Goal: Transaction & Acquisition: Download file/media

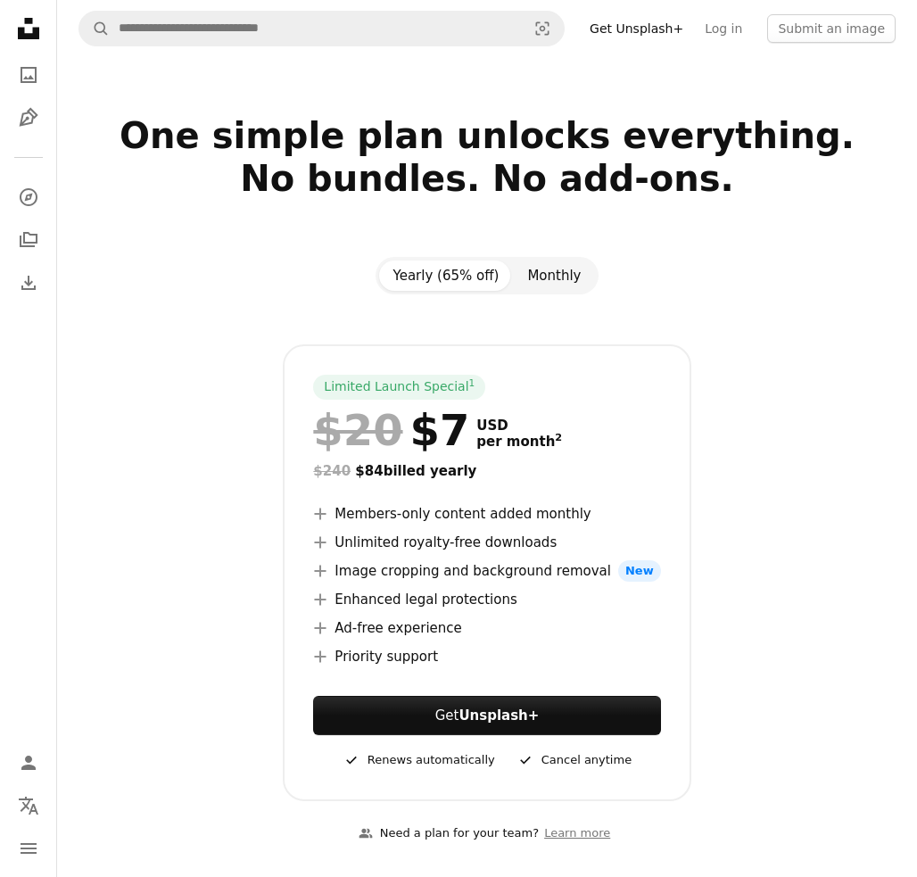
click at [562, 280] on button "Monthly" at bounding box center [554, 276] width 82 height 30
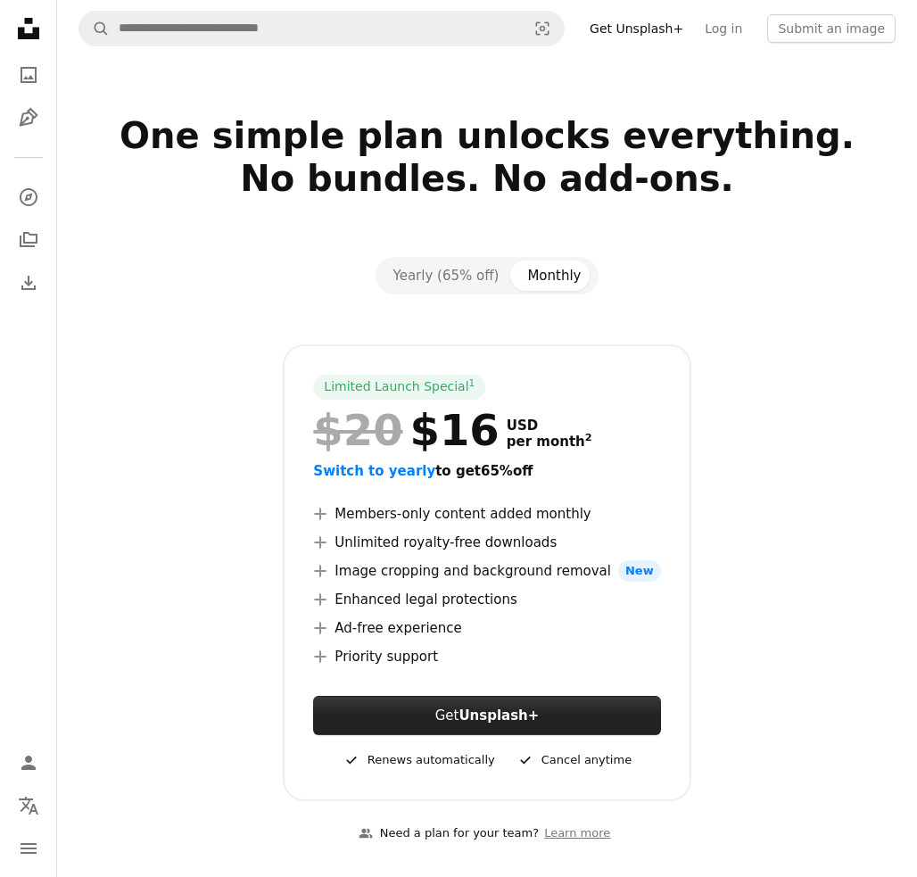
click at [493, 716] on strong "Unsplash+" at bounding box center [499, 716] width 80 height 16
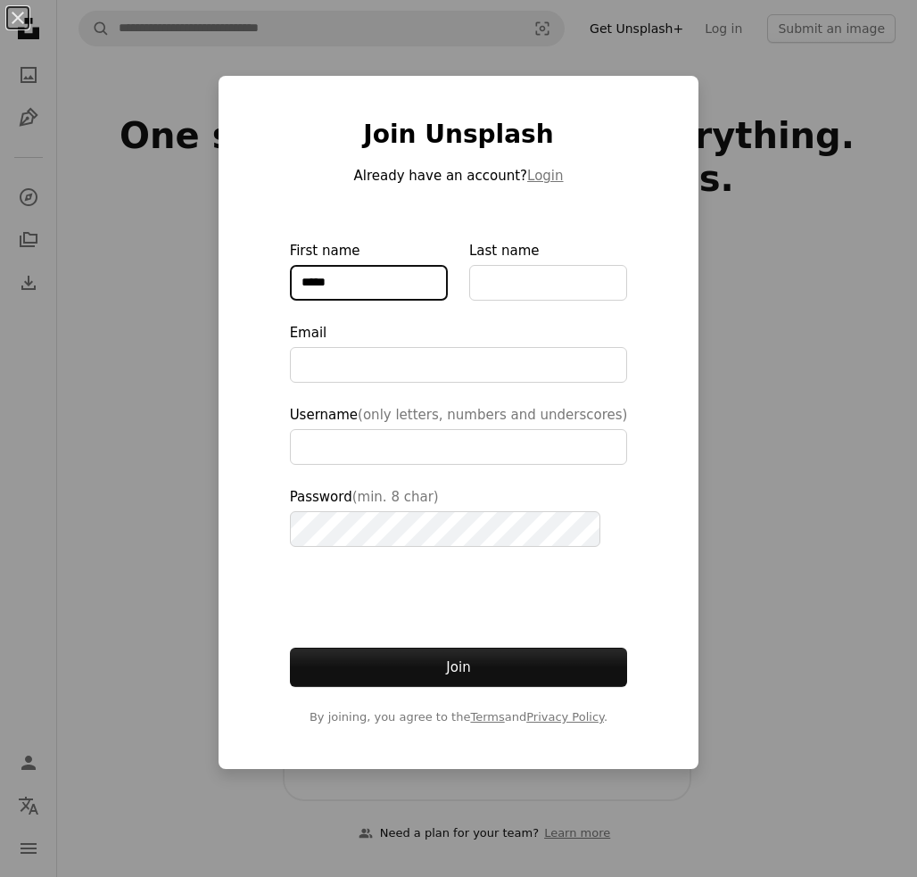
type input "*****"
type input "**********"
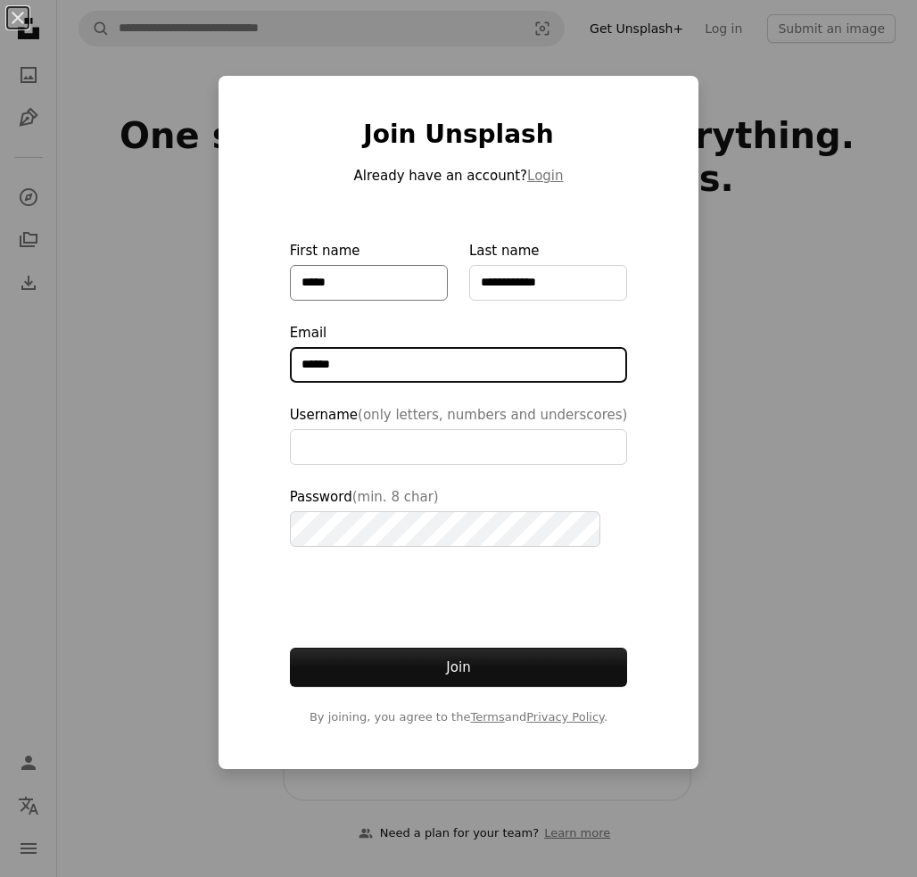
type input "*******"
type input "**********"
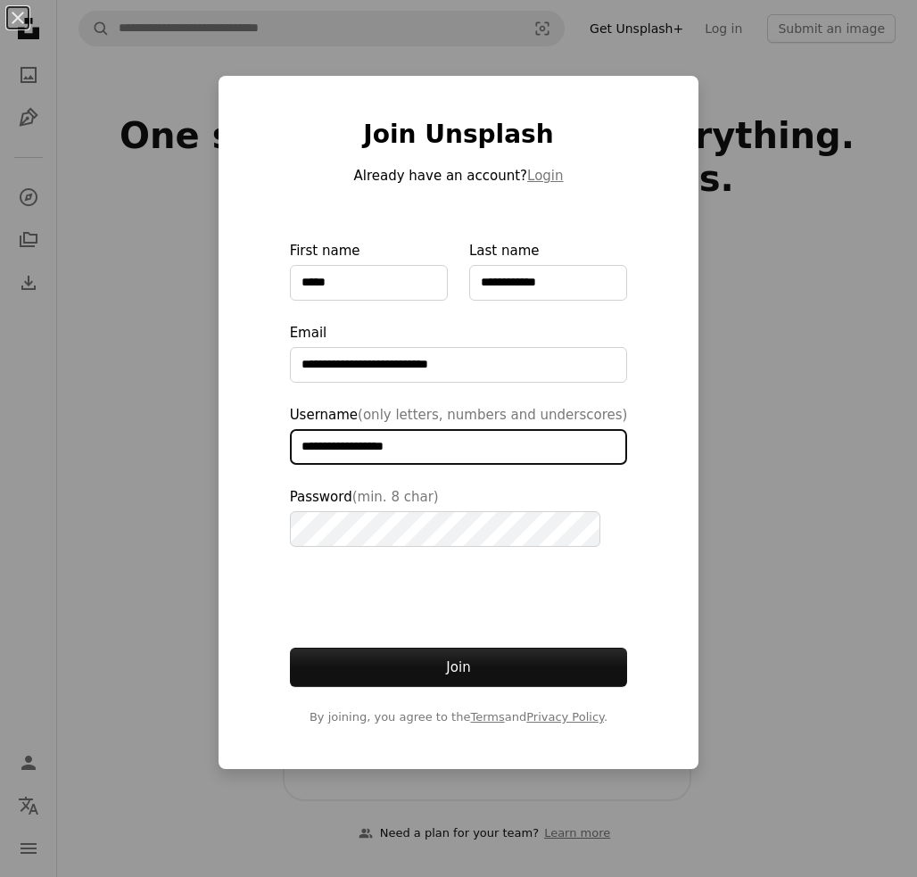
type input "**********"
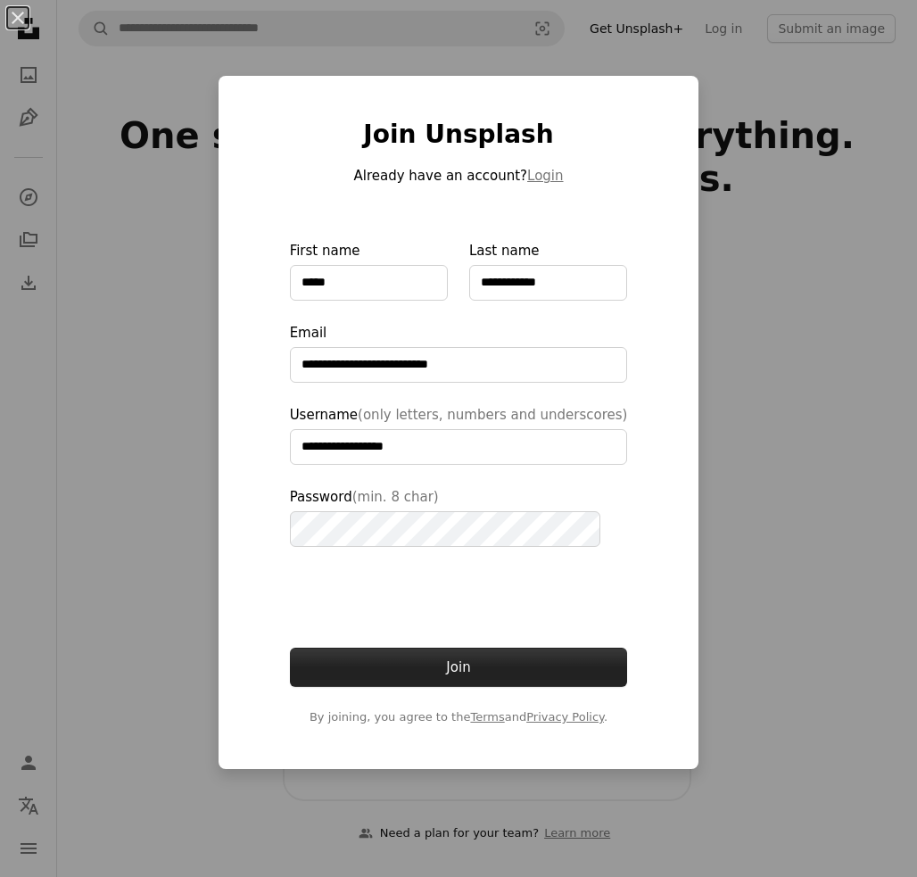
click at [462, 662] on button "Join" at bounding box center [459, 667] width 338 height 39
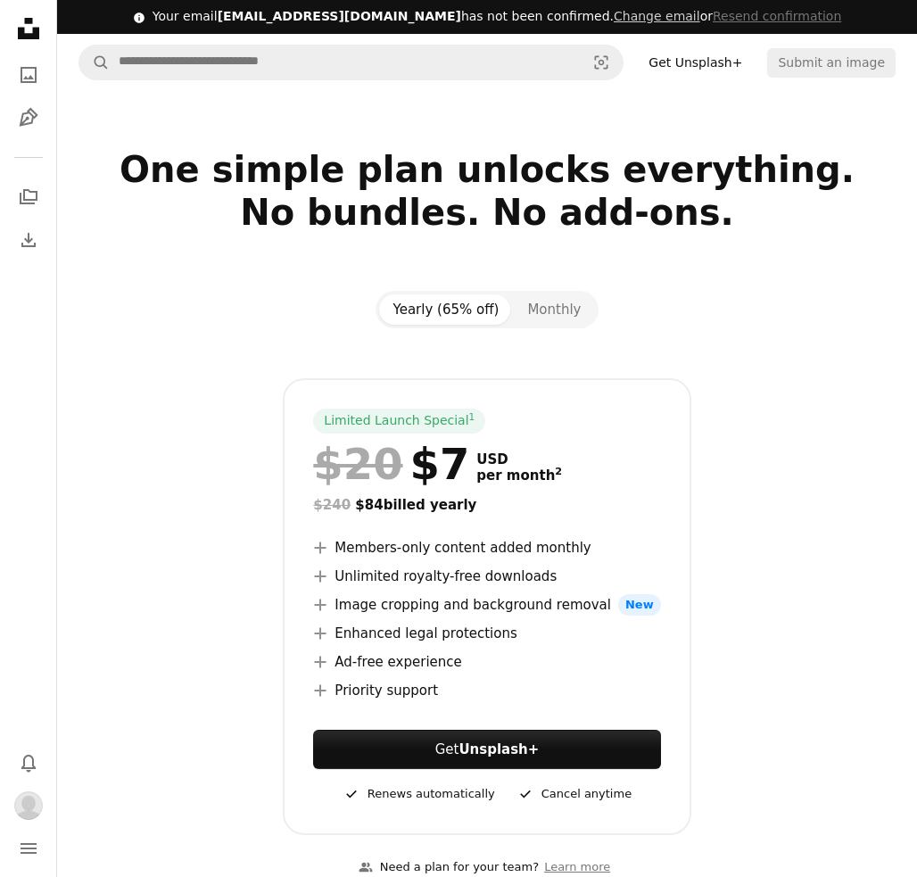
click at [29, 25] on icon "Unsplash logo Unsplash Home" at bounding box center [29, 29] width 36 height 36
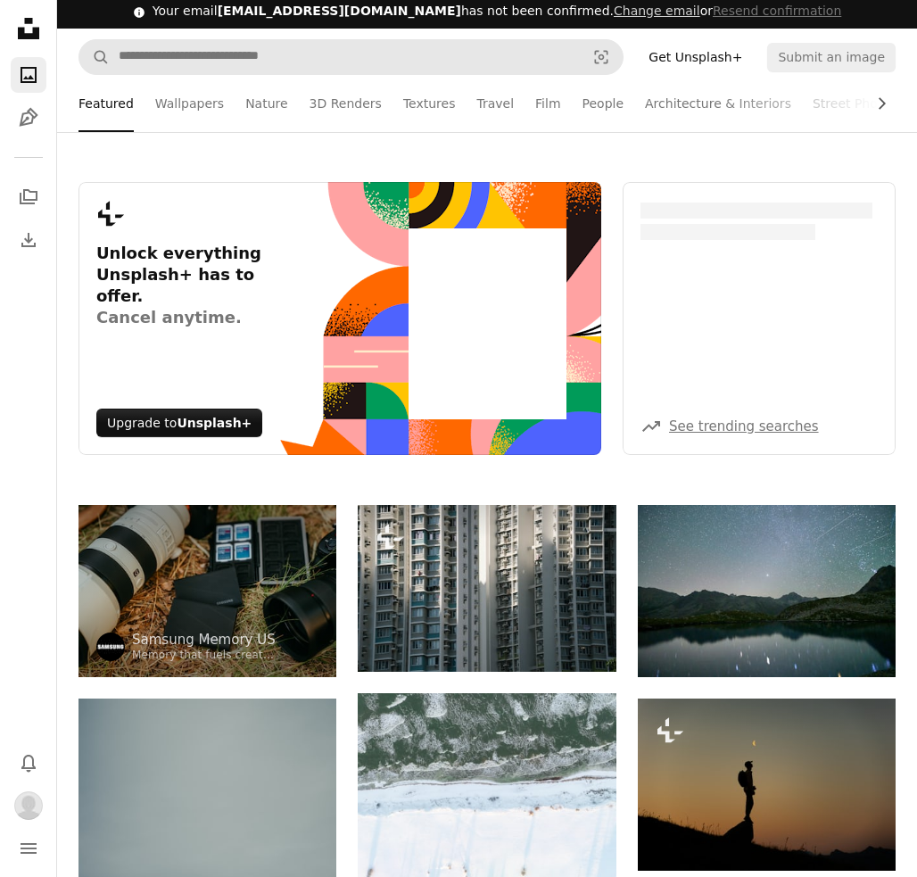
scroll to position [4, 0]
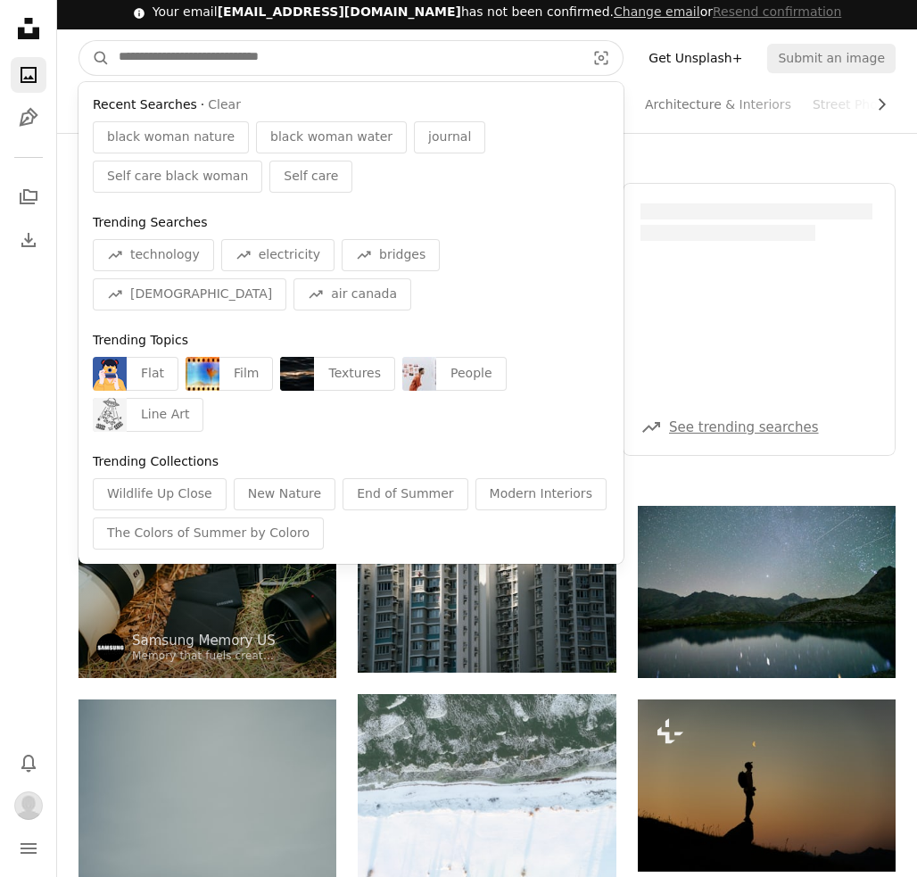
click at [253, 56] on input "Find visuals sitewide" at bounding box center [345, 58] width 470 height 34
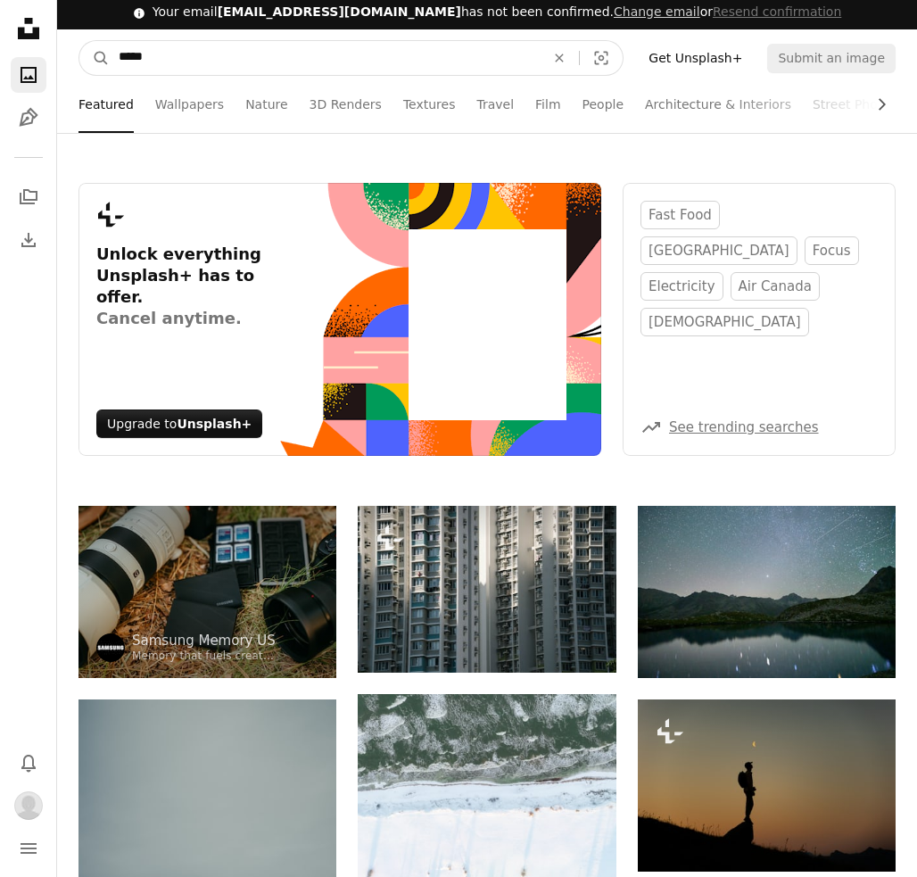
type input "*****"
click at [95, 57] on button "A magnifying glass" at bounding box center [94, 58] width 30 height 34
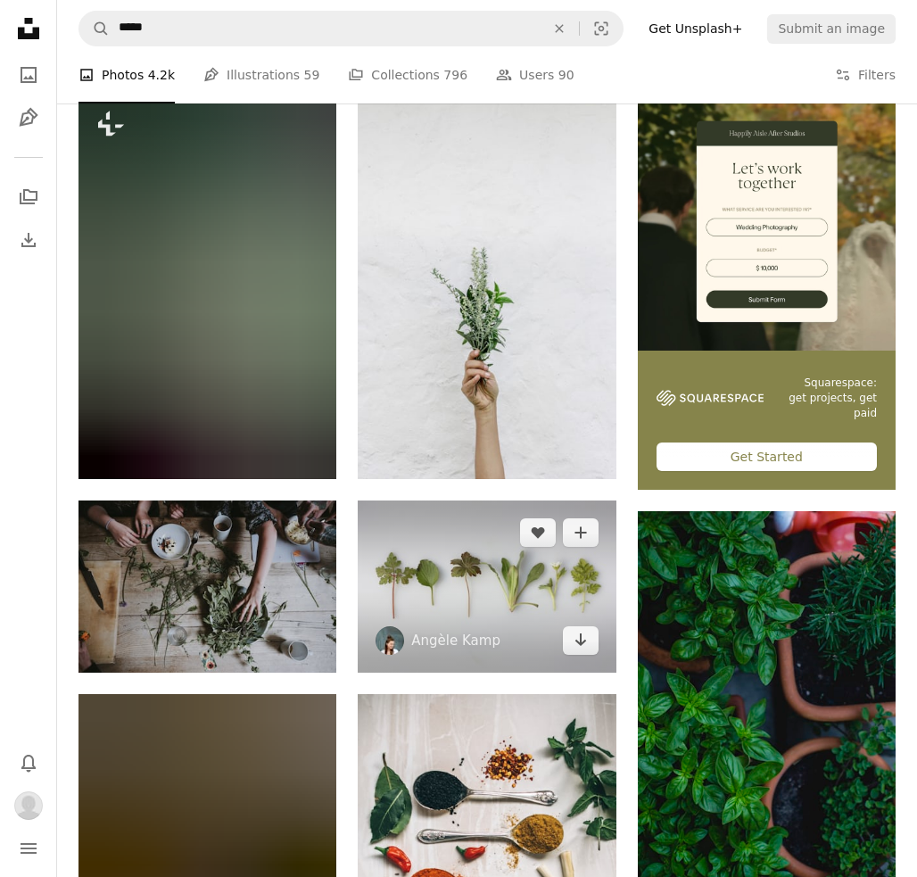
scroll to position [388, 0]
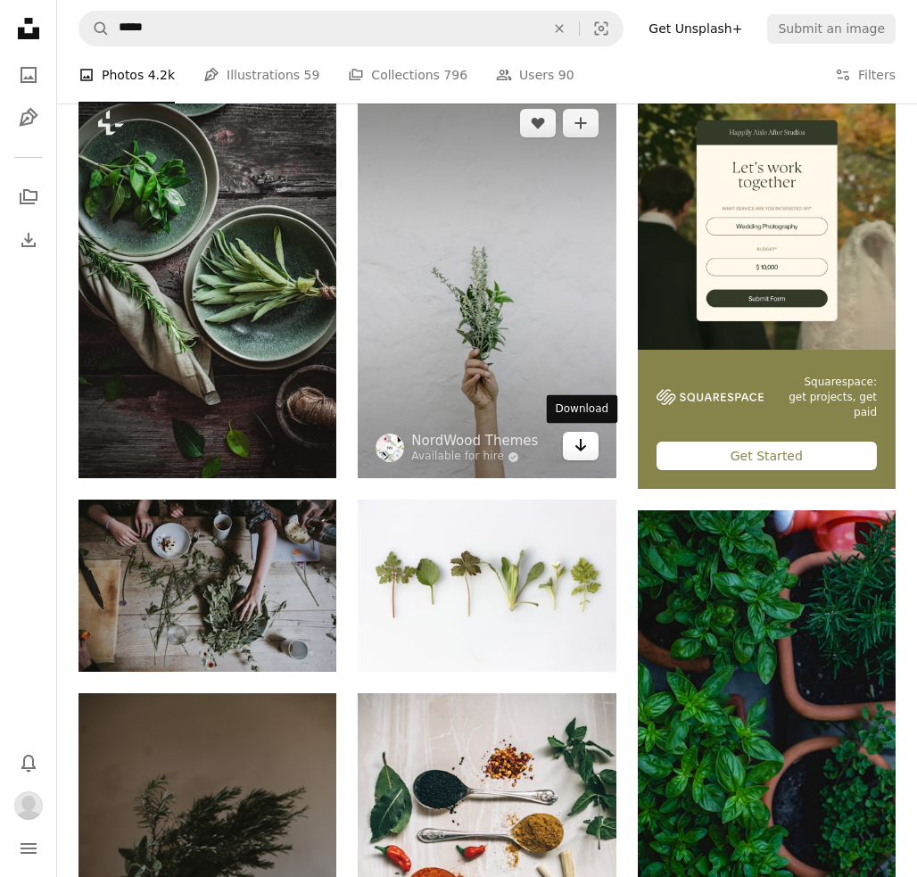
click at [588, 443] on link "Arrow pointing down" at bounding box center [581, 446] width 36 height 29
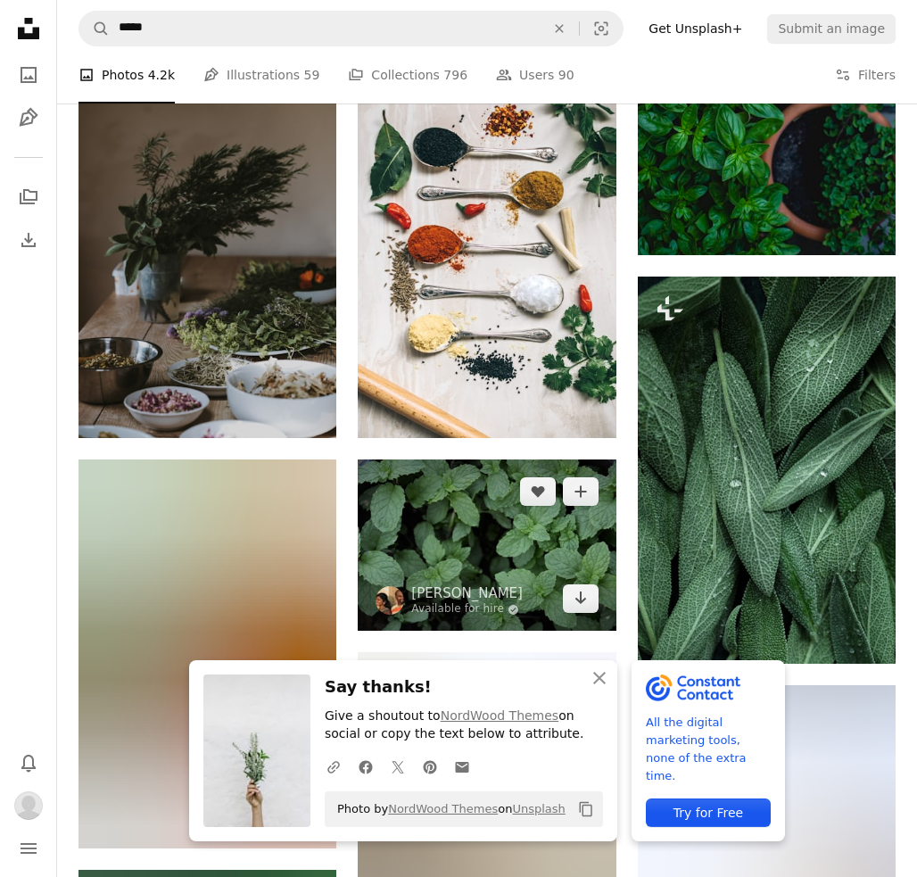
scroll to position [1031, 0]
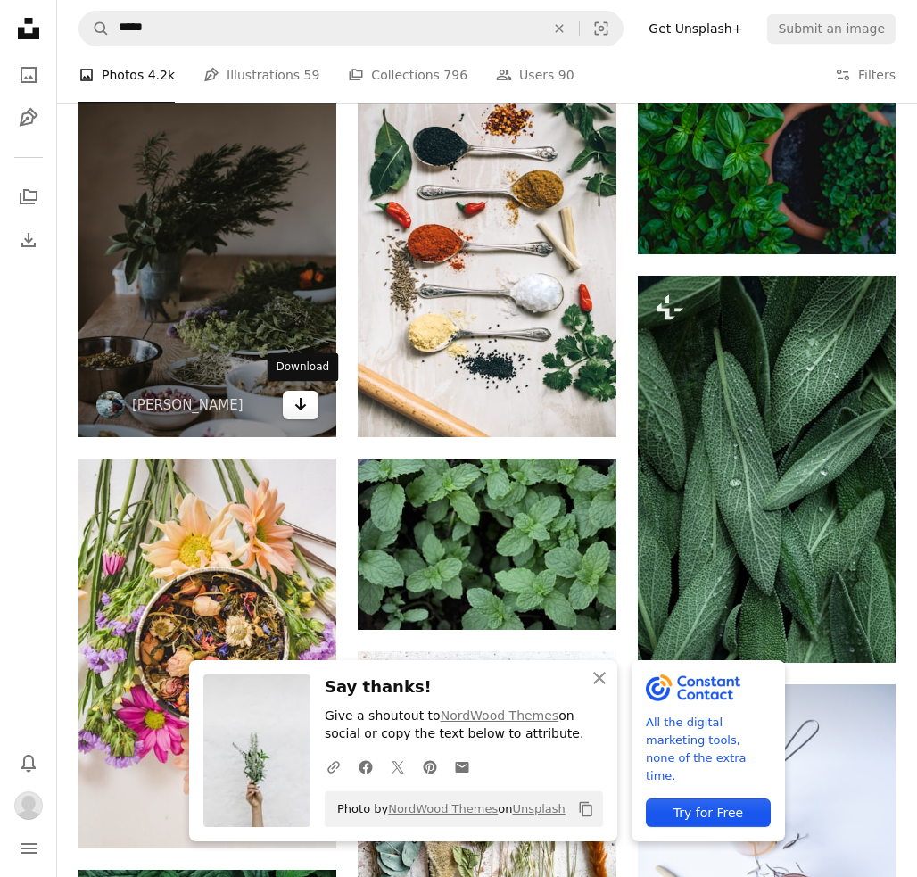
click at [302, 403] on icon "Arrow pointing down" at bounding box center [301, 403] width 14 height 21
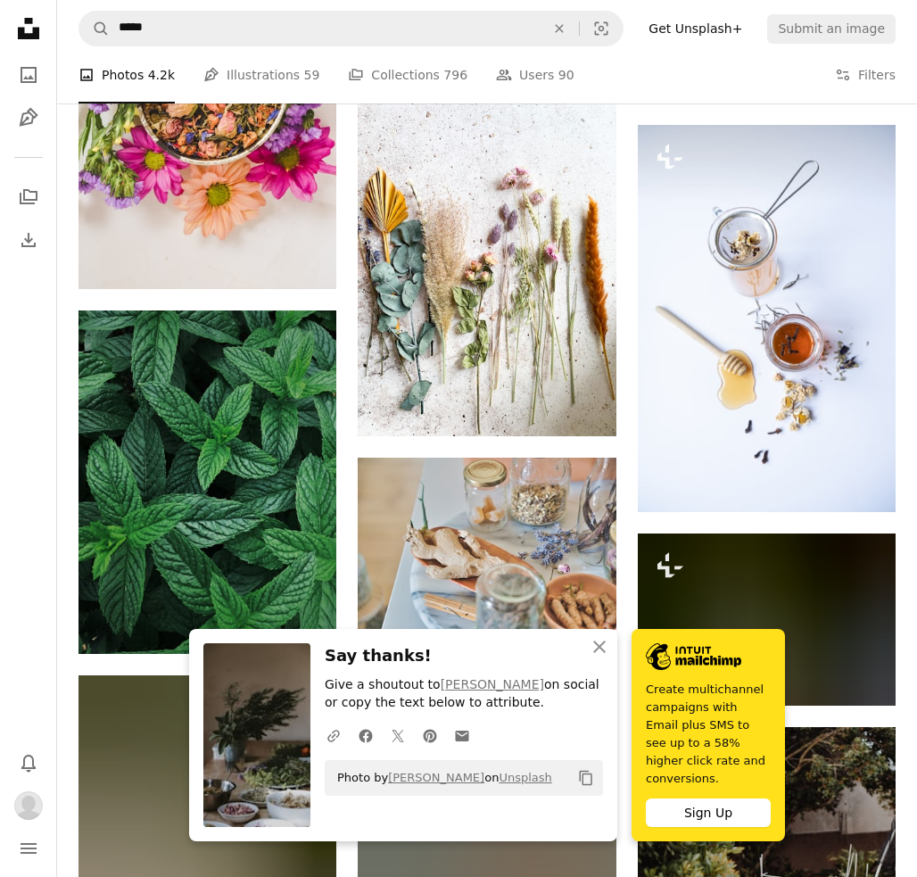
scroll to position [1593, 0]
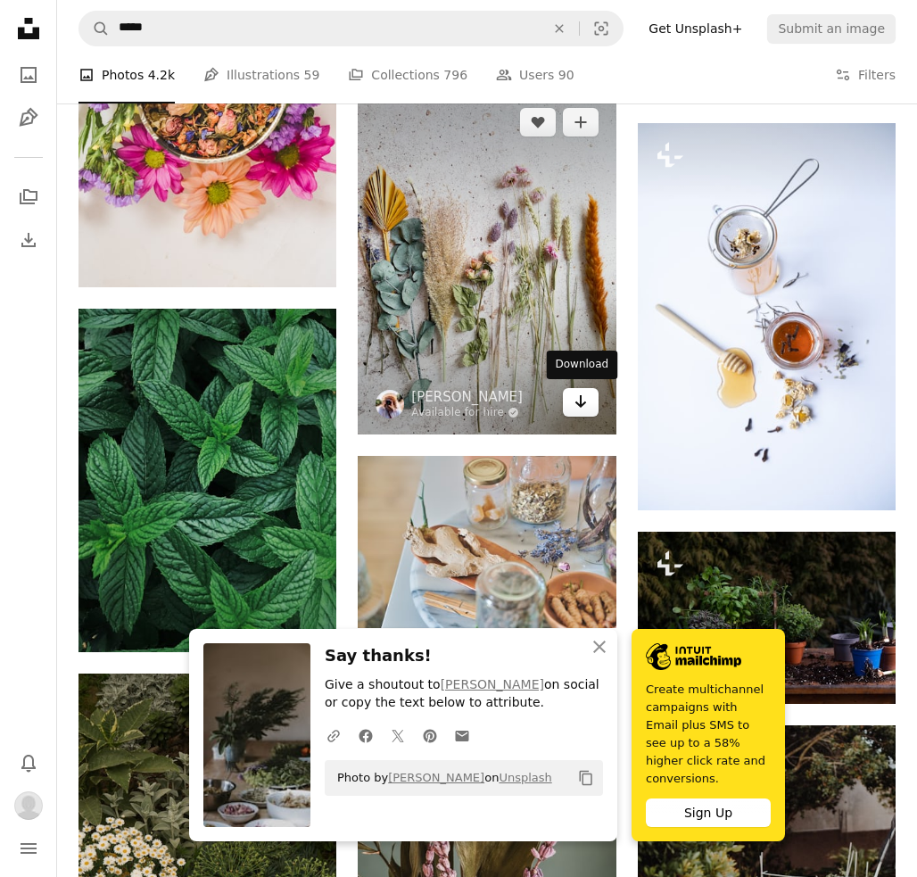
click at [576, 396] on icon "Arrow pointing down" at bounding box center [581, 401] width 14 height 21
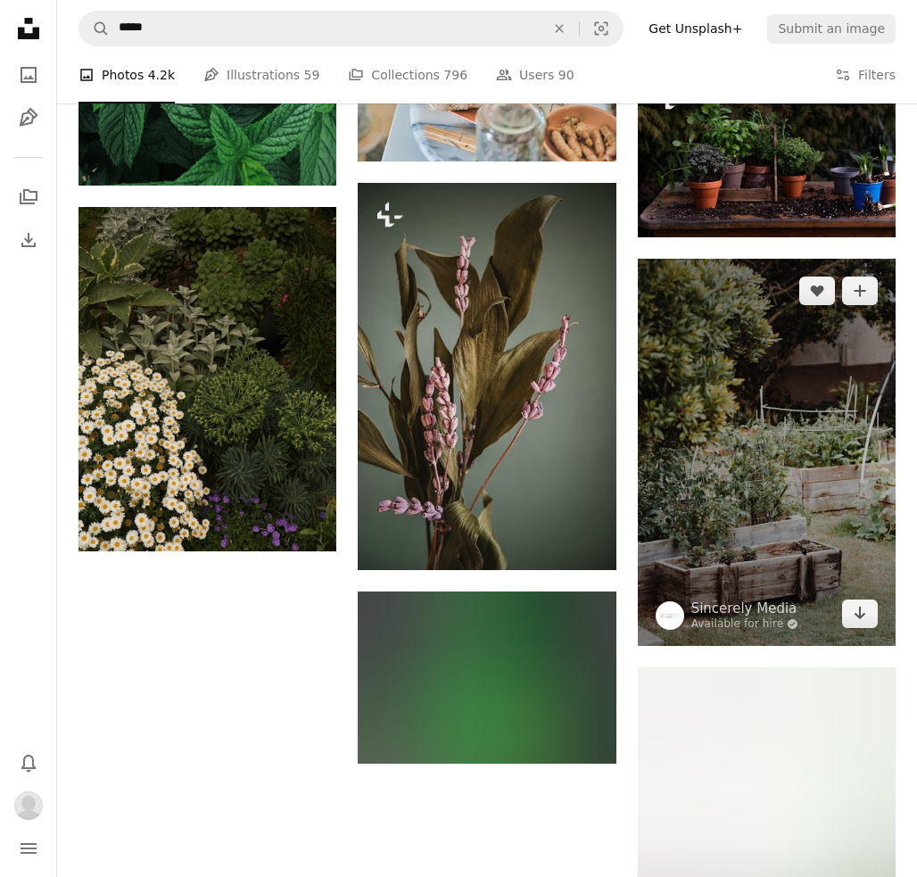
scroll to position [2052, 0]
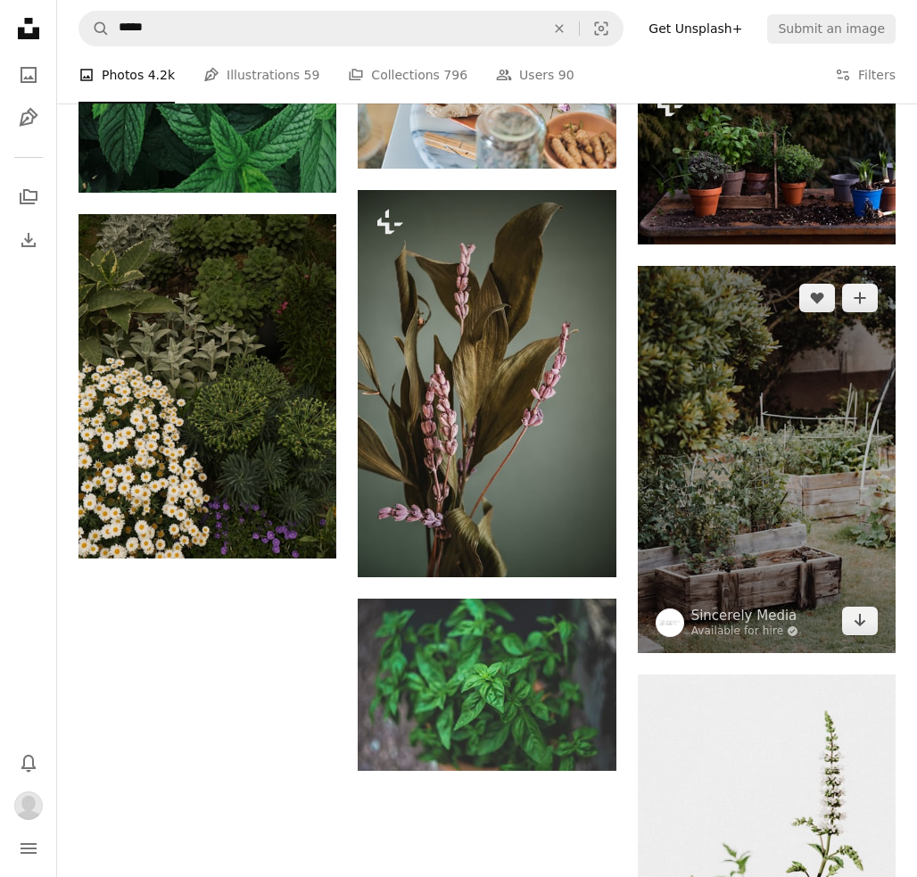
drag, startPoint x: 849, startPoint y: 625, endPoint x: 735, endPoint y: 570, distance: 126.9
click at [845, 625] on link "Arrow pointing down" at bounding box center [860, 621] width 36 height 29
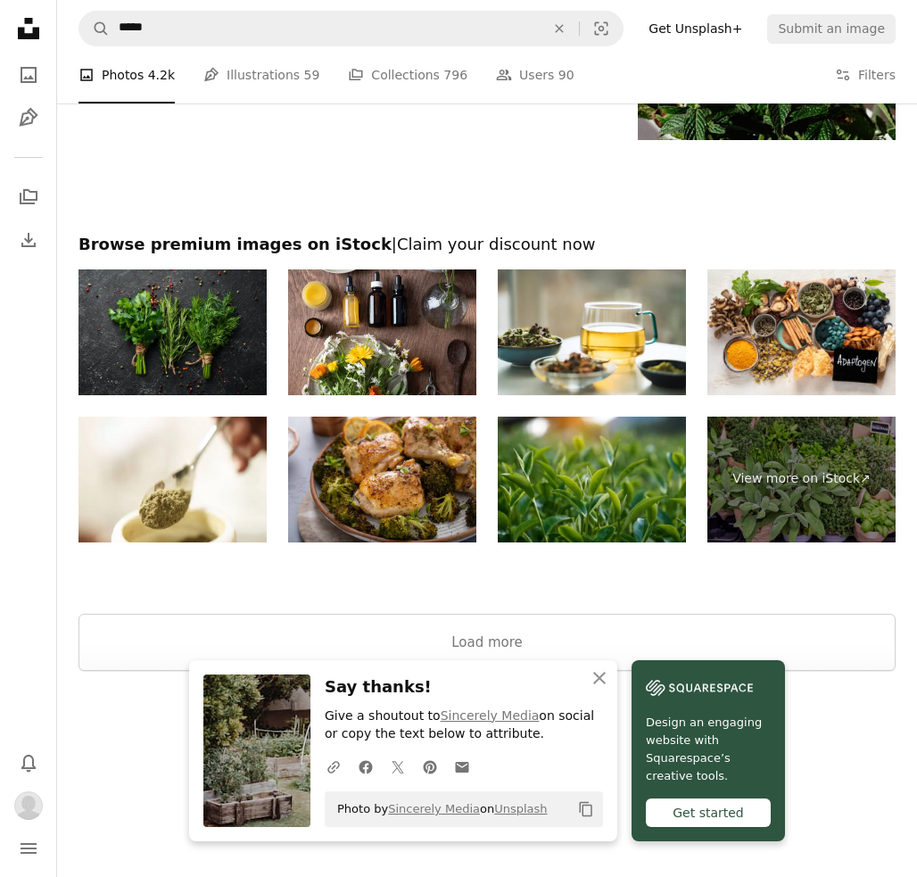
click at [483, 636] on button "Load more" at bounding box center [487, 642] width 817 height 57
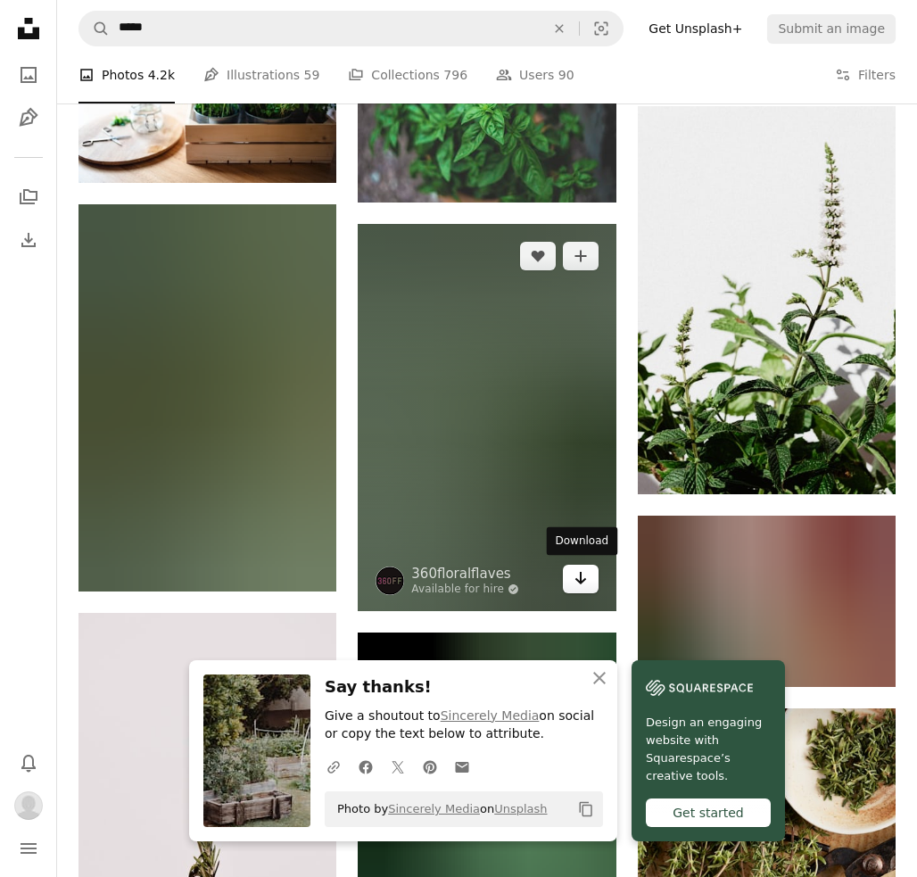
scroll to position [2688, 0]
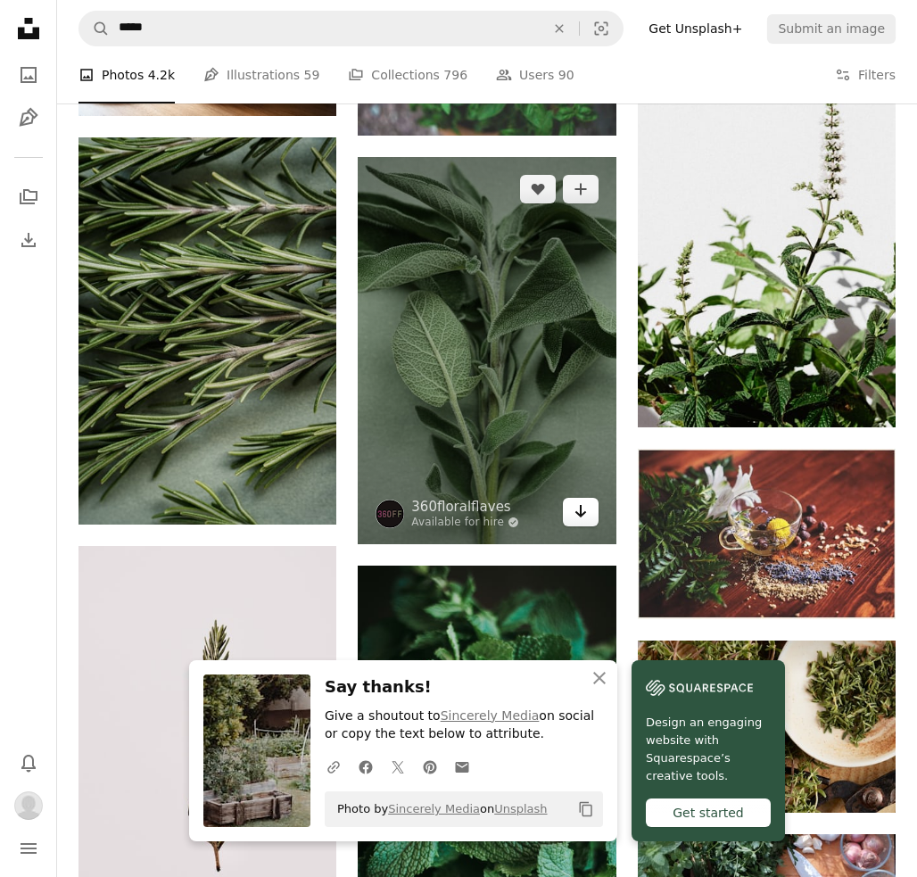
click at [583, 506] on icon "Arrow pointing down" at bounding box center [581, 511] width 14 height 21
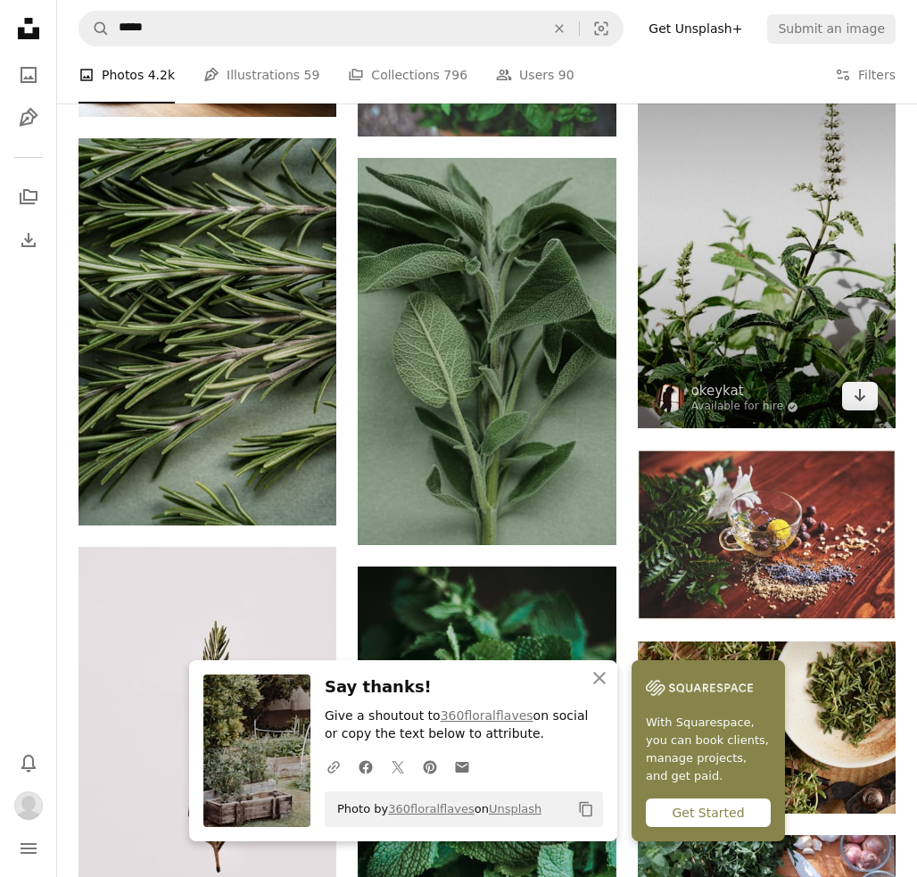
scroll to position [2689, 0]
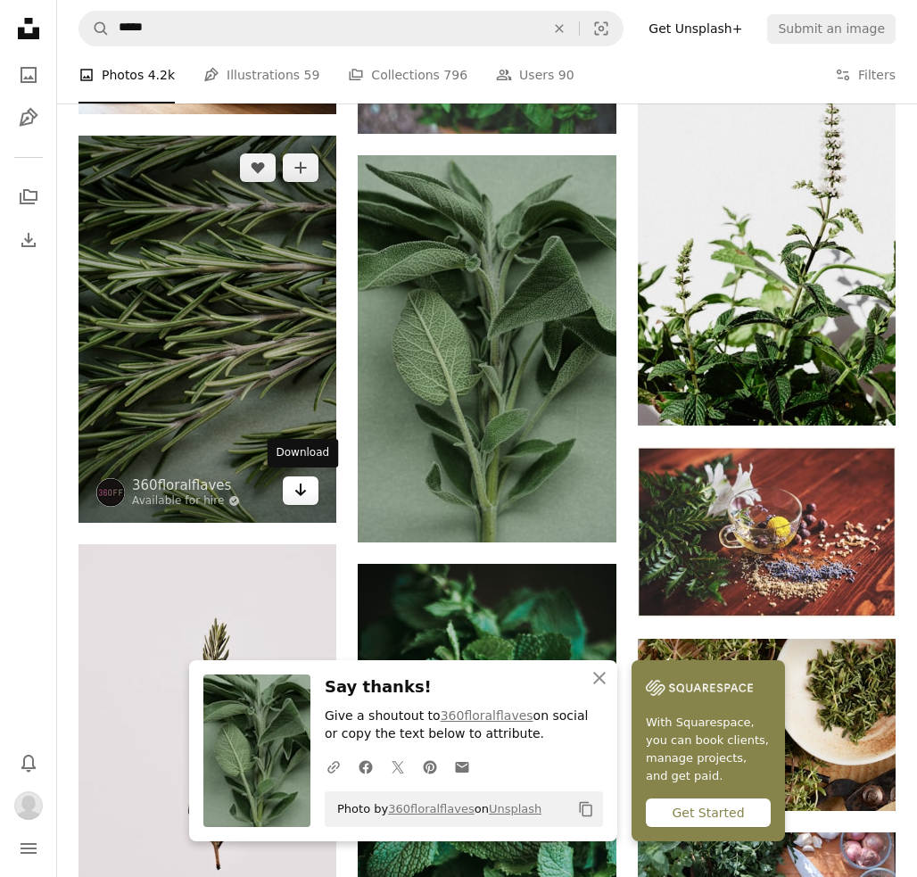
drag, startPoint x: 296, startPoint y: 489, endPoint x: 308, endPoint y: 489, distance: 11.6
click at [296, 489] on icon "Download" at bounding box center [301, 490] width 12 height 12
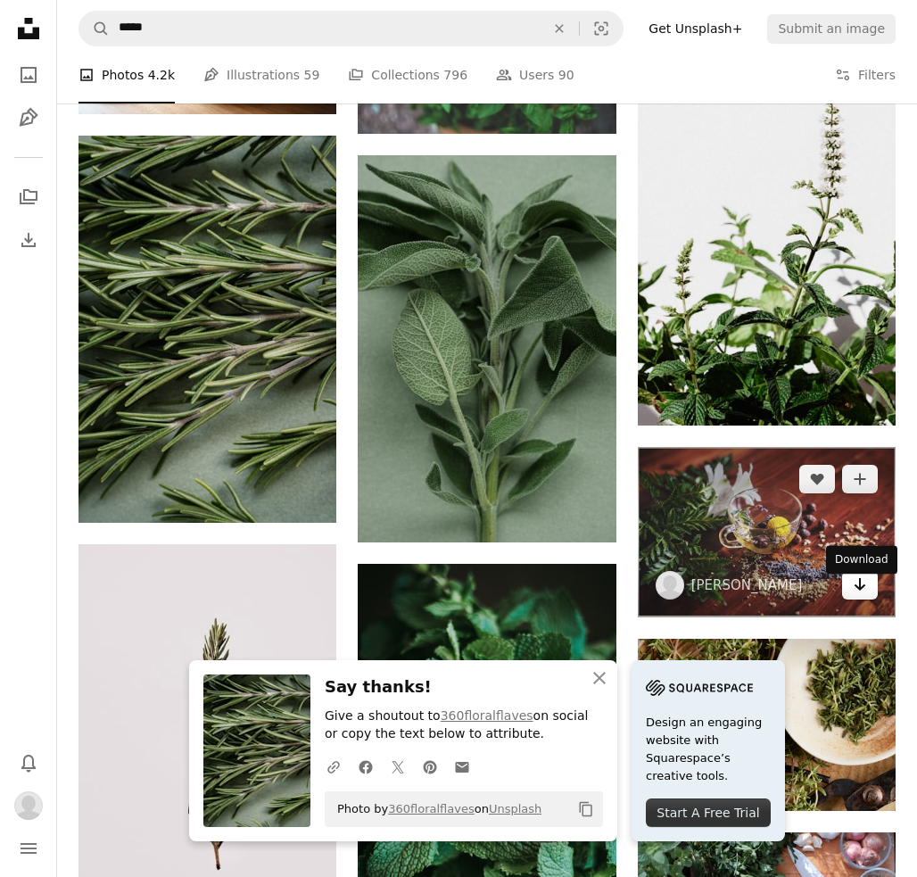
click at [857, 591] on icon "Download" at bounding box center [861, 584] width 12 height 12
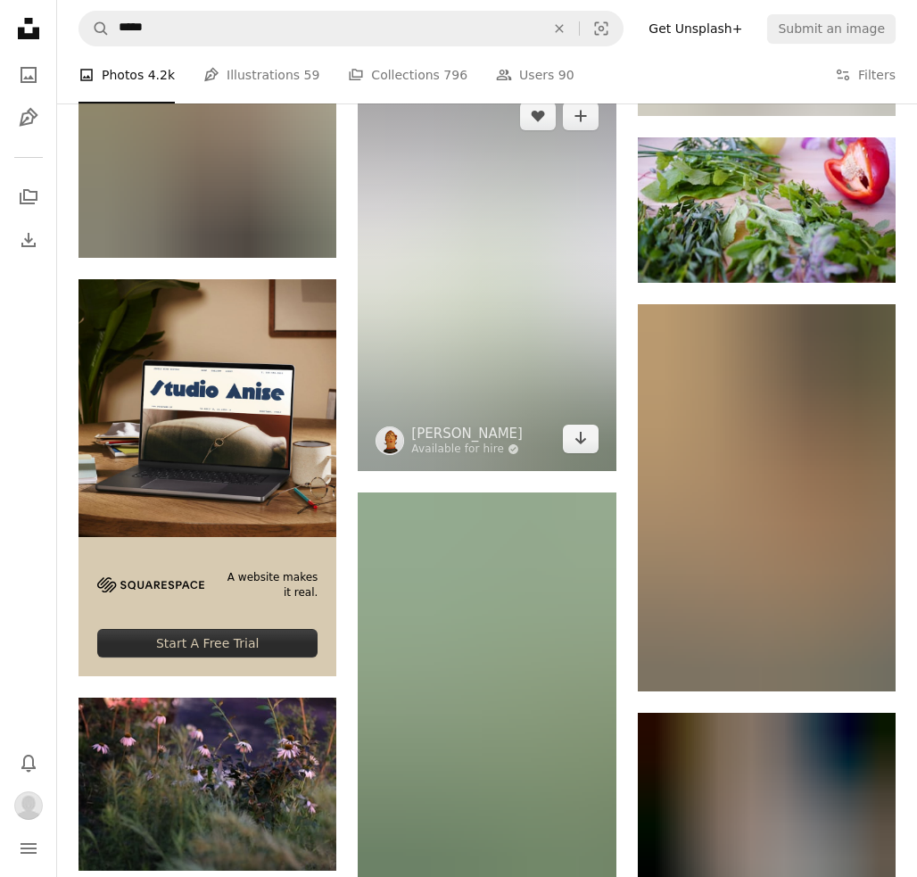
scroll to position [3776, 0]
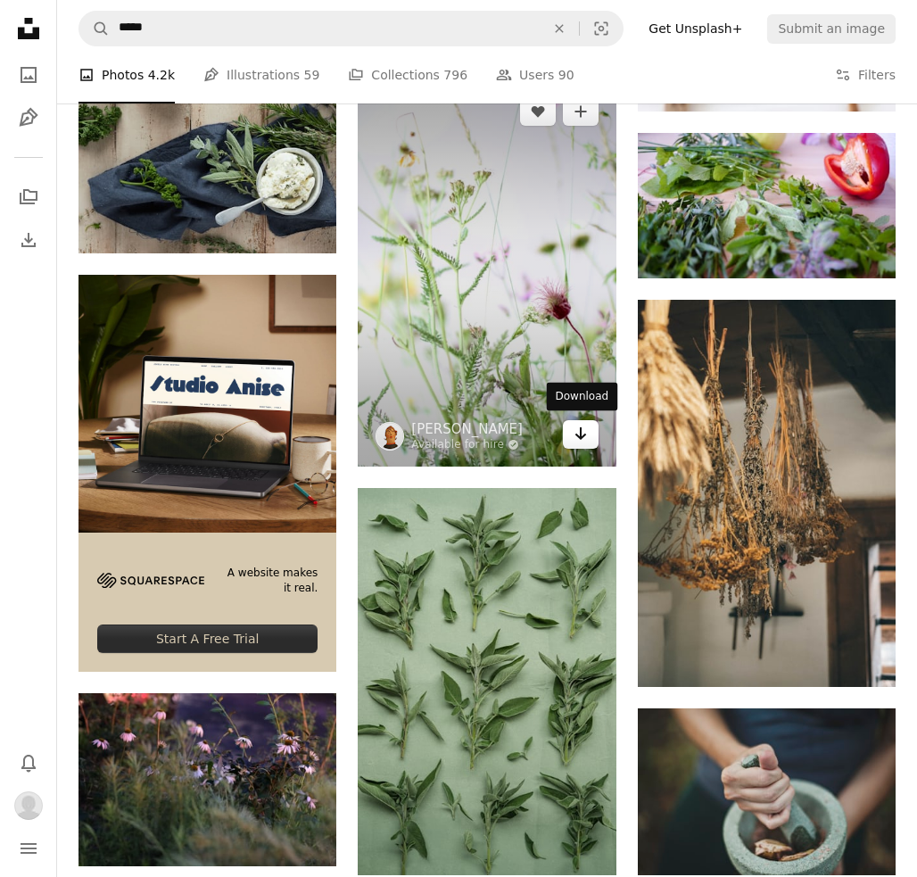
click at [584, 435] on icon "Arrow pointing down" at bounding box center [581, 433] width 14 height 21
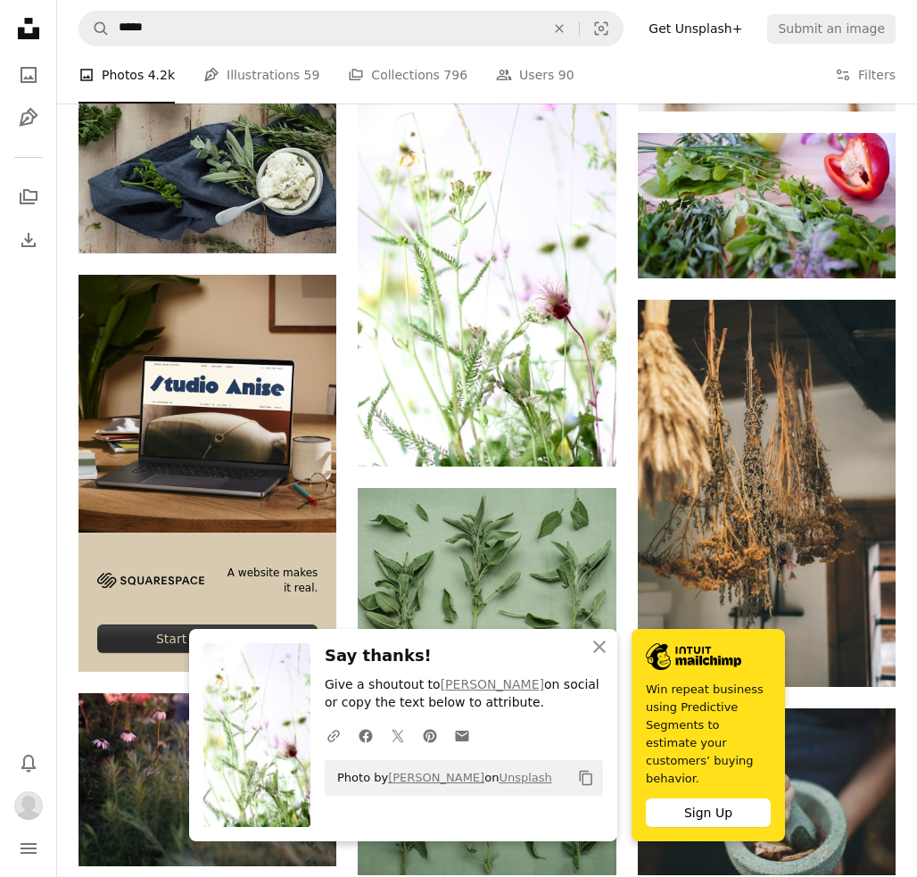
click at [626, 443] on div "Plus sign for Unsplash+ A heart A plus sign [PERSON_NAME] For Unsplash+ A lock …" at bounding box center [487, 335] width 817 height 7264
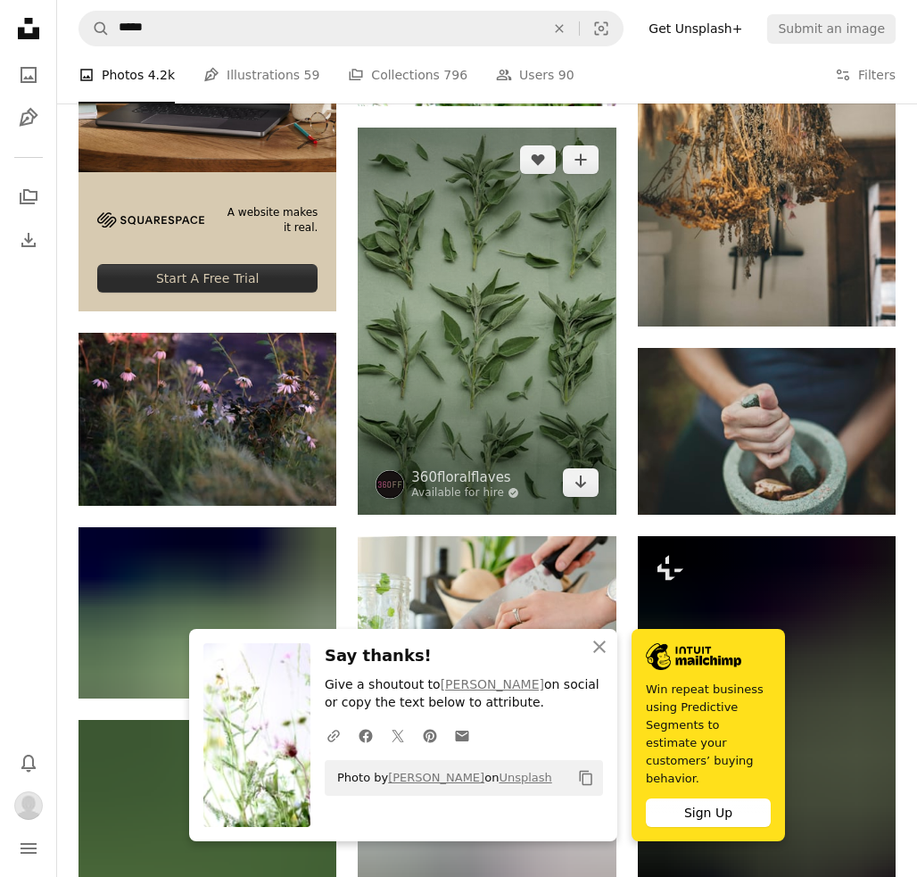
scroll to position [4154, 0]
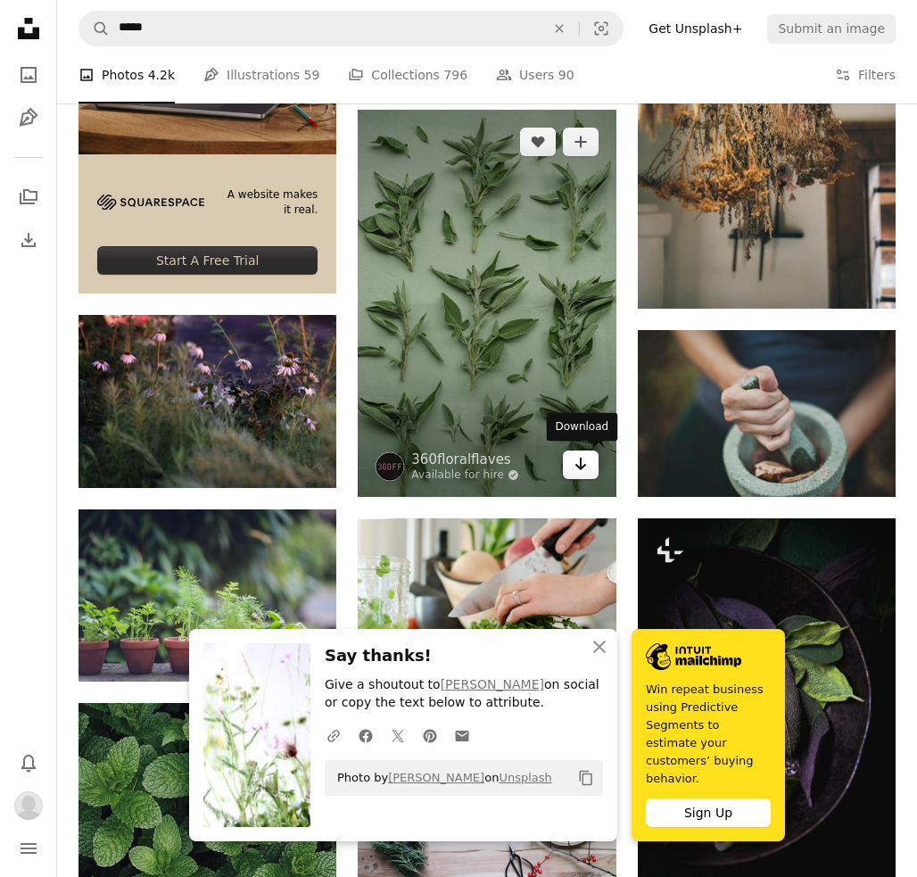
click at [589, 465] on link "Arrow pointing down" at bounding box center [581, 465] width 36 height 29
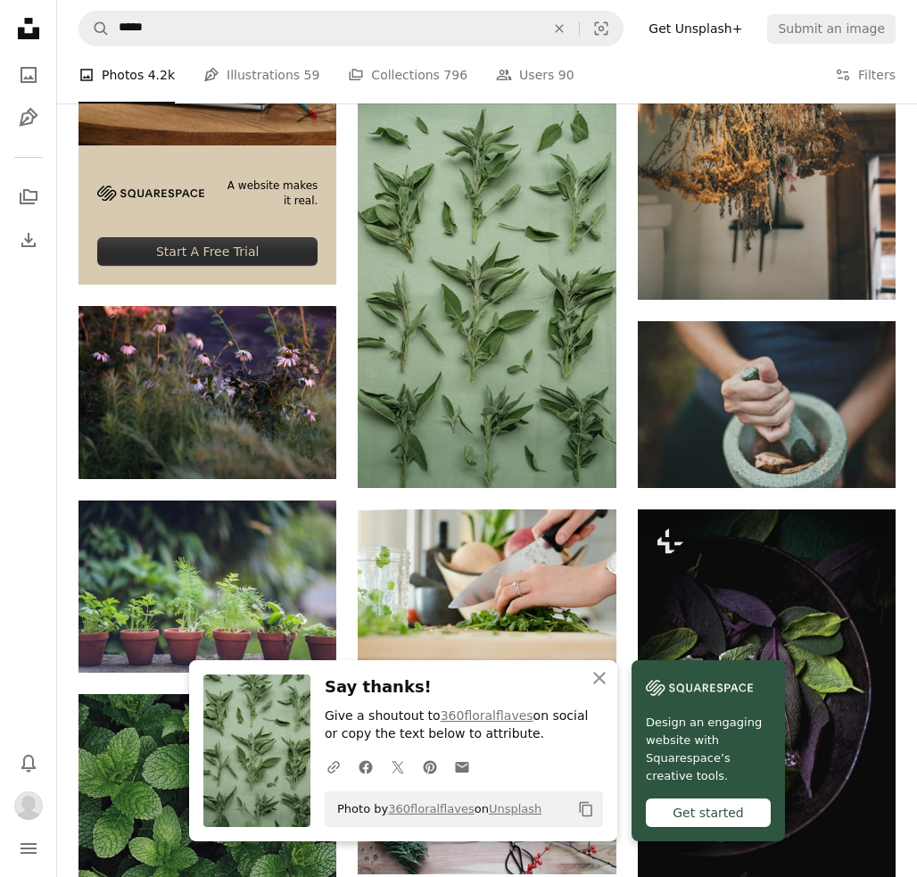
scroll to position [4161, 1]
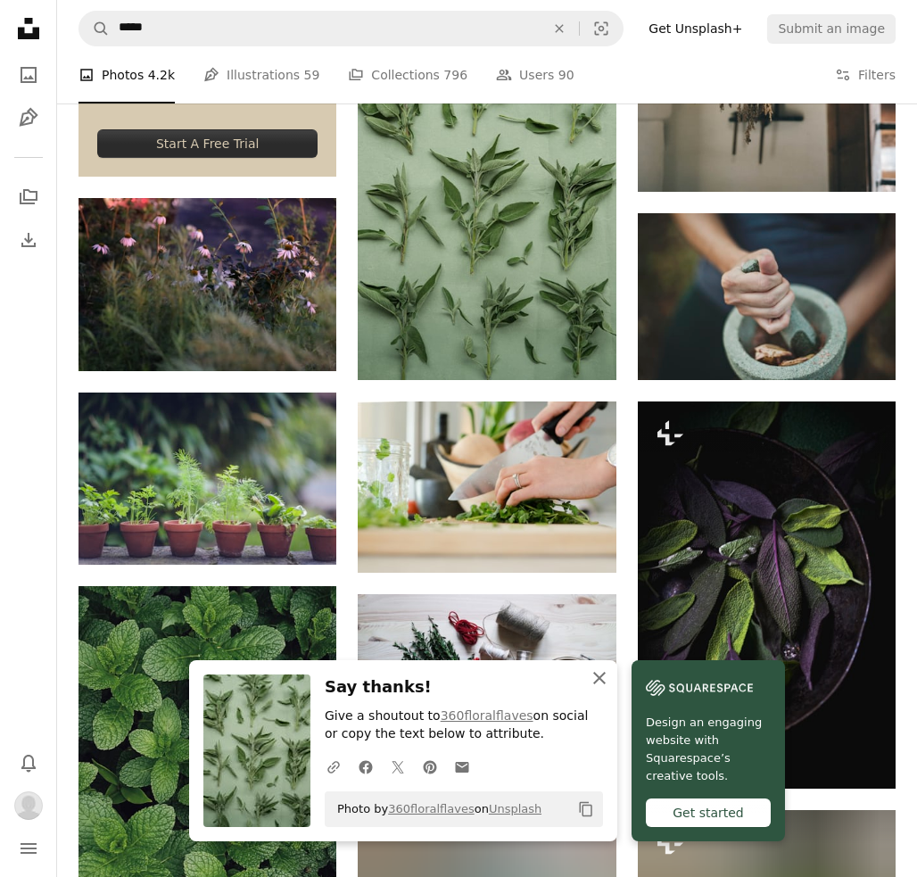
scroll to position [4279, 0]
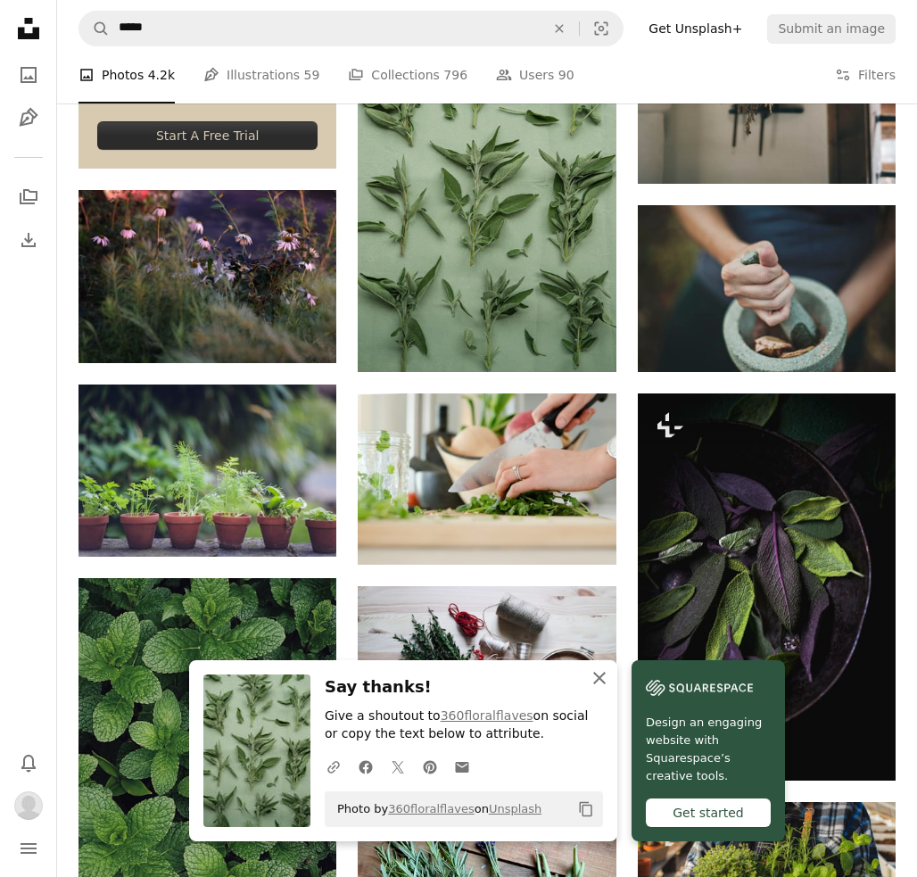
click at [599, 683] on icon "button" at bounding box center [599, 678] width 12 height 12
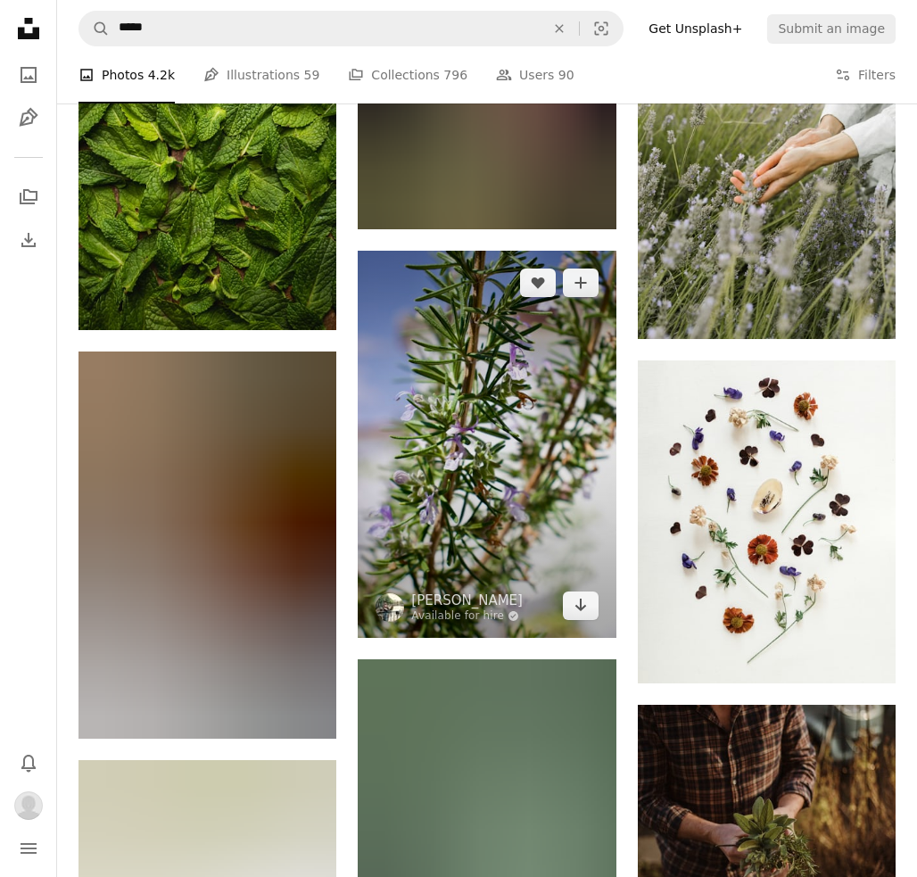
scroll to position [5331, 0]
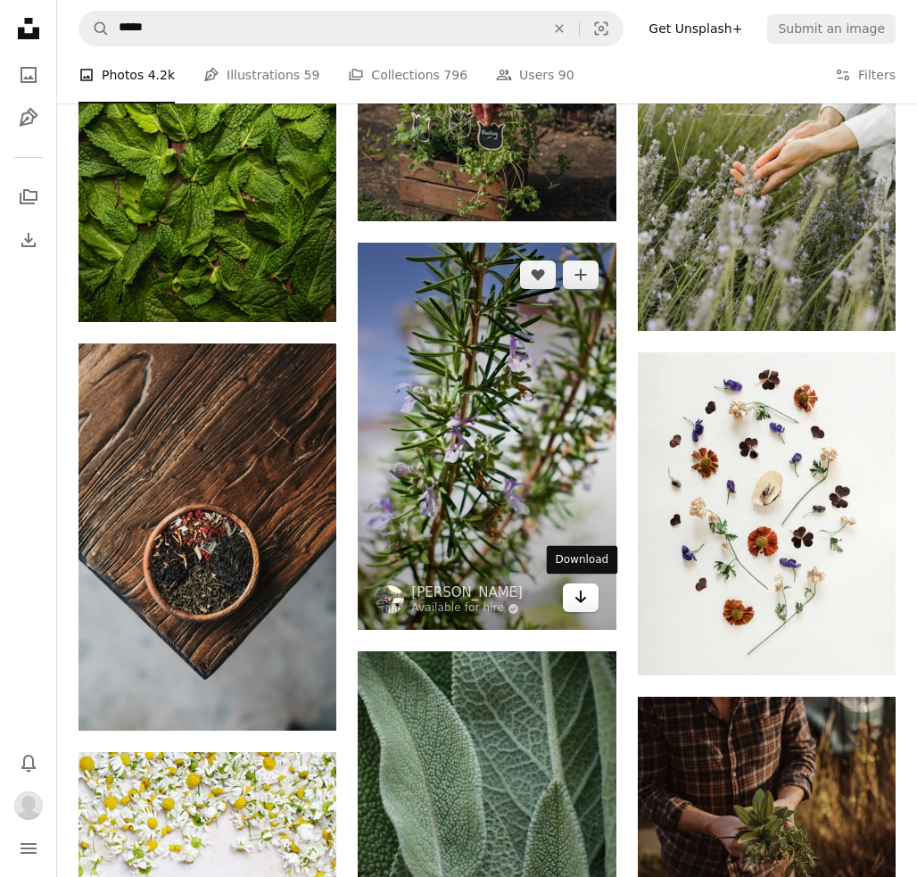
click at [581, 594] on icon "Download" at bounding box center [581, 597] width 12 height 12
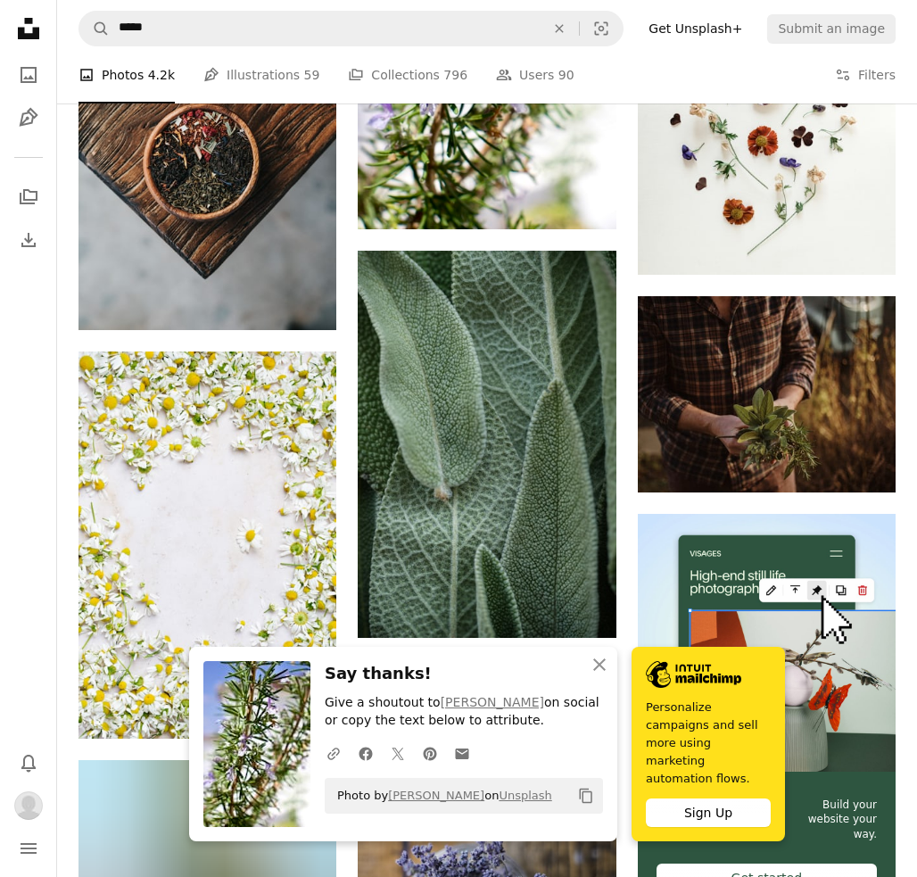
scroll to position [5746, 0]
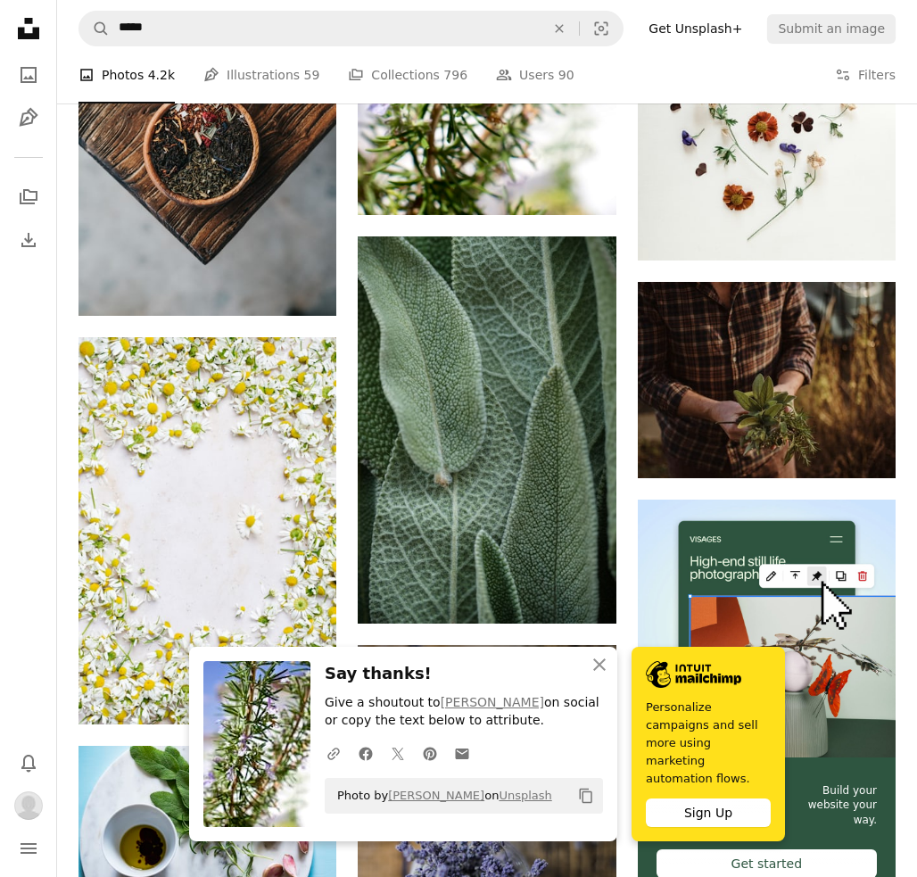
drag, startPoint x: 600, startPoint y: 677, endPoint x: 592, endPoint y: 652, distance: 26.2
click at [599, 675] on icon "An X shape" at bounding box center [599, 664] width 21 height 21
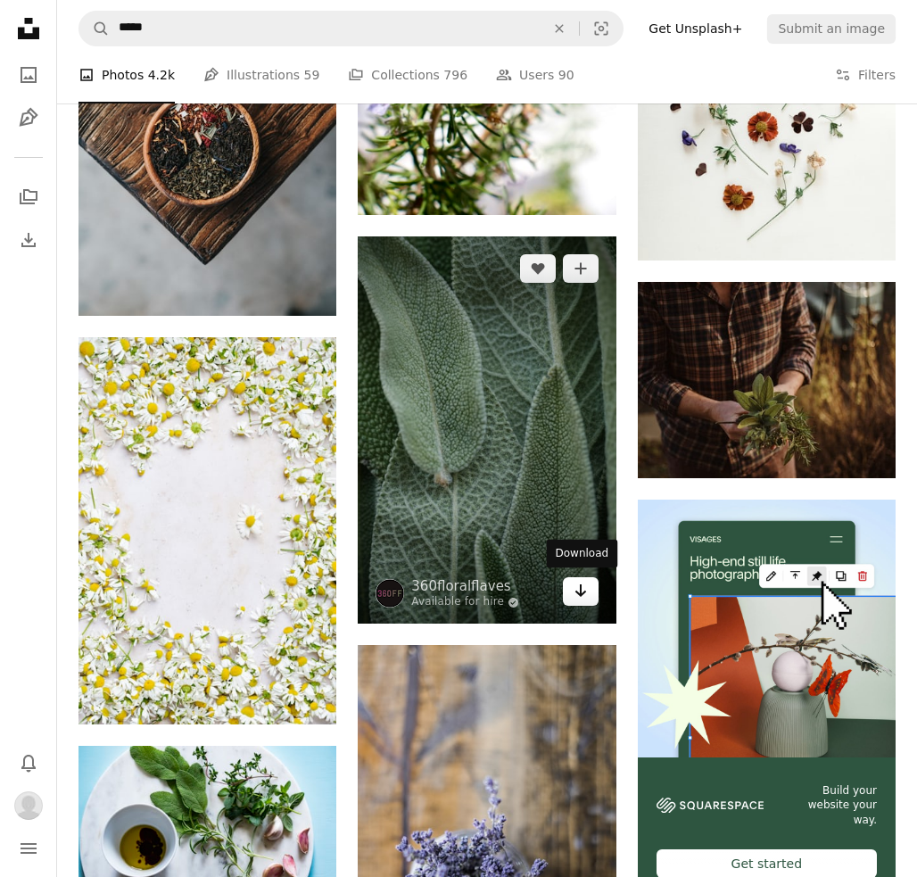
click at [586, 589] on icon "Arrow pointing down" at bounding box center [581, 590] width 14 height 21
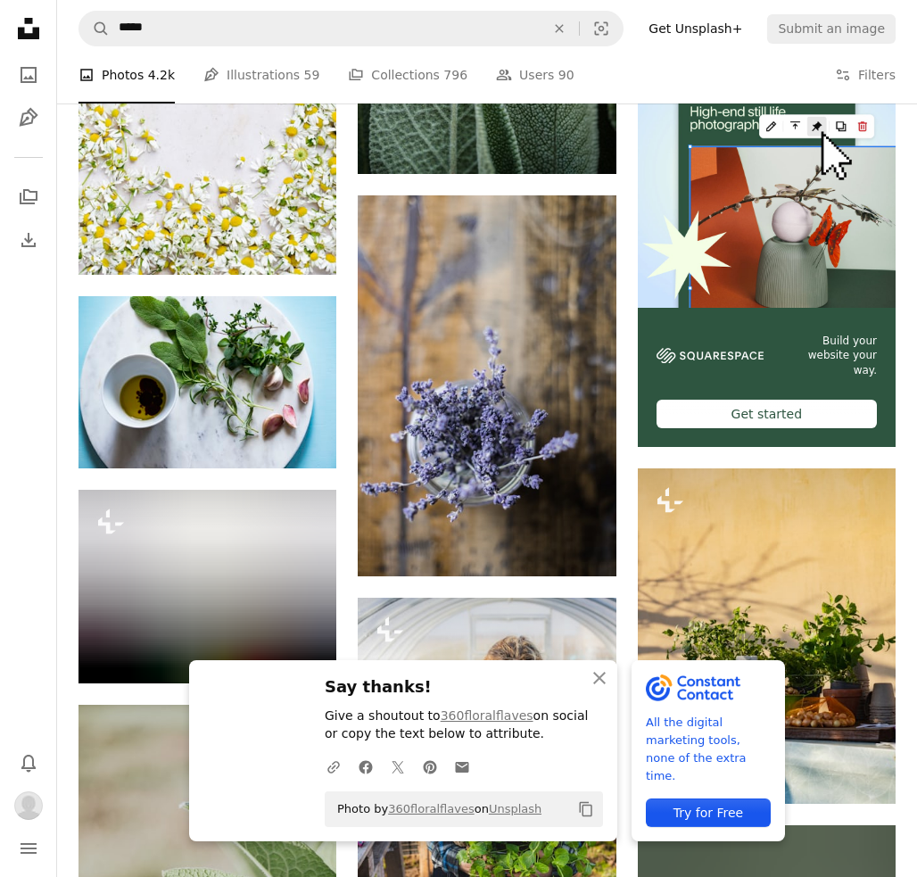
scroll to position [6200, 0]
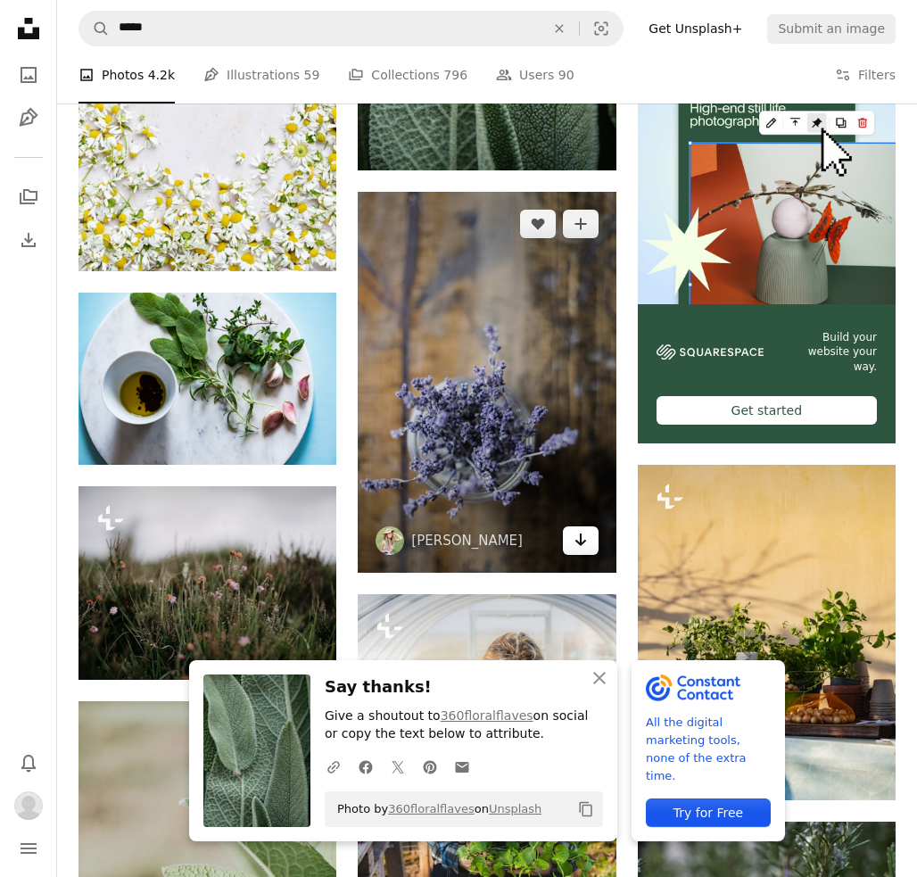
click at [582, 543] on icon "Arrow pointing down" at bounding box center [581, 539] width 14 height 21
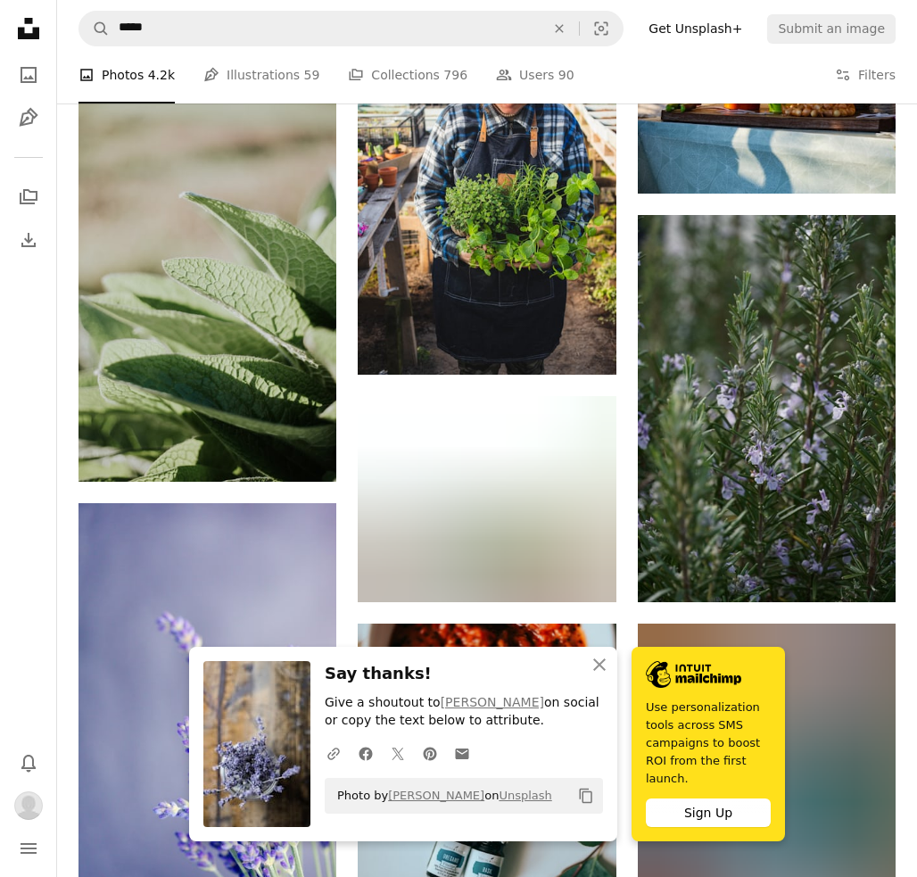
scroll to position [6805, 0]
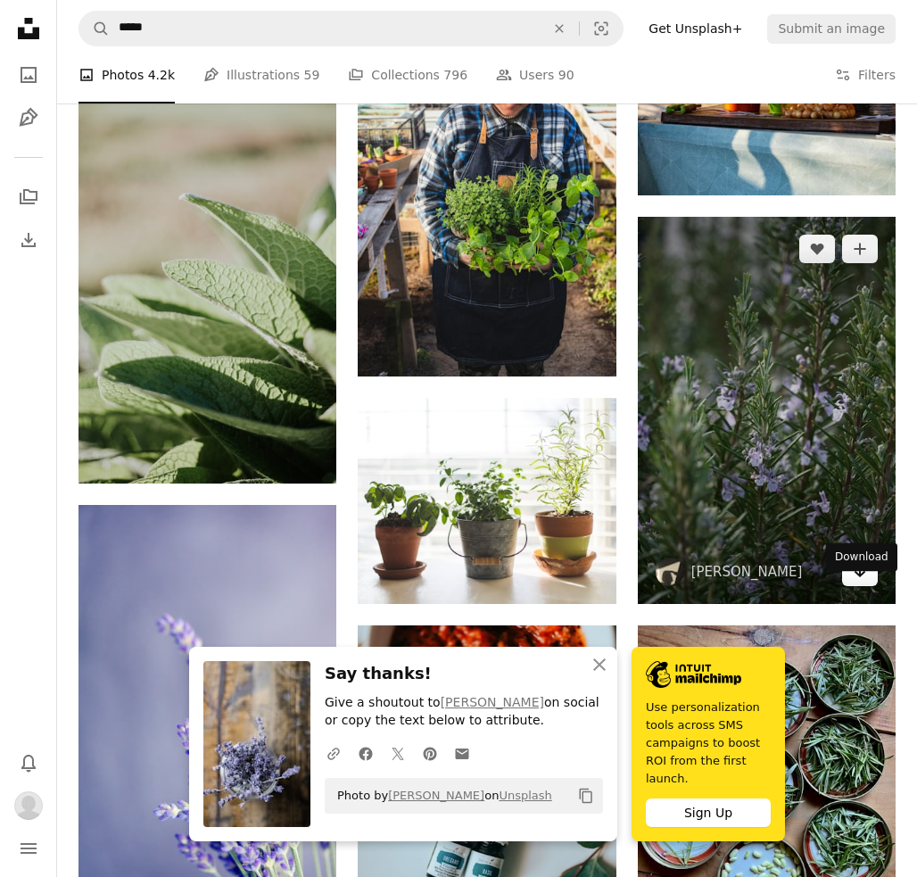
click at [859, 577] on icon "Download" at bounding box center [861, 571] width 12 height 12
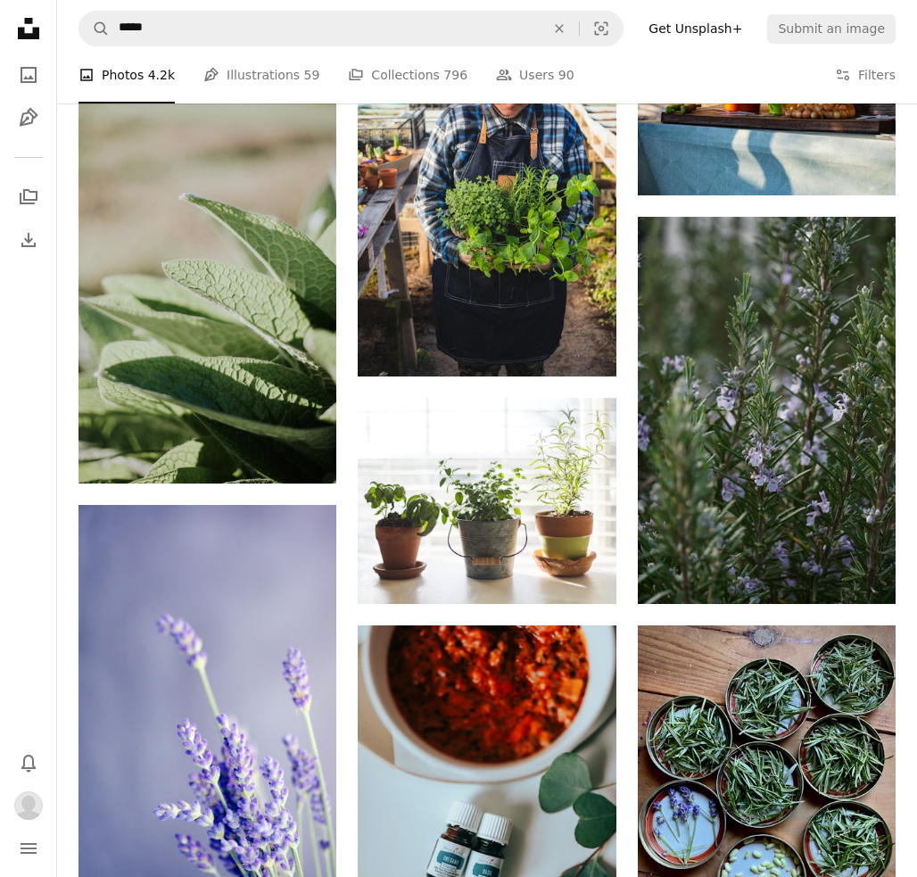
scroll to position [7068, 0]
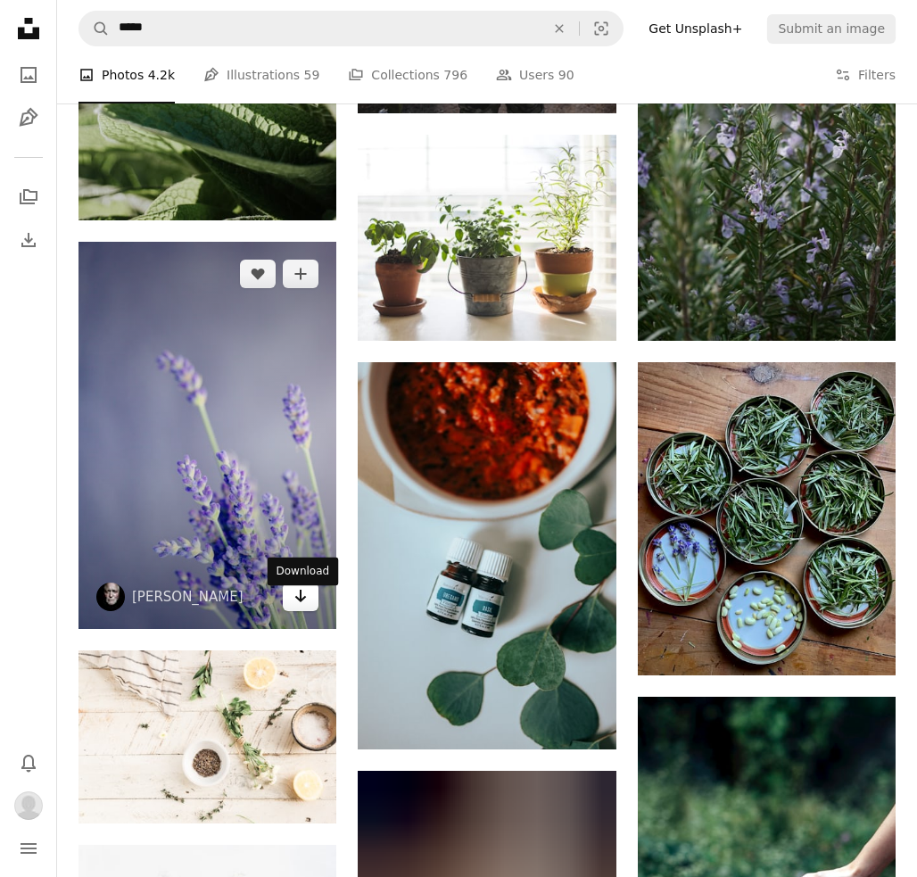
click at [299, 607] on icon "Arrow pointing down" at bounding box center [301, 595] width 14 height 21
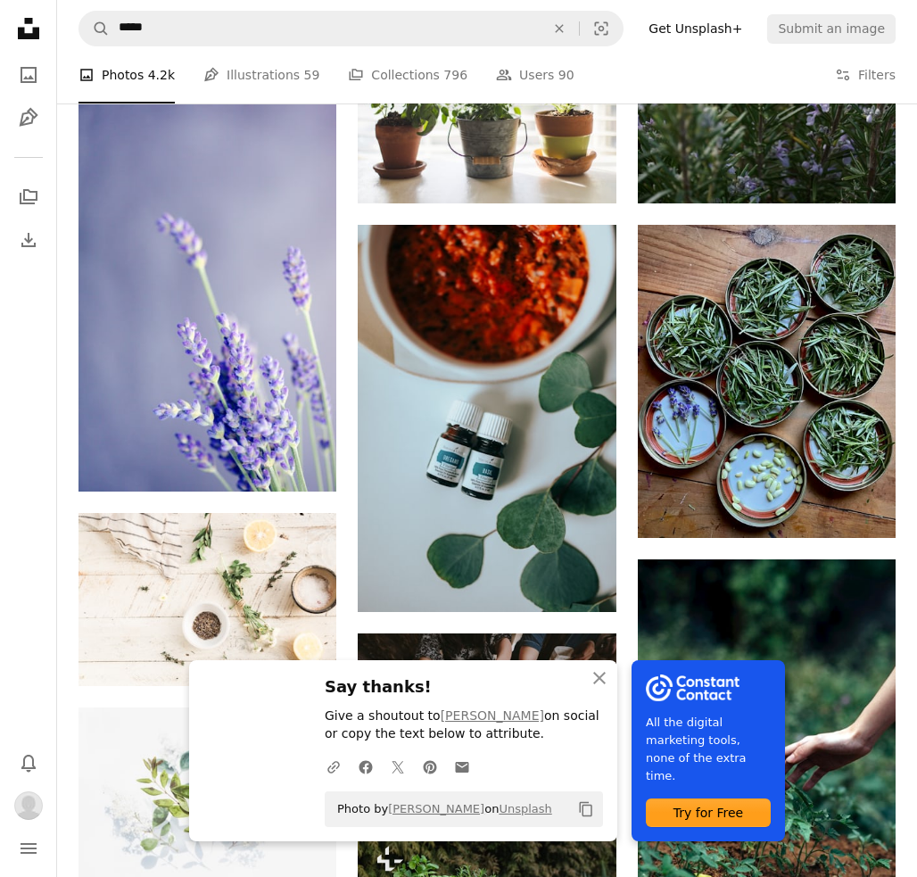
scroll to position [7210, 0]
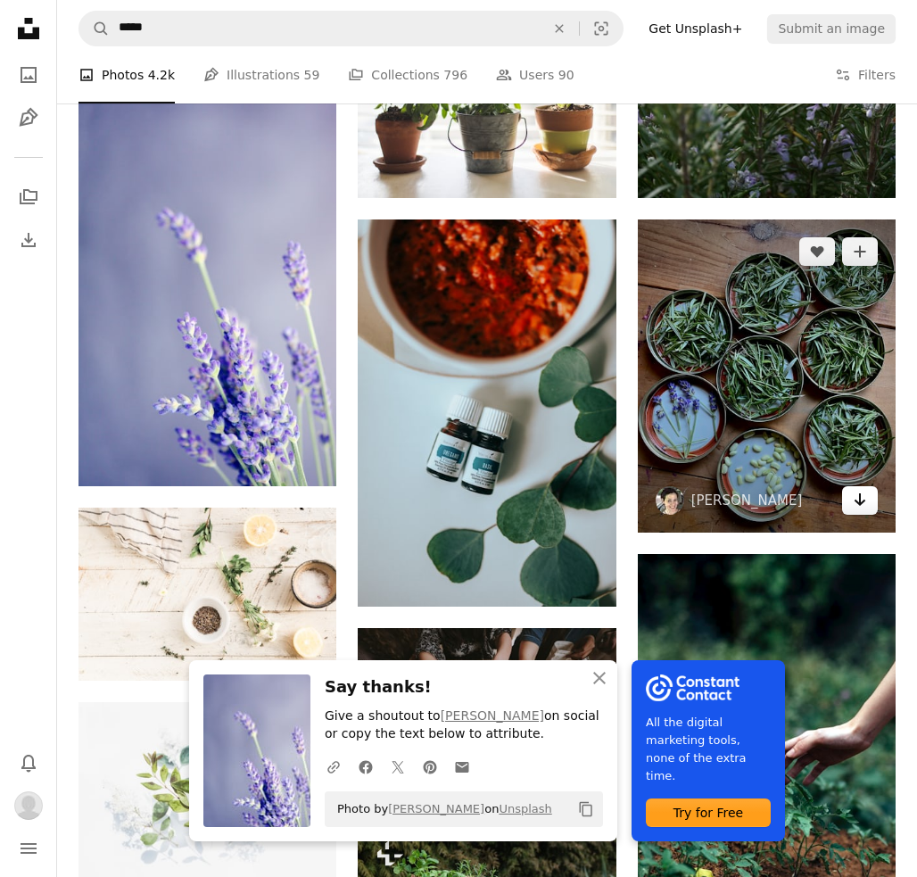
click at [857, 506] on icon "Download" at bounding box center [861, 499] width 12 height 12
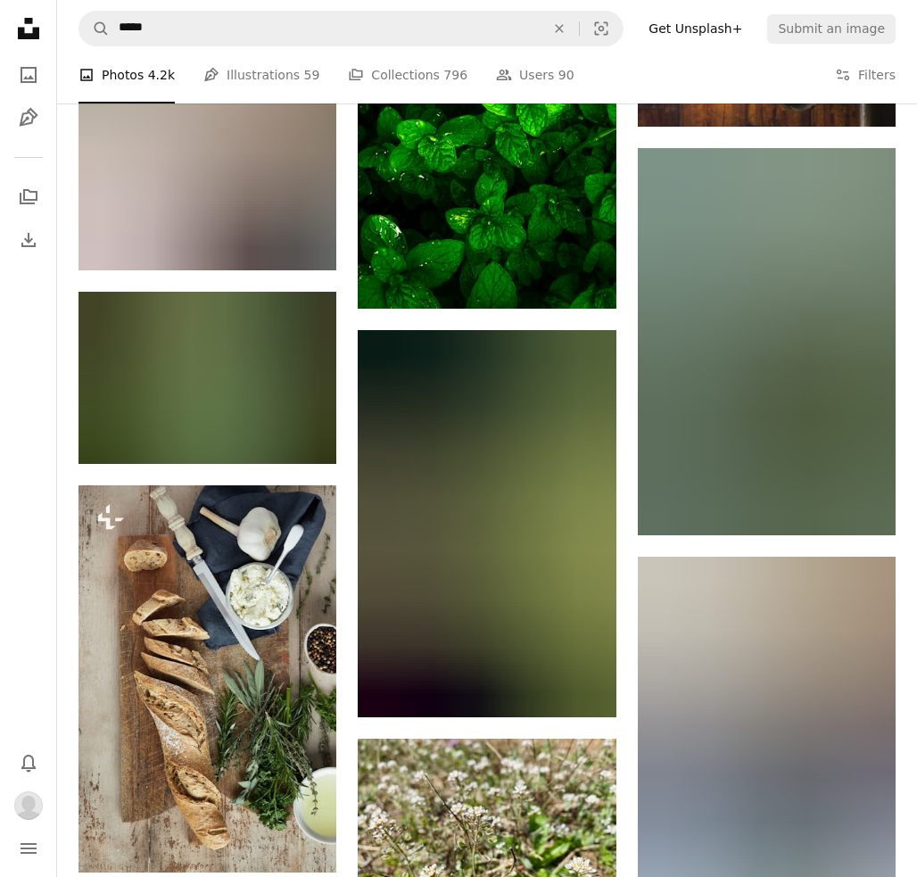
scroll to position [8478, 0]
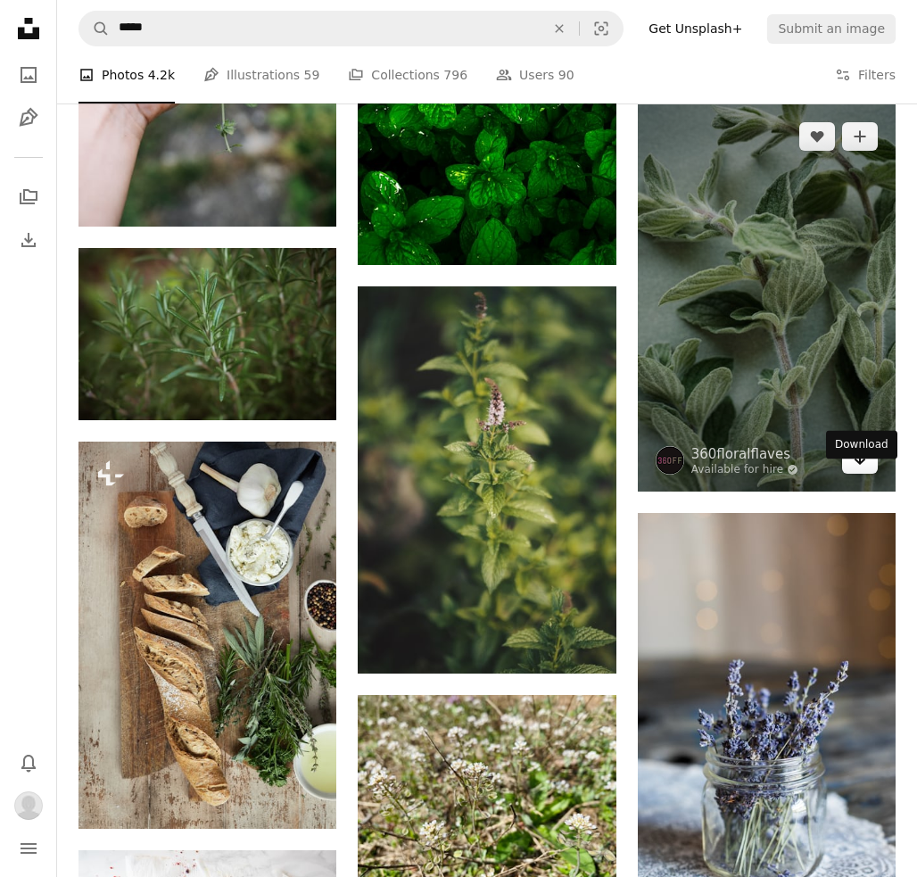
click at [864, 469] on icon "Arrow pointing down" at bounding box center [860, 458] width 14 height 21
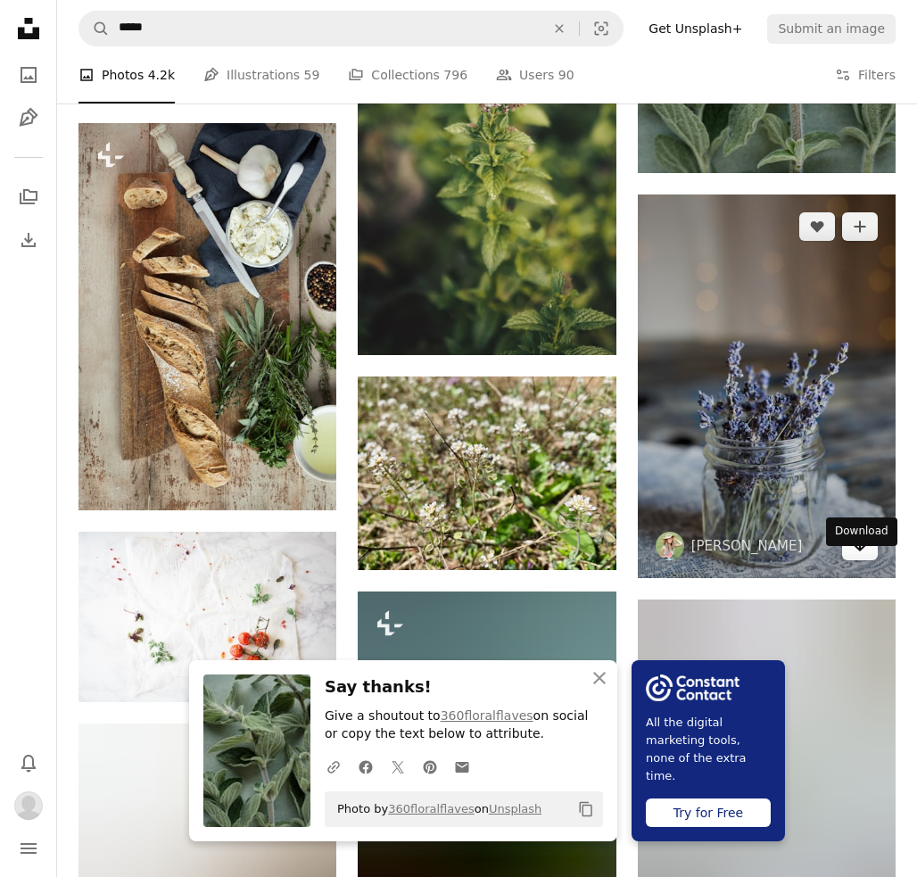
scroll to position [8798, 0]
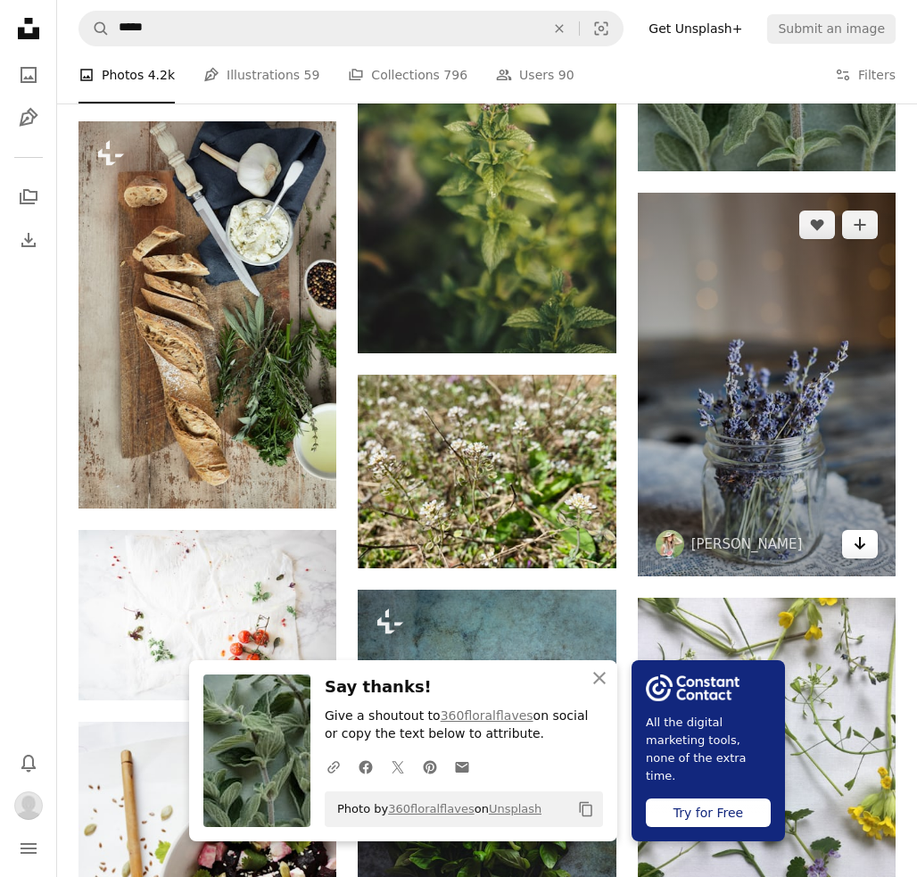
click at [865, 554] on icon "Arrow pointing down" at bounding box center [860, 543] width 14 height 21
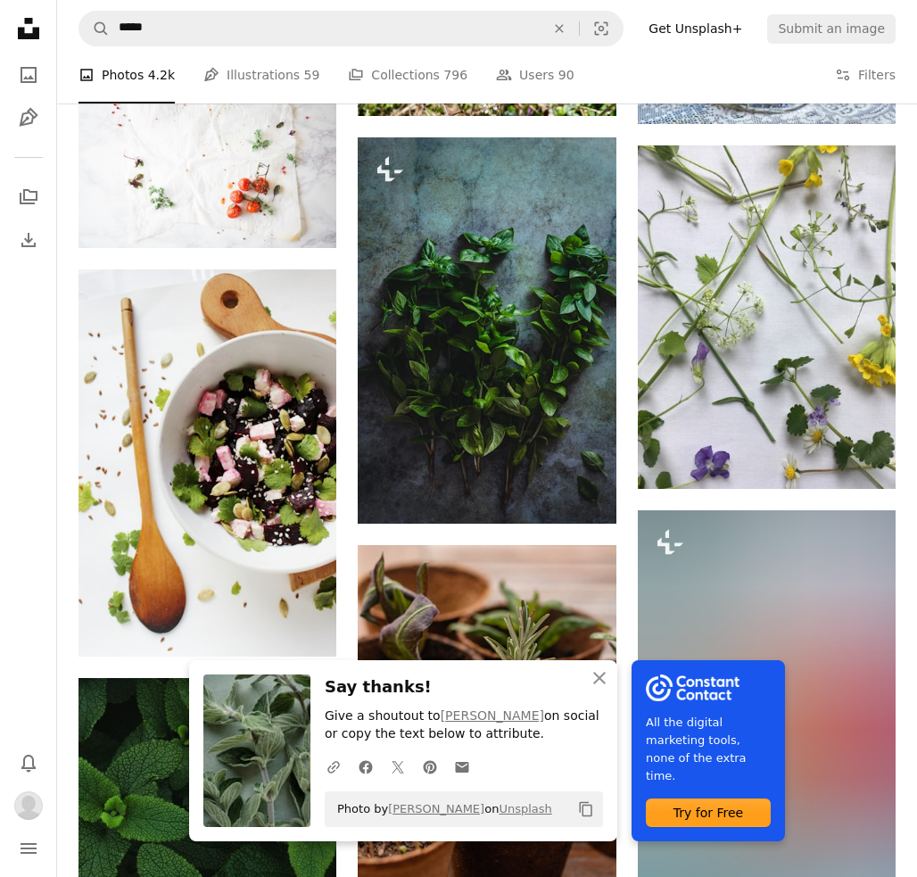
scroll to position [9252, 0]
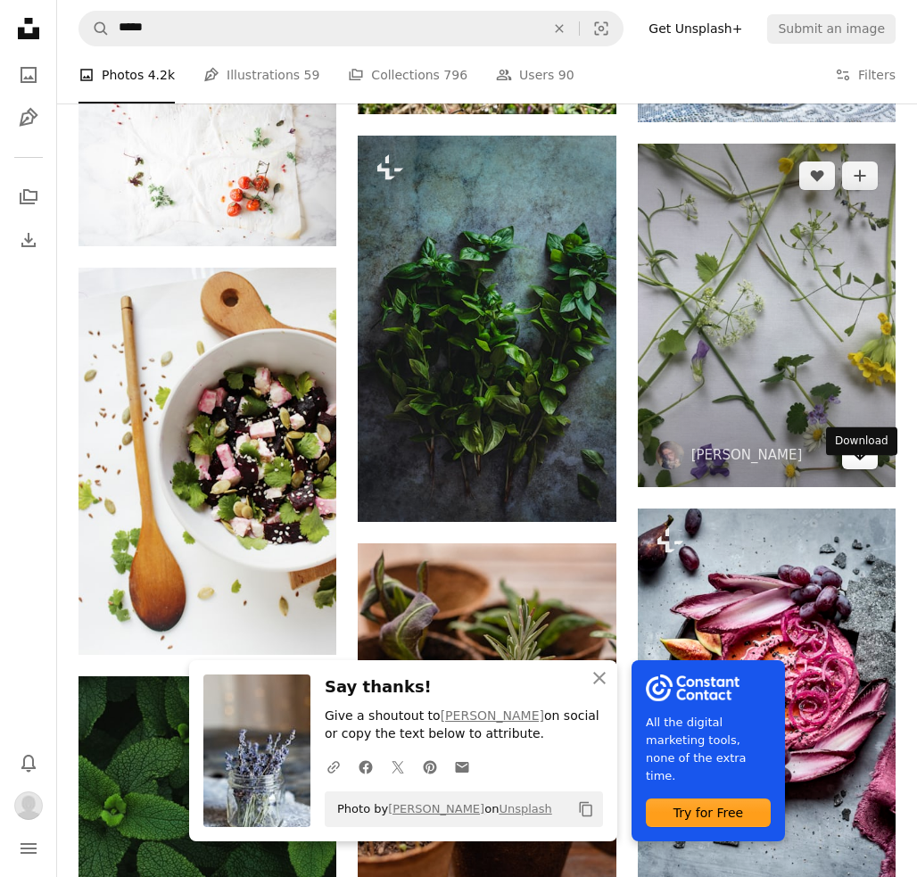
click at [864, 465] on icon "Arrow pointing down" at bounding box center [860, 453] width 14 height 21
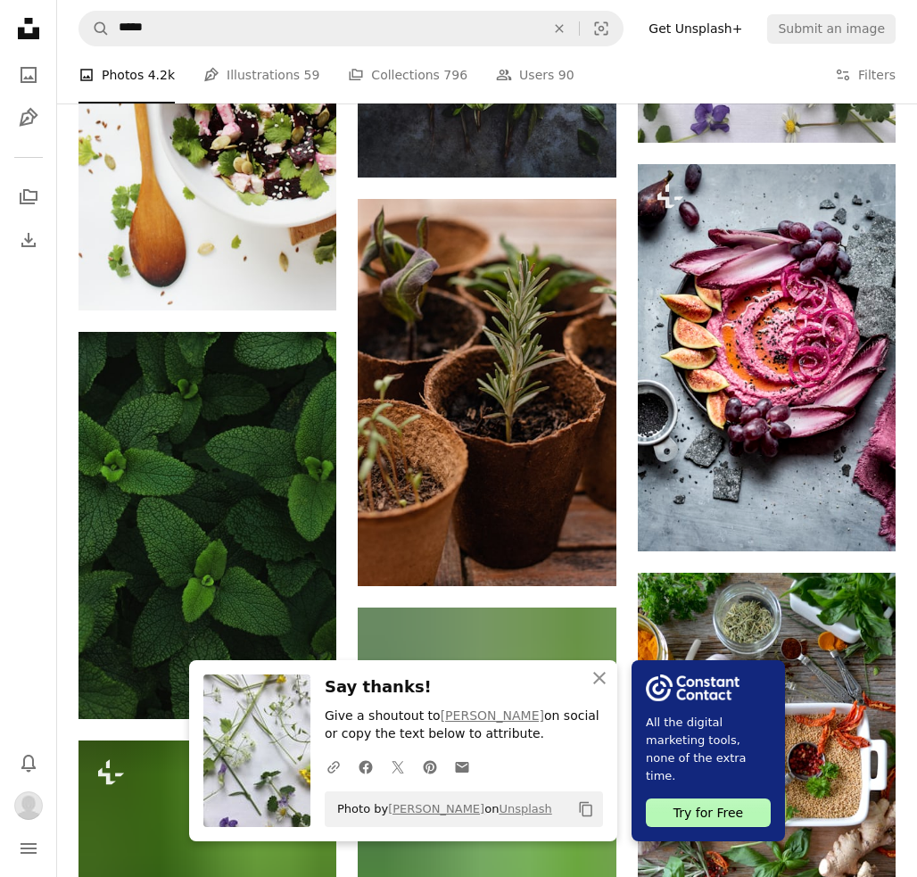
scroll to position [9604, 0]
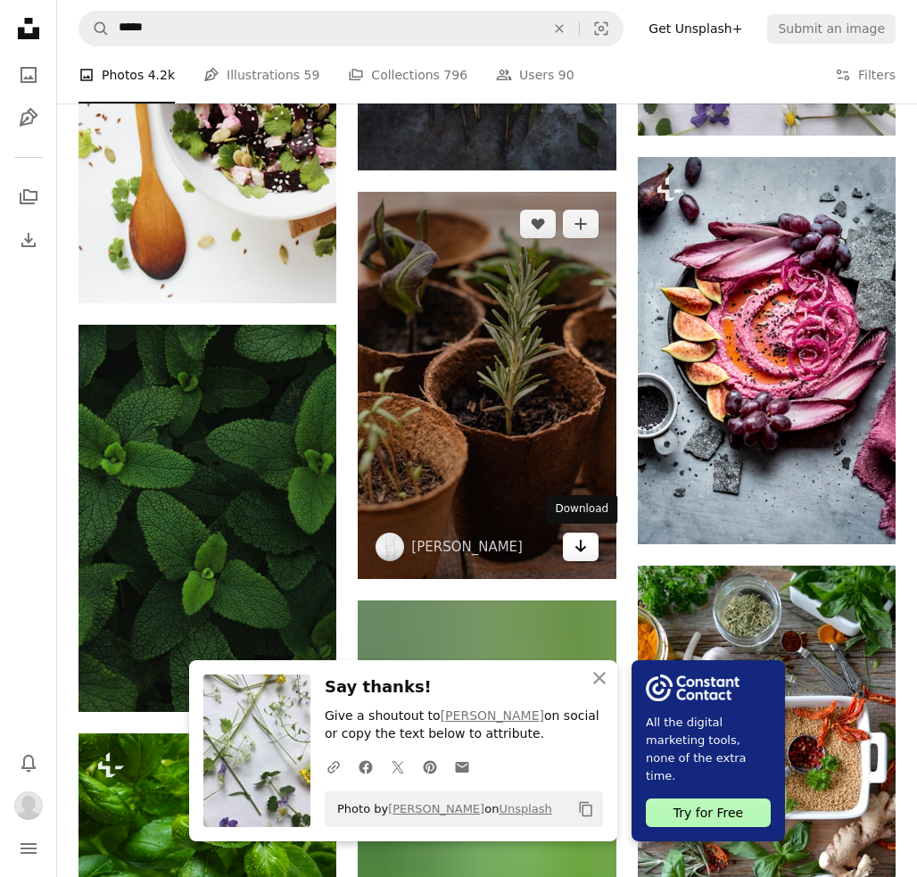
click at [582, 539] on icon "Arrow pointing down" at bounding box center [581, 545] width 14 height 21
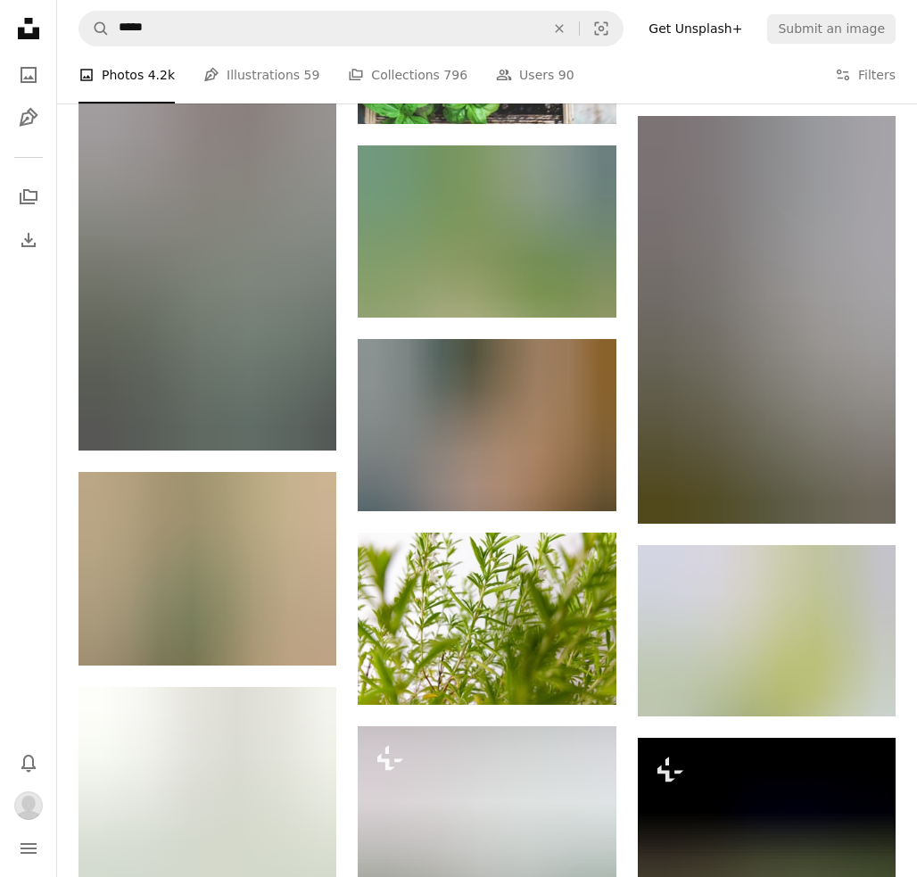
scroll to position [10471, 0]
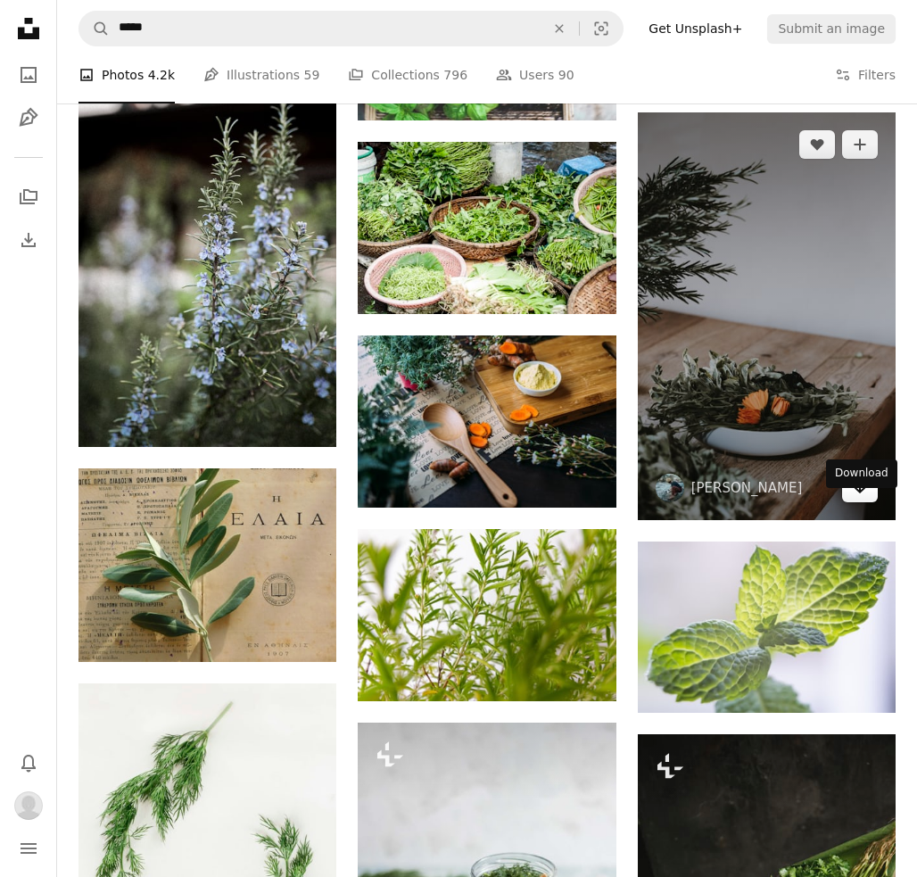
click at [864, 498] on icon "Arrow pointing down" at bounding box center [860, 486] width 14 height 21
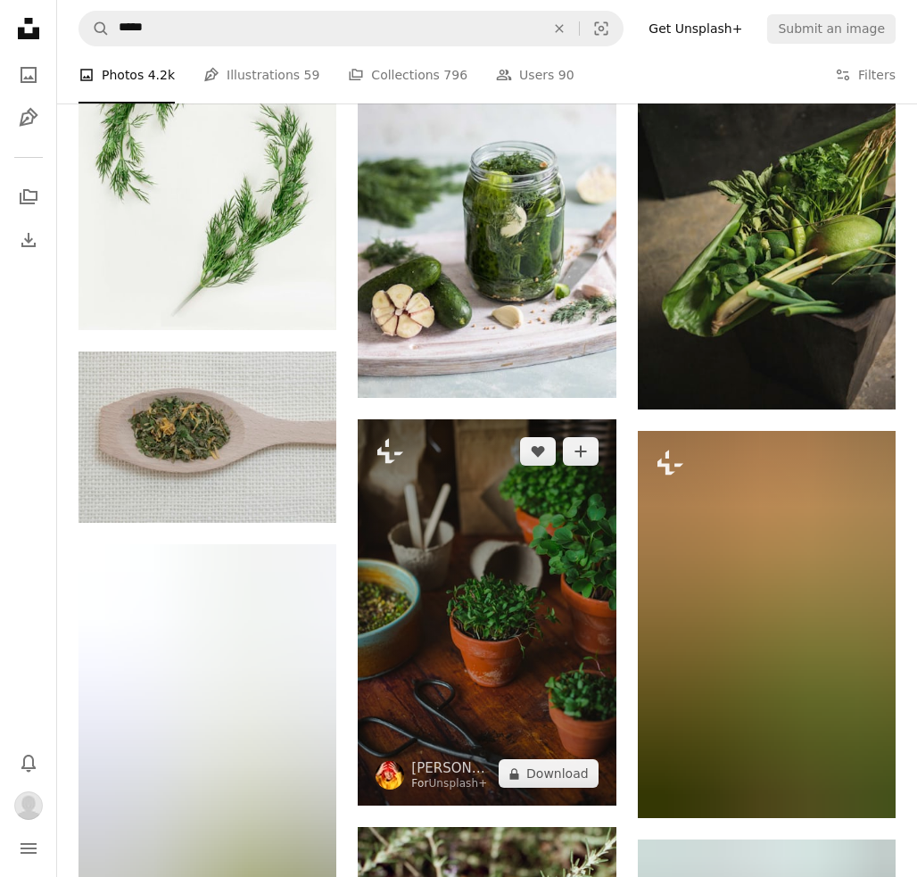
scroll to position [11170, 0]
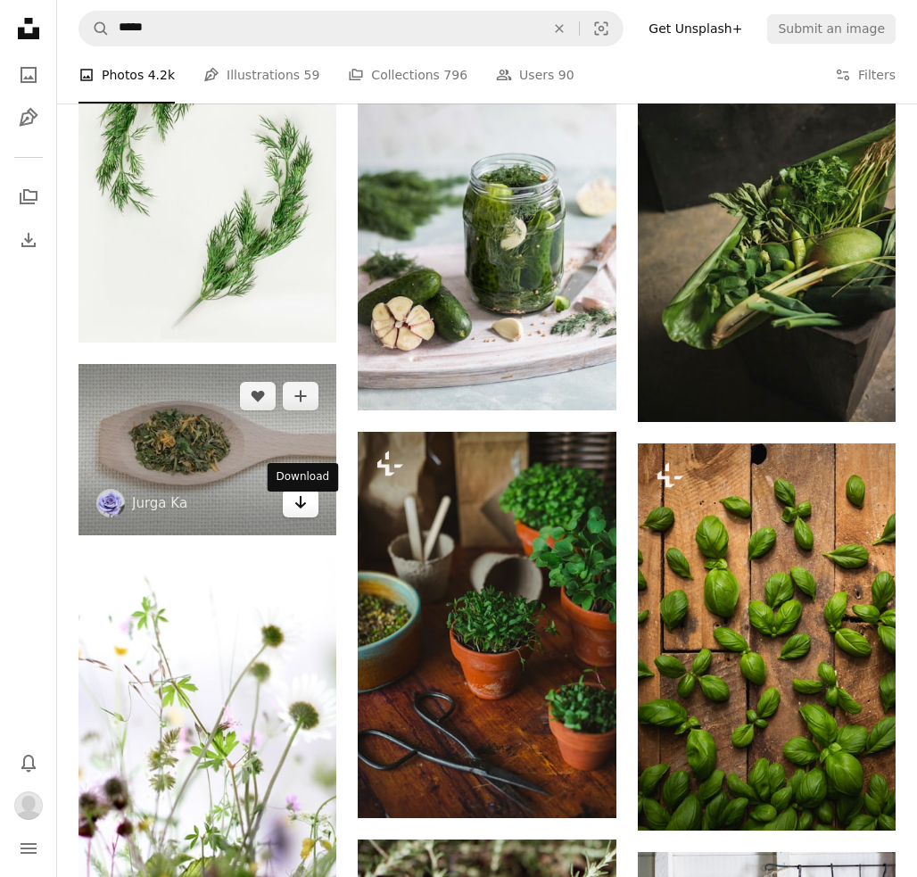
click at [301, 501] on icon "Arrow pointing down" at bounding box center [301, 502] width 14 height 21
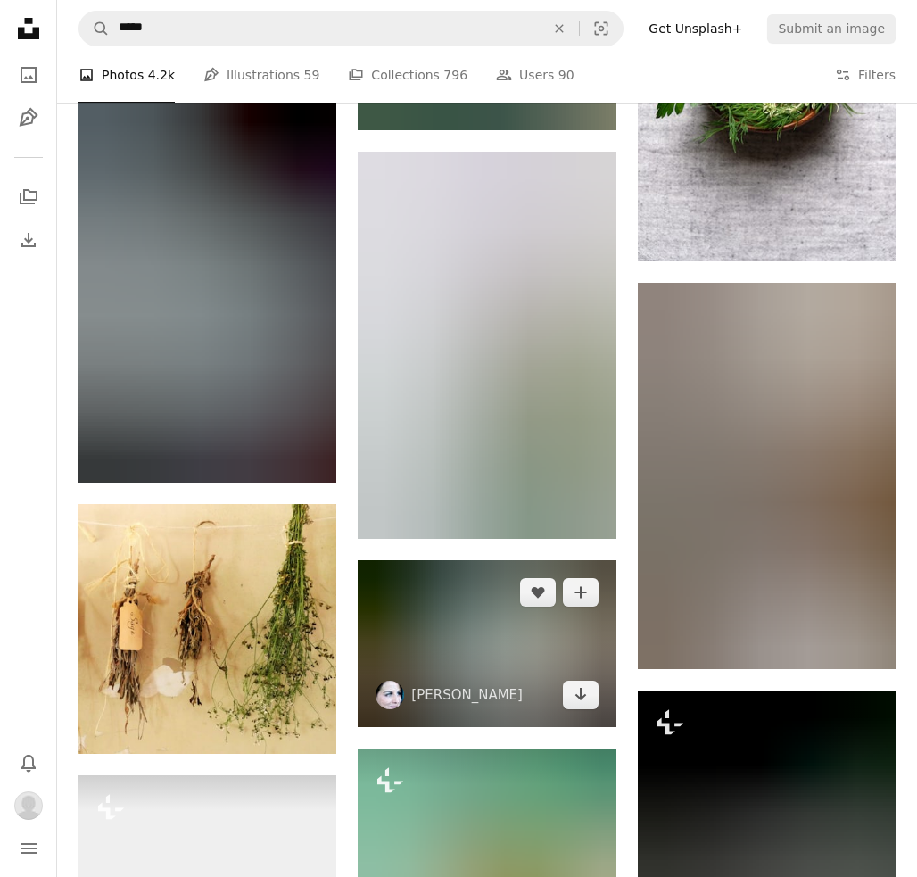
scroll to position [12785, 0]
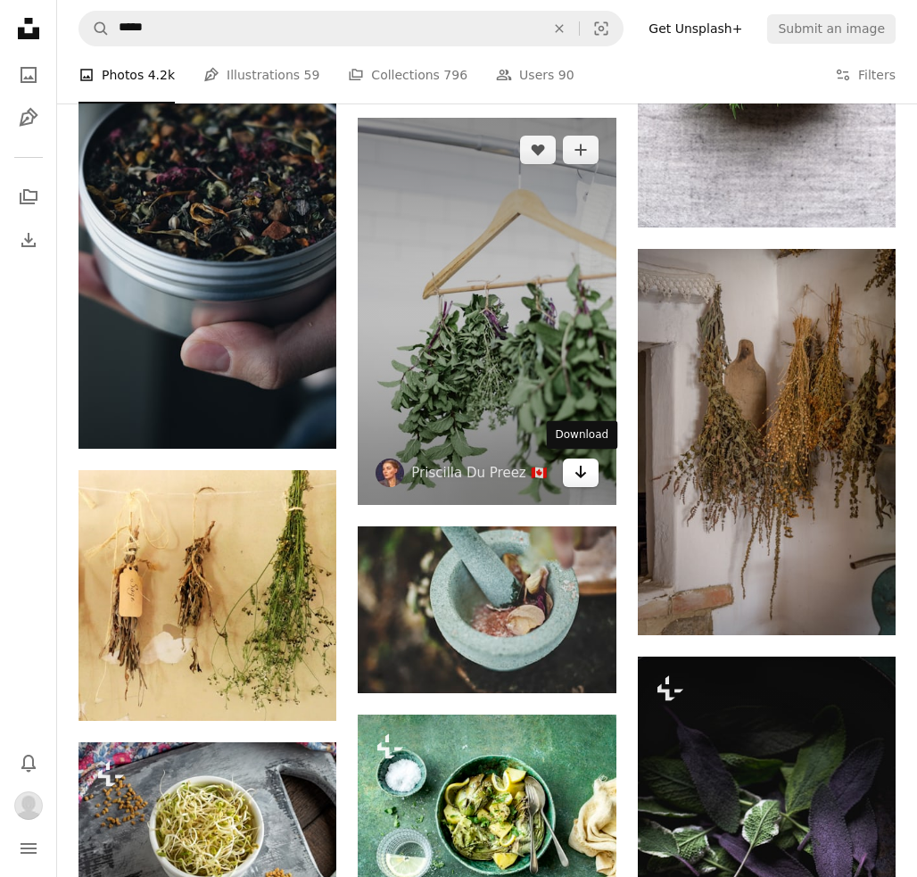
click at [582, 475] on icon "Arrow pointing down" at bounding box center [581, 471] width 14 height 21
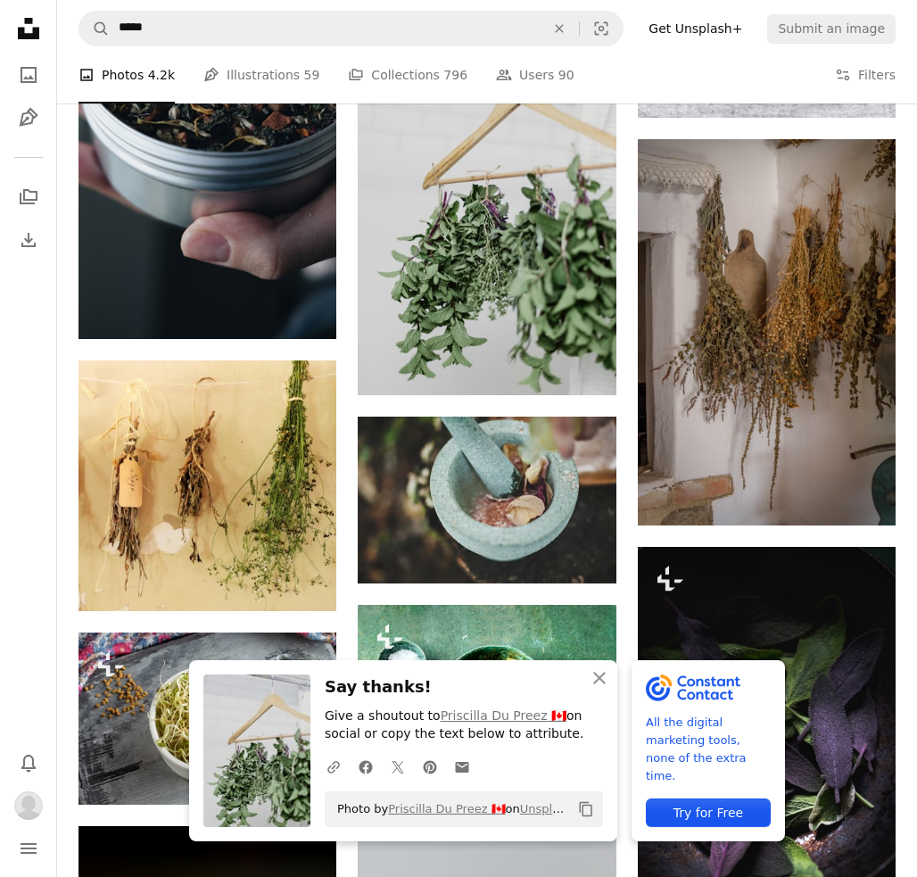
scroll to position [12920, 0]
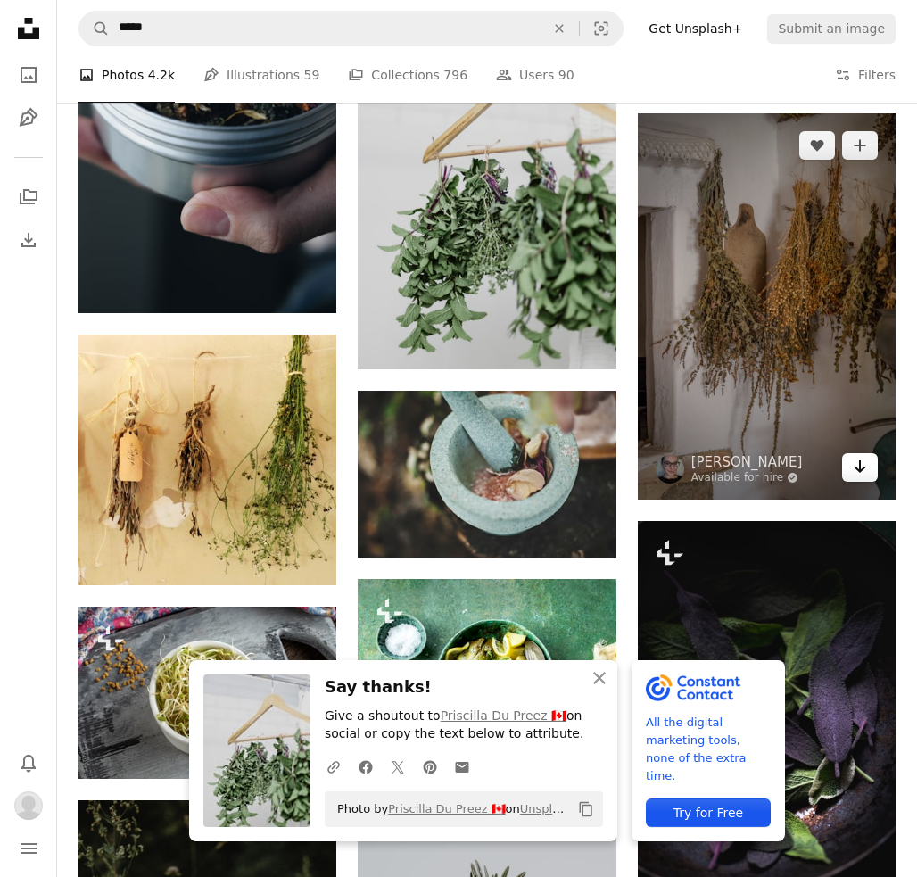
click at [864, 477] on icon "Arrow pointing down" at bounding box center [860, 466] width 14 height 21
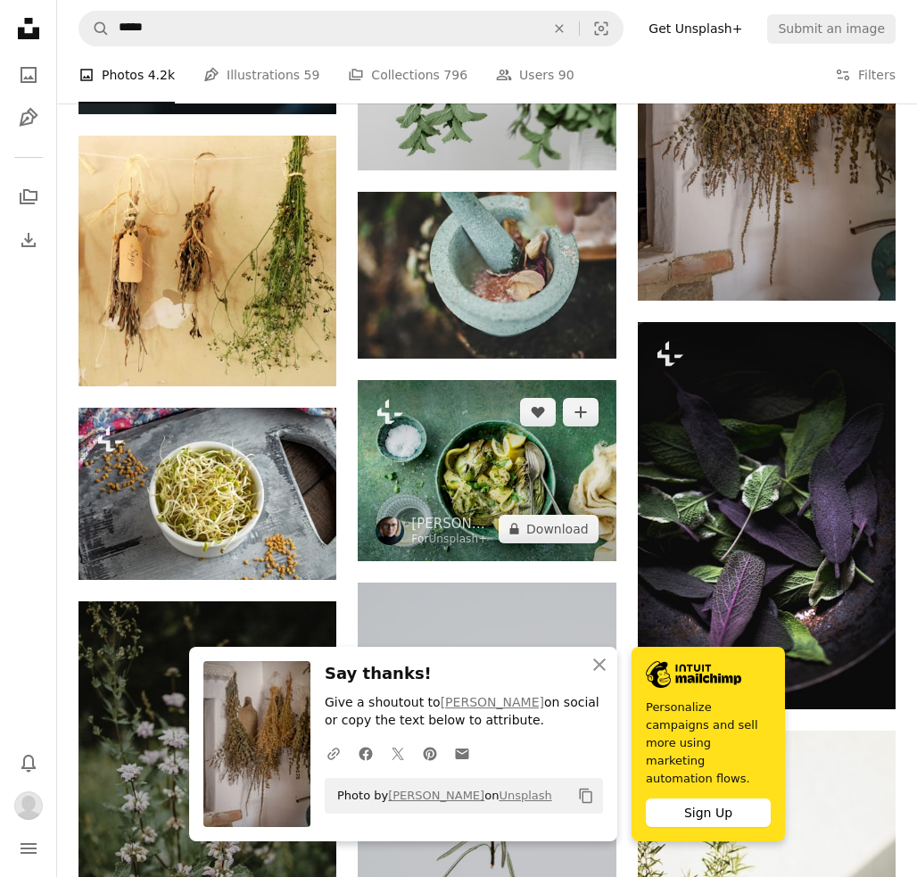
scroll to position [13119, 0]
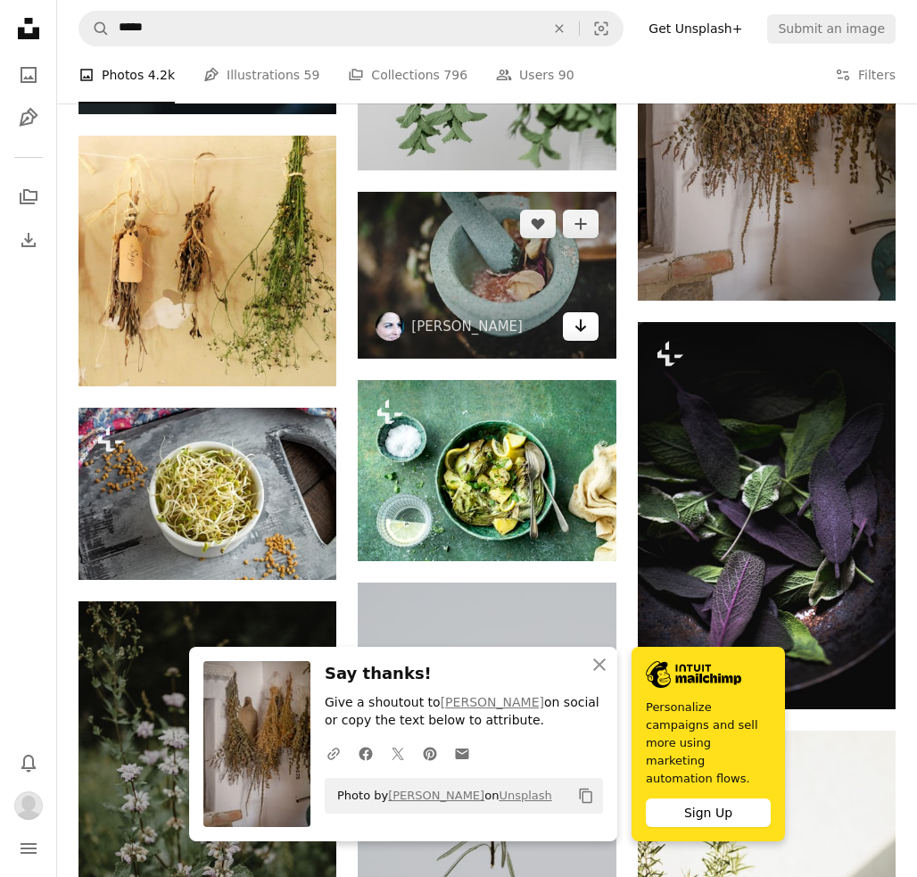
click at [586, 322] on icon "Arrow pointing down" at bounding box center [581, 325] width 14 height 21
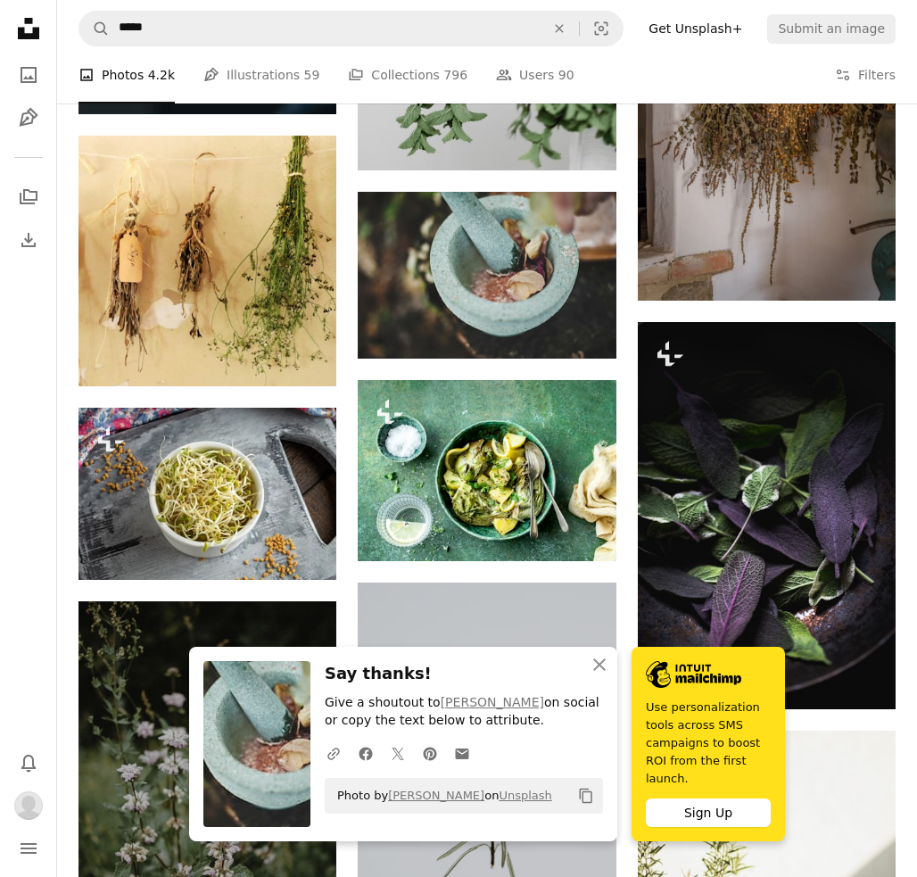
click at [683, 71] on div "A photo Photos 4.2k Pen Tool Illustrations 59 A stack of folders Collections 79…" at bounding box center [487, 74] width 817 height 57
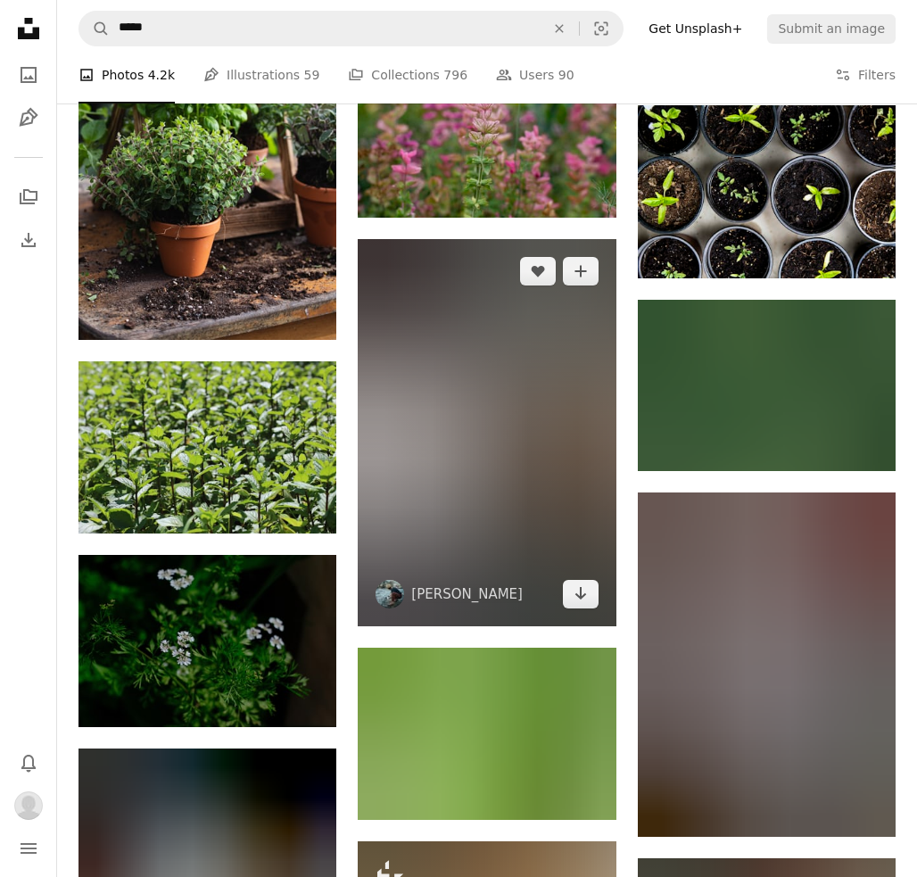
scroll to position [18722, 0]
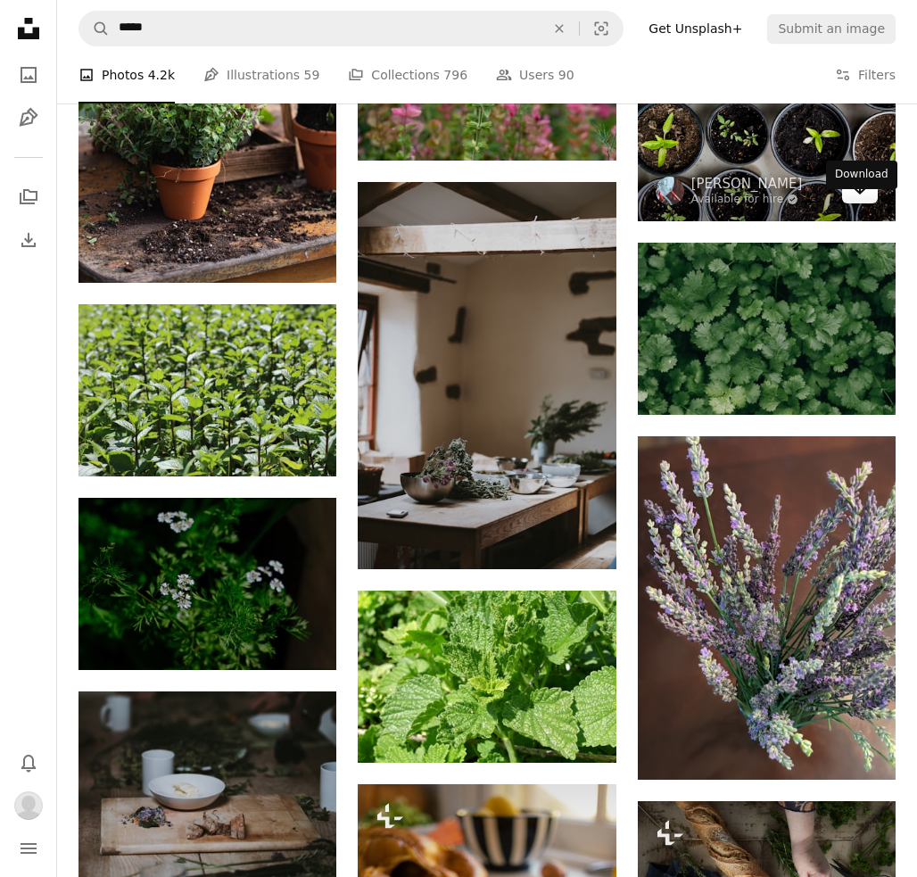
click at [866, 199] on icon "Arrow pointing down" at bounding box center [860, 188] width 14 height 21
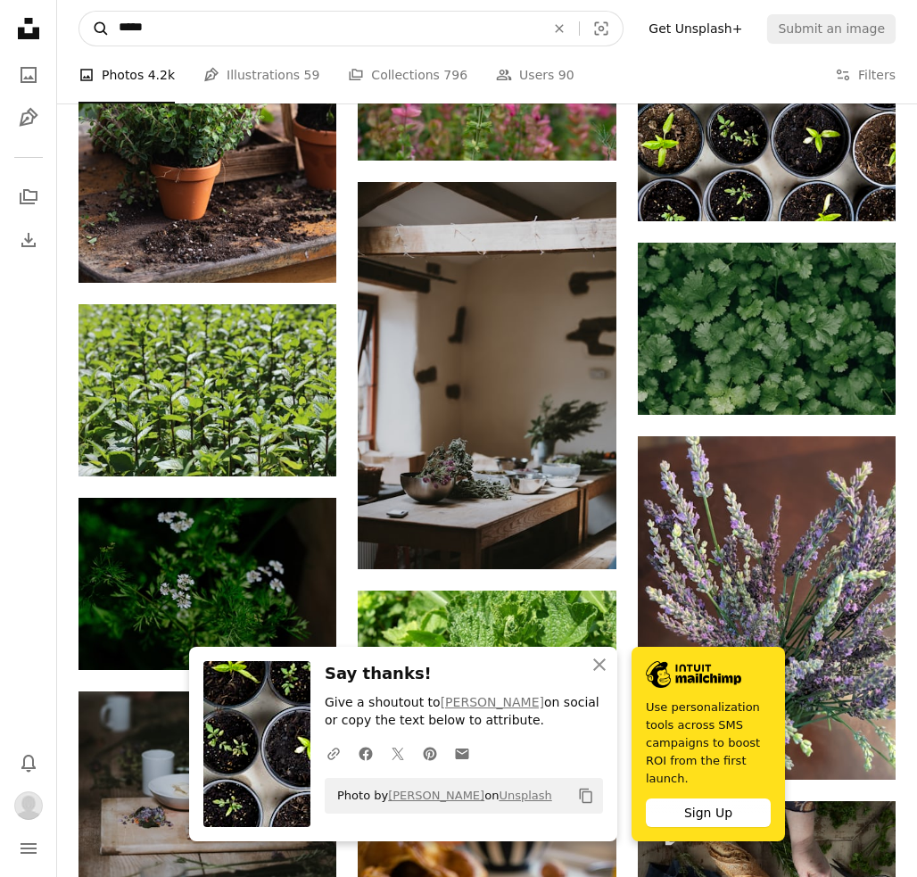
drag, startPoint x: 170, startPoint y: 29, endPoint x: 107, endPoint y: 21, distance: 63.0
click at [107, 21] on form "A magnifying glass ***** An X shape Visual search" at bounding box center [351, 29] width 545 height 36
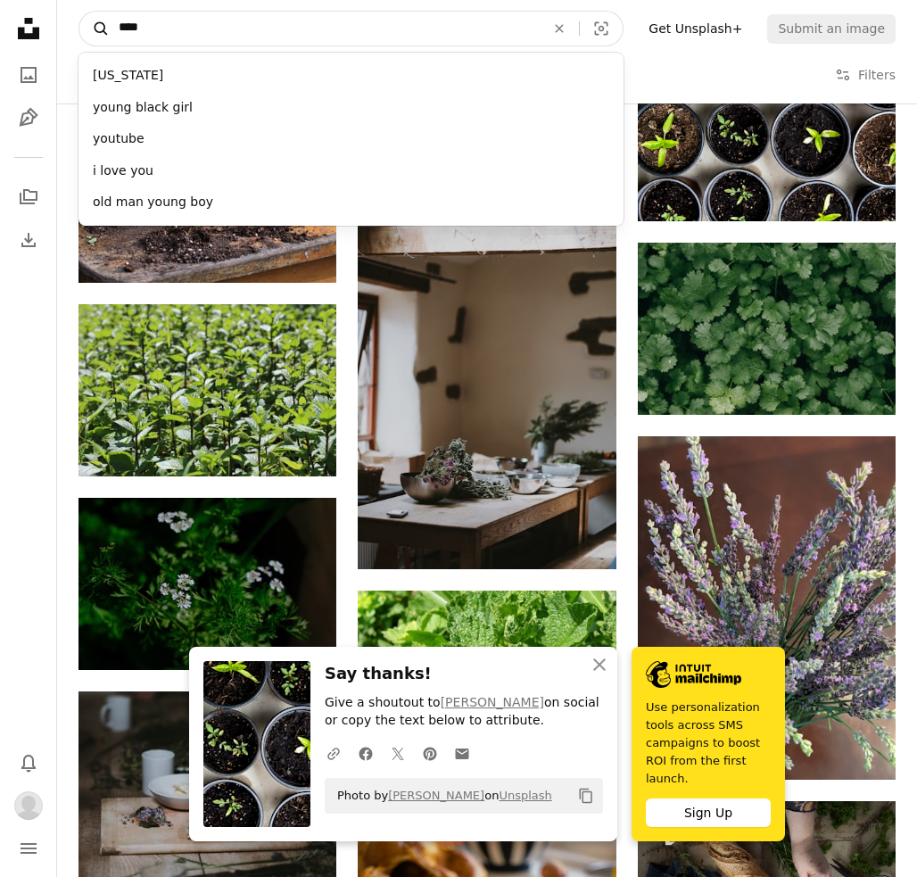
type input "****"
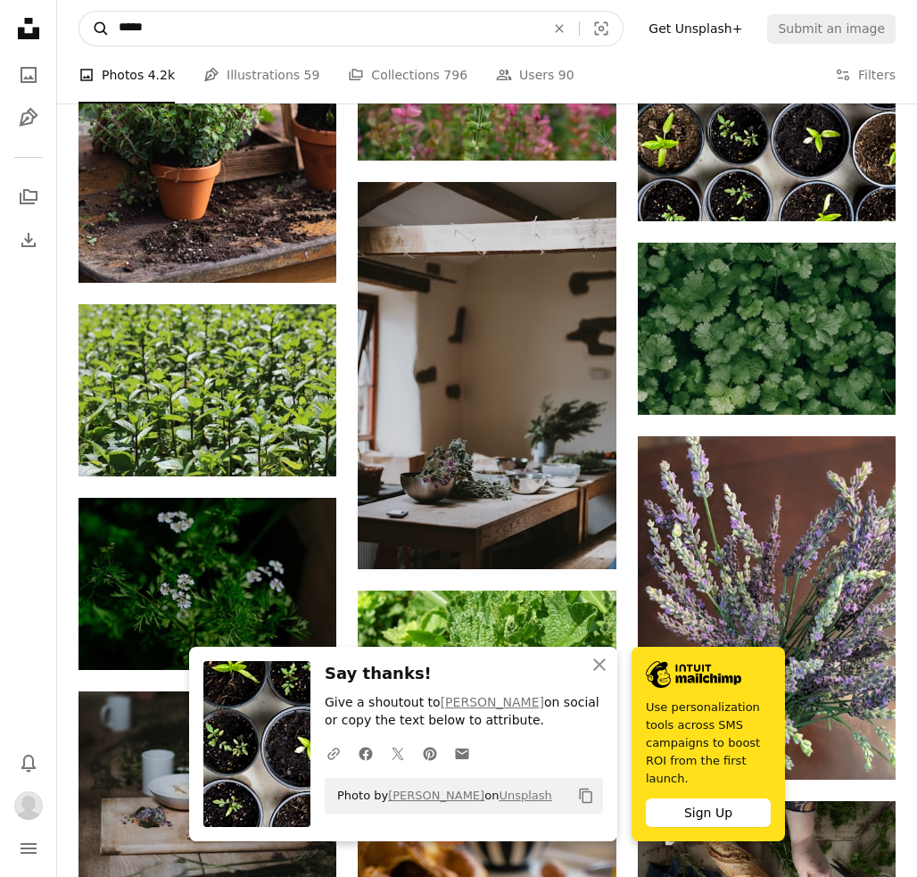
click at [95, 29] on button "A magnifying glass" at bounding box center [94, 29] width 30 height 34
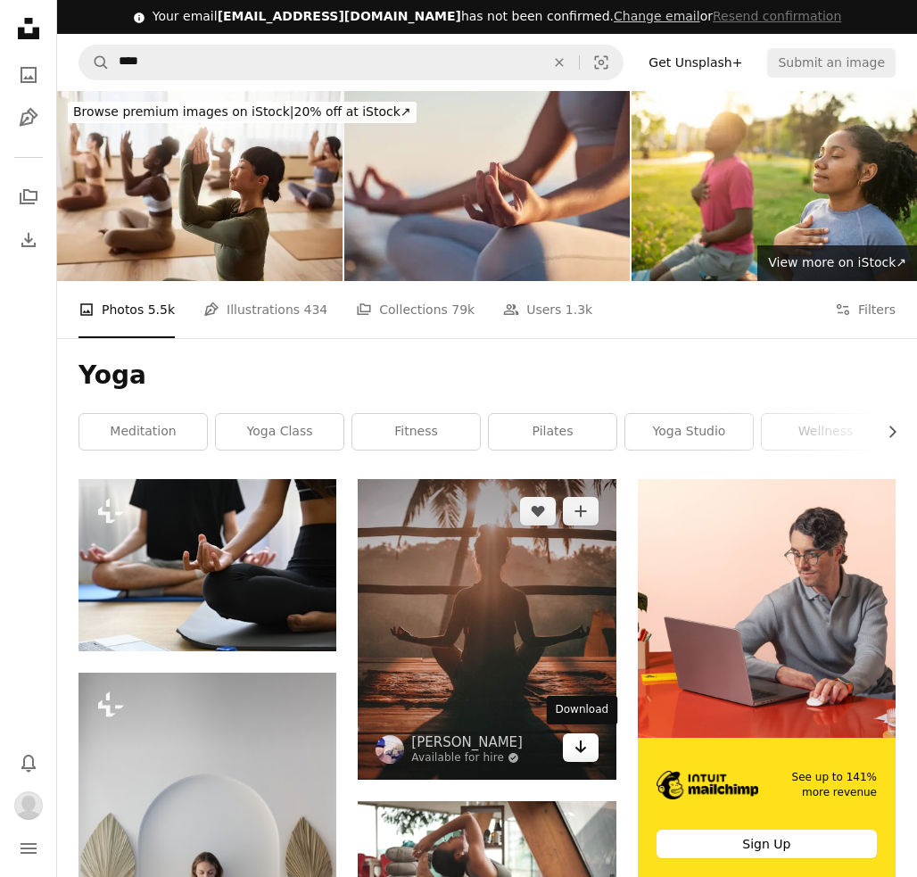
click at [589, 746] on link "Arrow pointing down" at bounding box center [581, 747] width 36 height 29
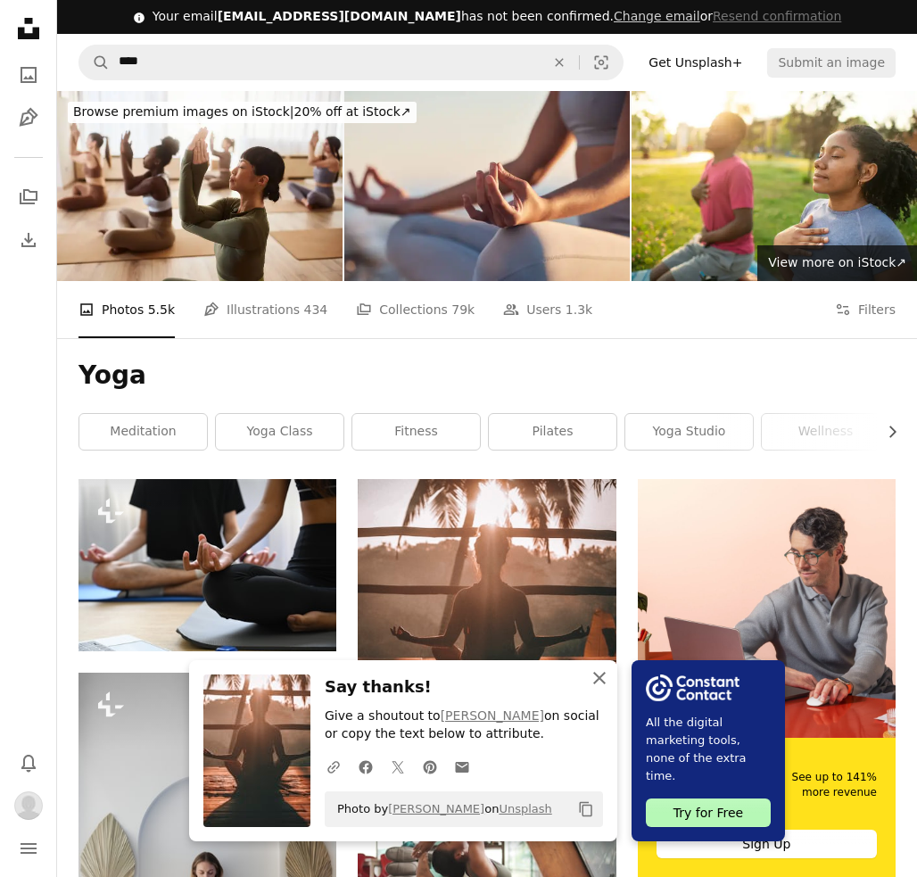
click at [601, 681] on icon "button" at bounding box center [599, 678] width 12 height 12
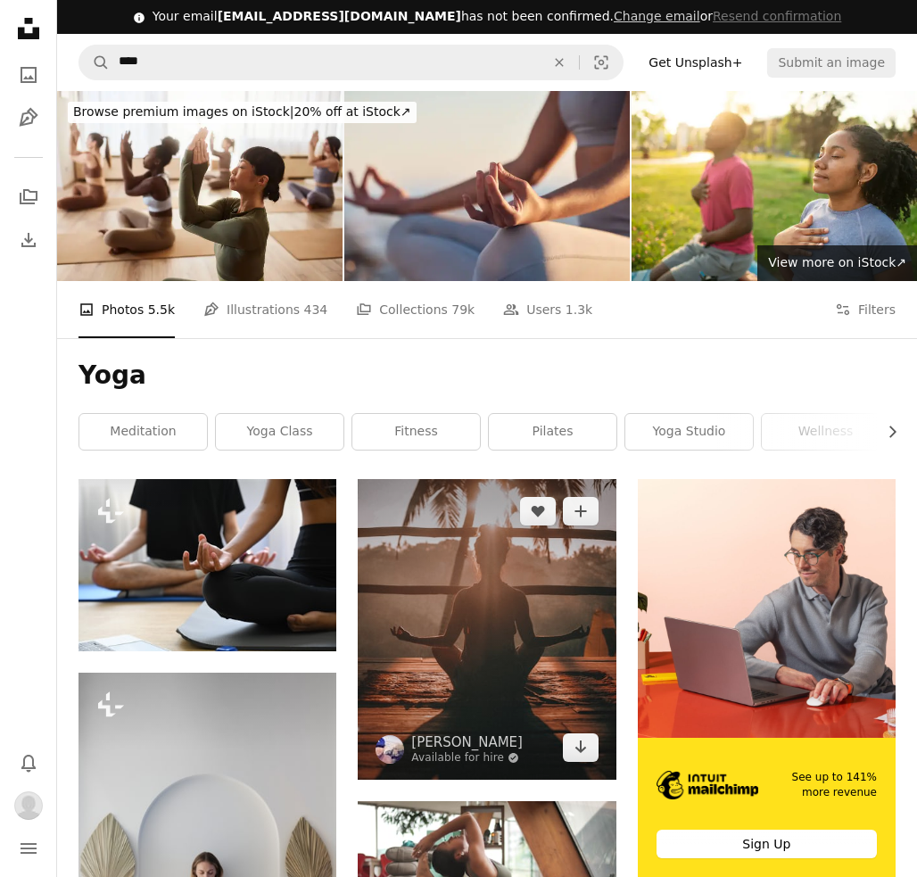
scroll to position [1, 0]
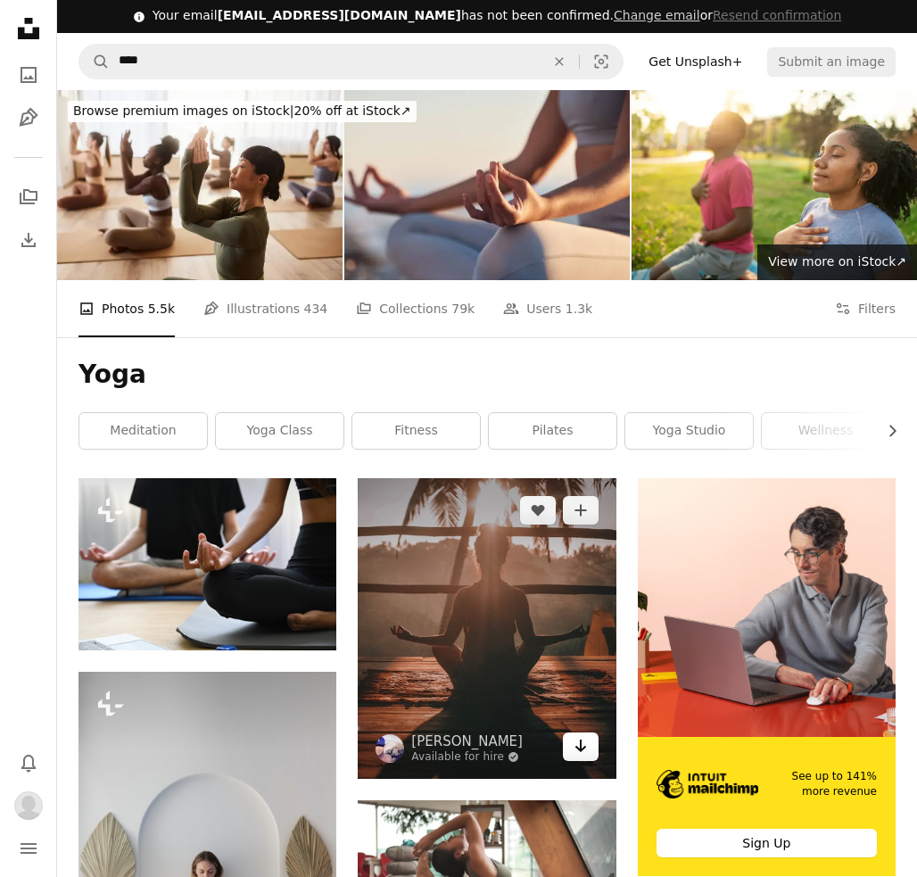
click at [583, 750] on icon "Arrow pointing down" at bounding box center [581, 745] width 14 height 21
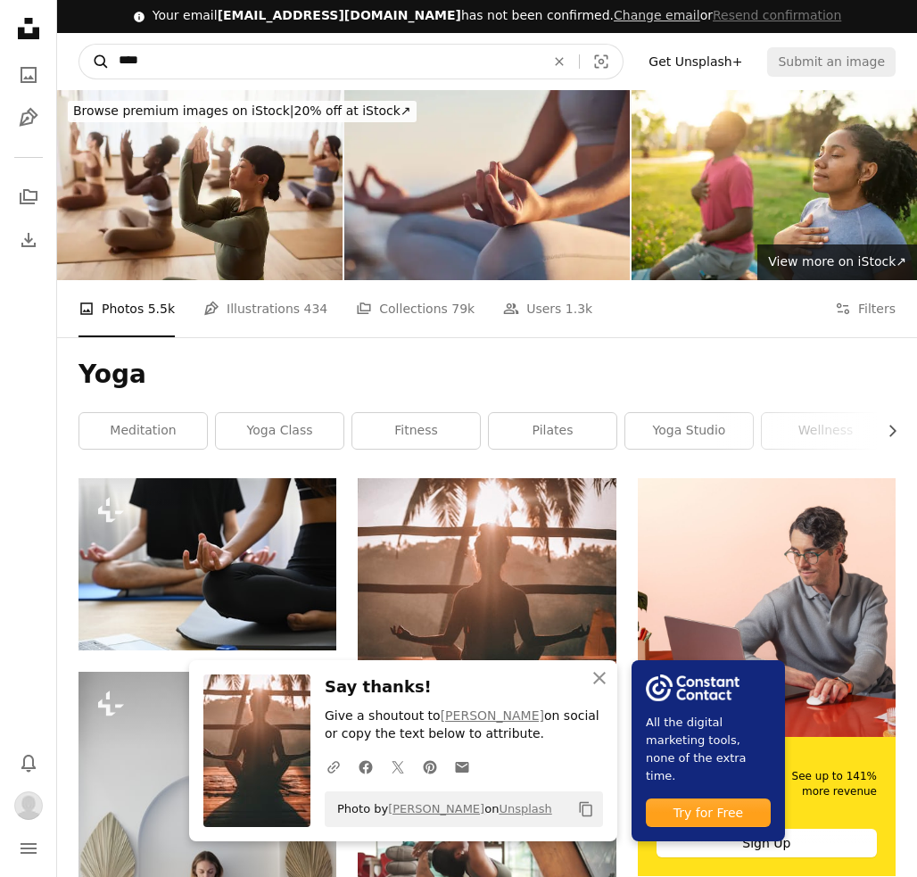
drag, startPoint x: 179, startPoint y: 61, endPoint x: 105, endPoint y: 58, distance: 74.1
click at [105, 58] on form "A magnifying glass **** An X shape Visual search" at bounding box center [351, 62] width 545 height 36
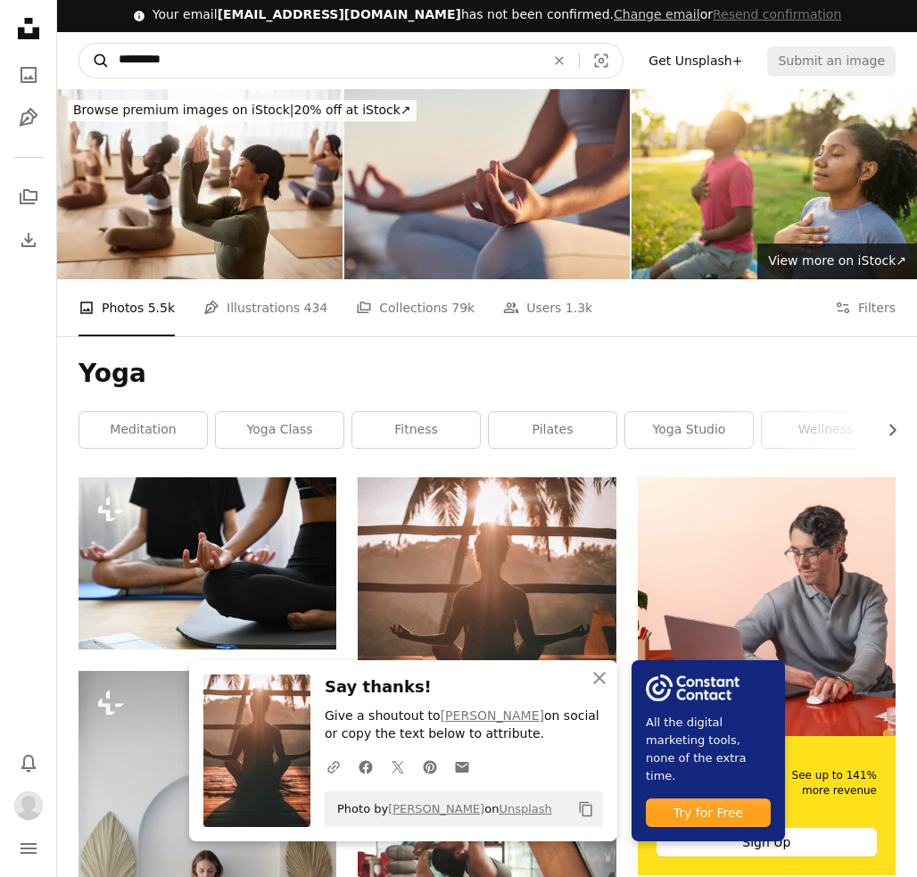
type input "*********"
click at [95, 60] on button "A magnifying glass" at bounding box center [94, 61] width 30 height 34
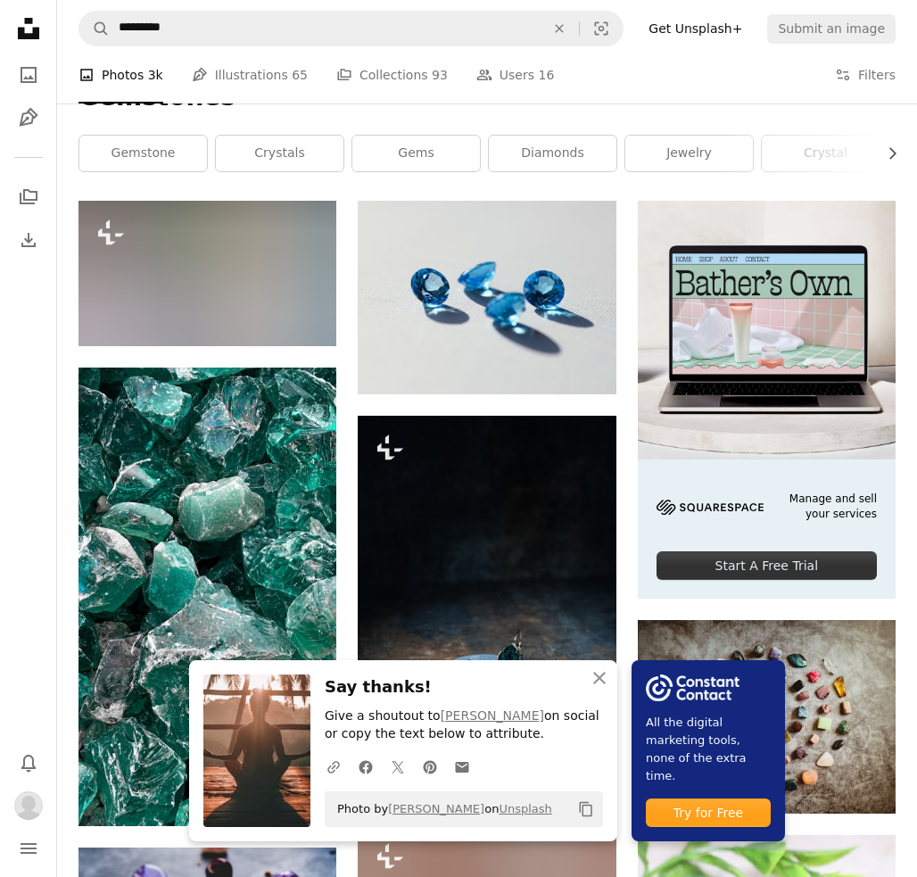
scroll to position [280, 0]
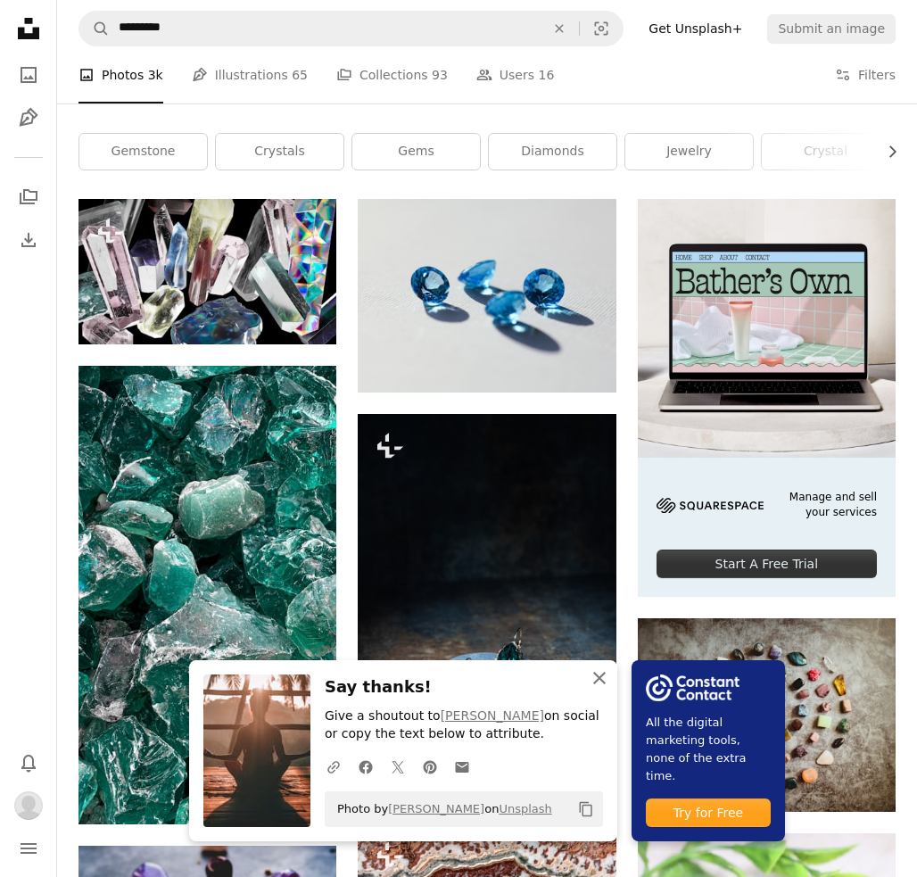
click at [599, 679] on icon "button" at bounding box center [599, 678] width 12 height 12
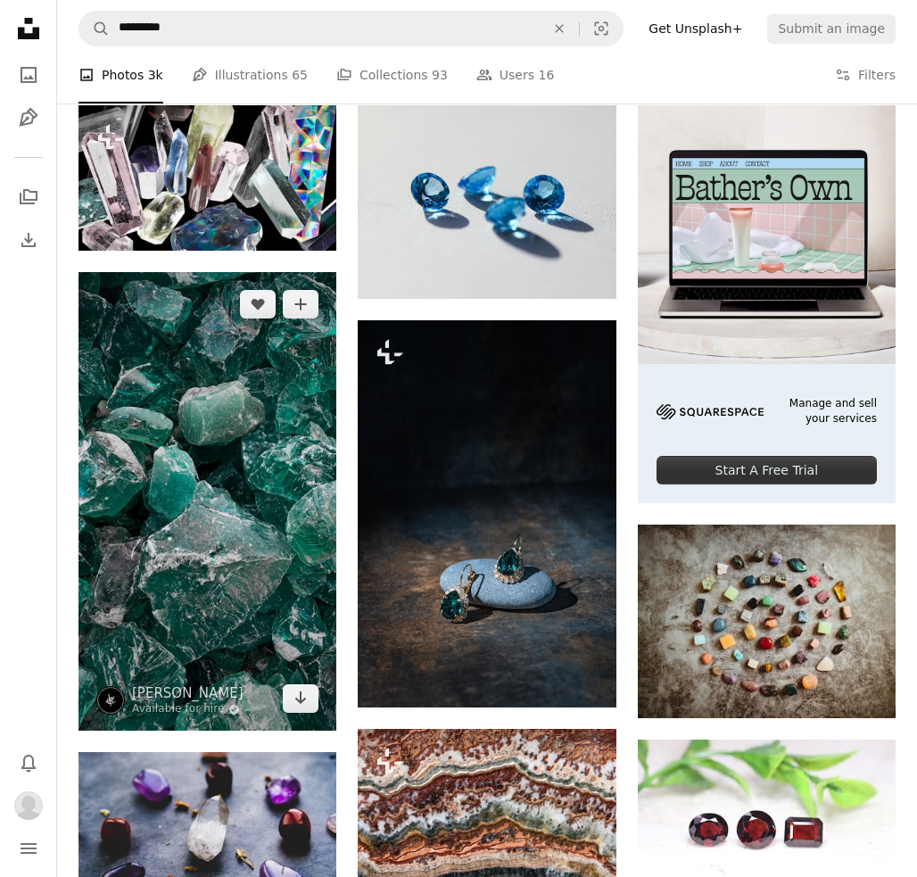
scroll to position [386, 0]
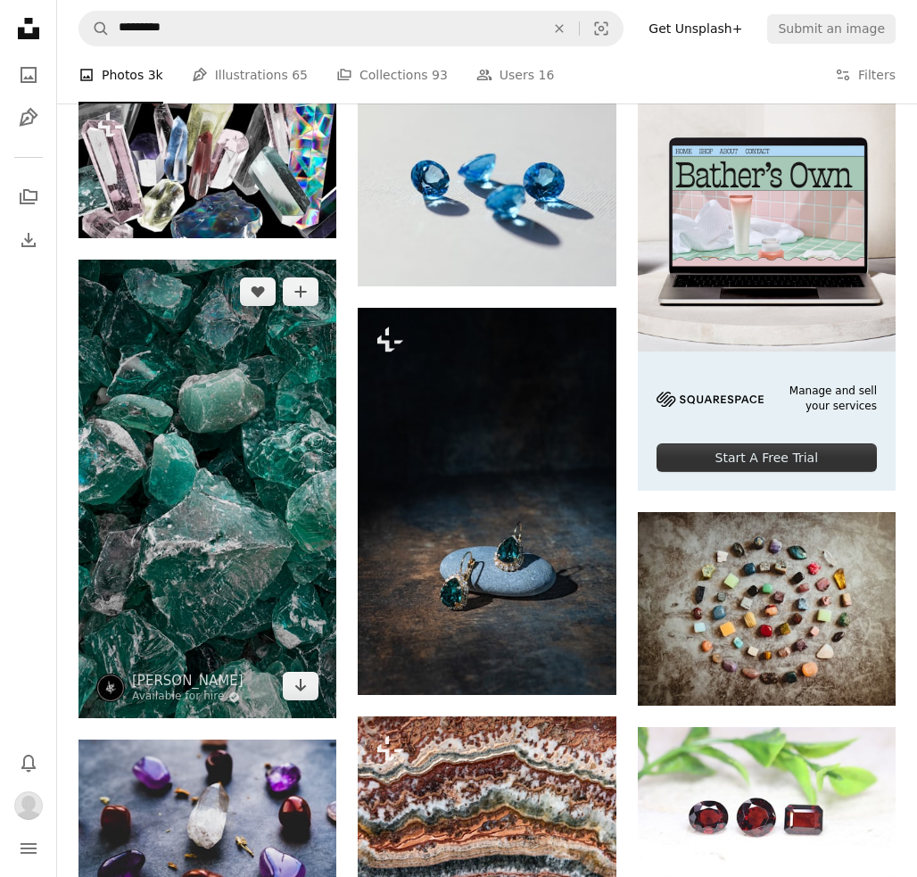
drag, startPoint x: 306, startPoint y: 679, endPoint x: 321, endPoint y: 679, distance: 15.2
click at [306, 678] on icon "Arrow pointing down" at bounding box center [301, 685] width 14 height 21
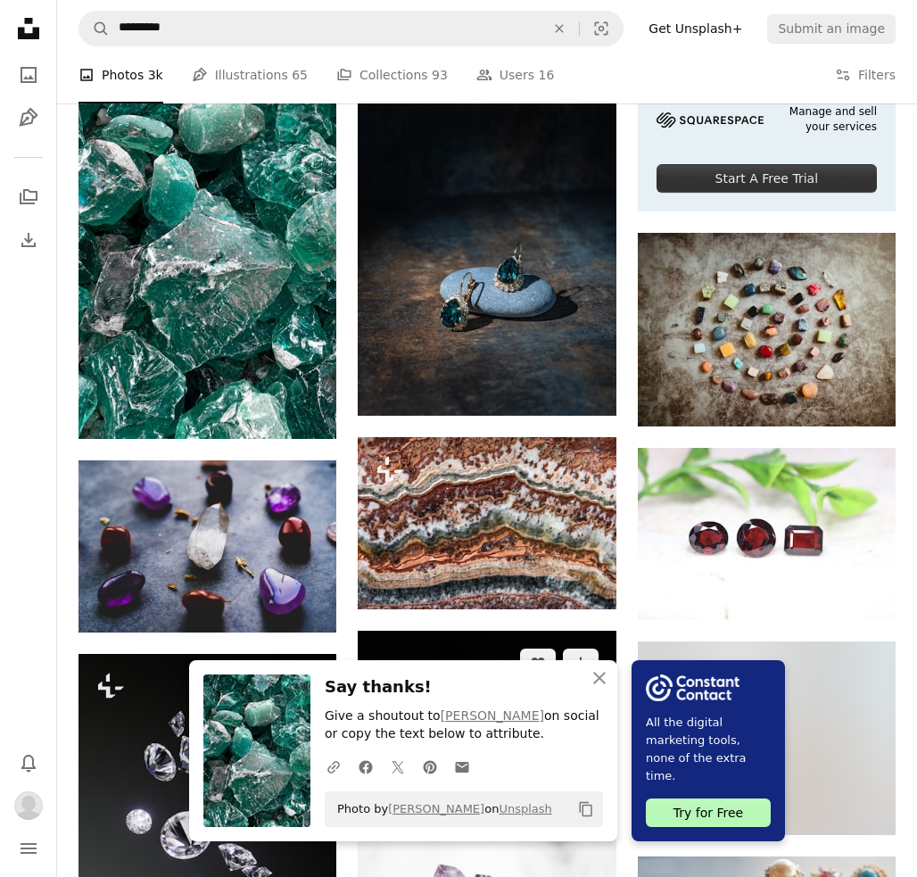
scroll to position [683, 0]
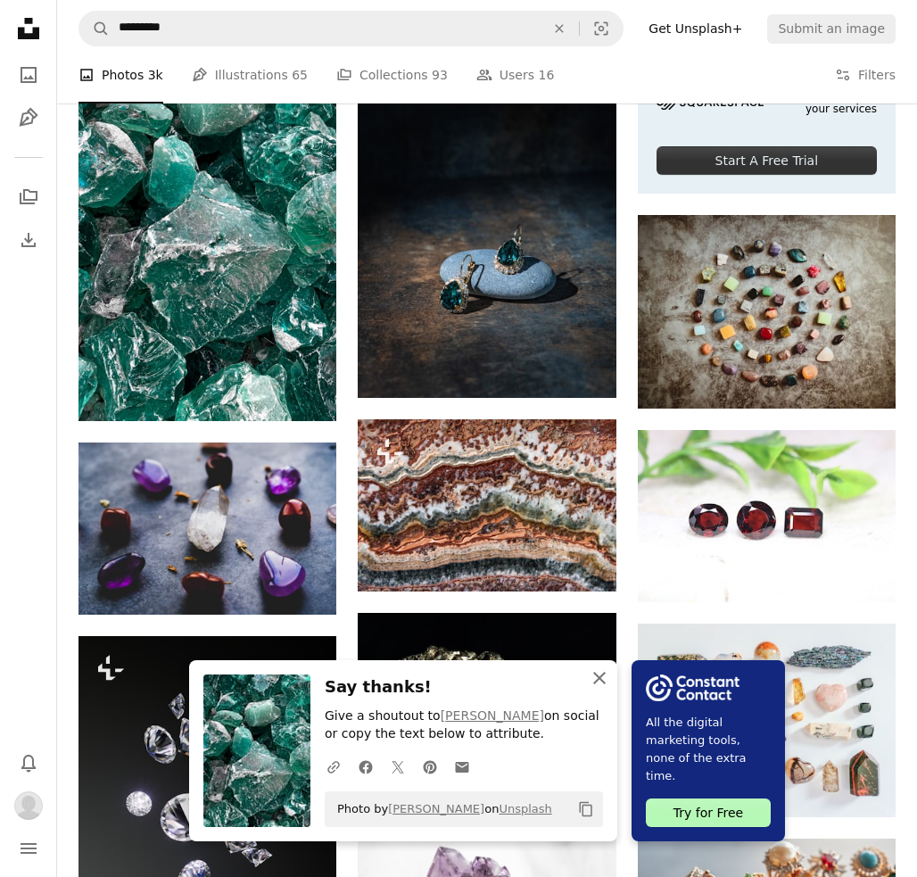
click at [602, 680] on icon "An X shape" at bounding box center [599, 677] width 21 height 21
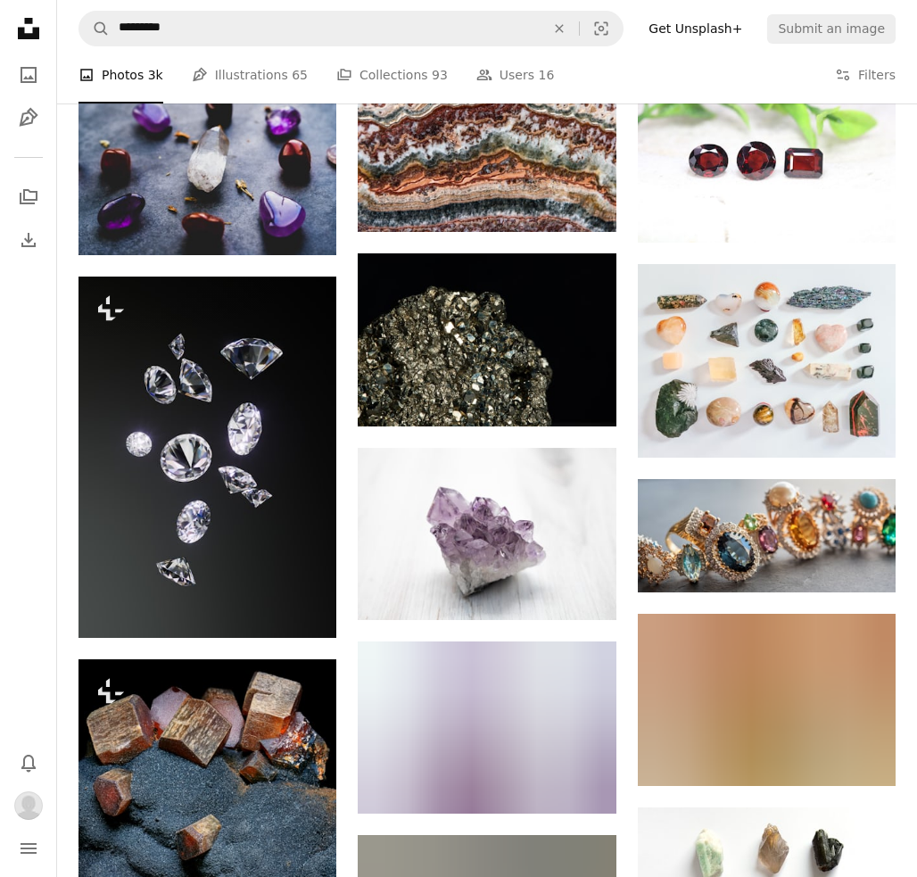
scroll to position [993, 0]
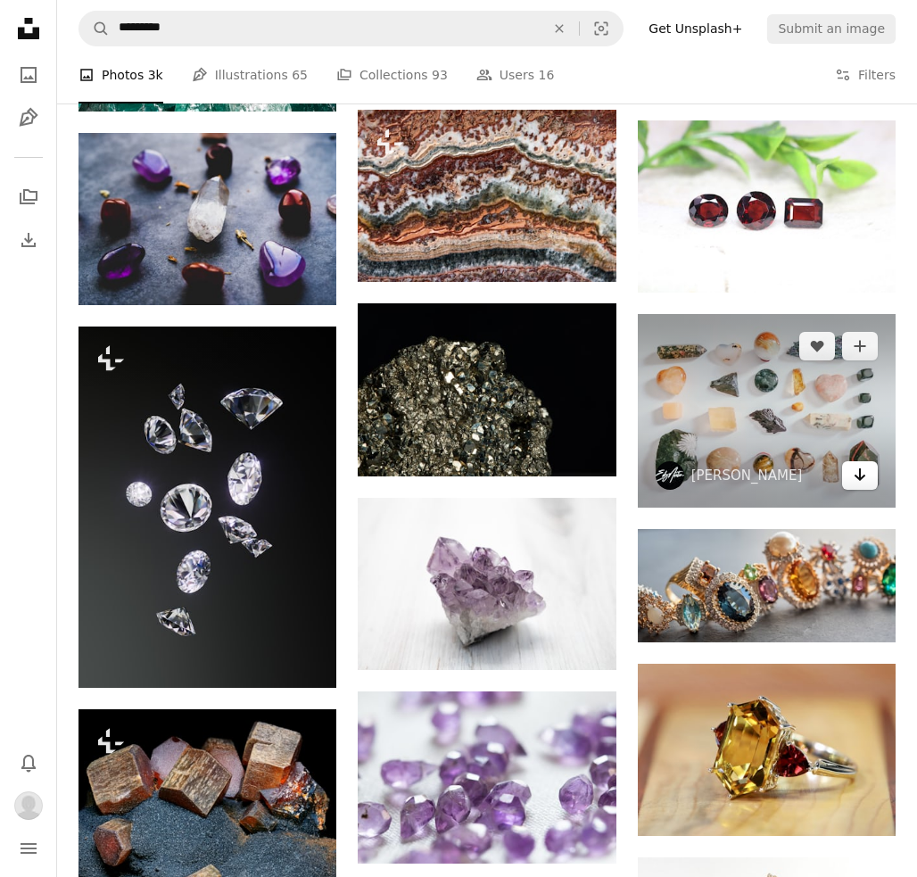
click at [869, 486] on link "Arrow pointing down" at bounding box center [860, 475] width 36 height 29
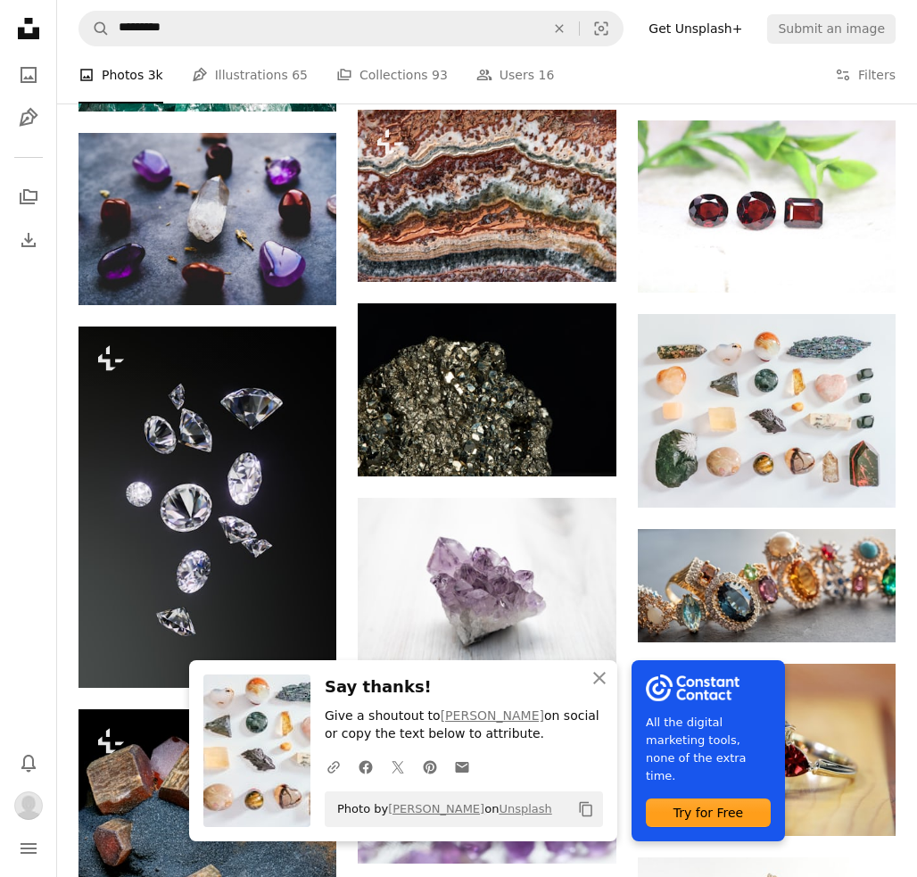
click at [352, 487] on div "Plus sign for Unsplash+ A heart A plus sign [PERSON_NAME] For Unsplash+ A lock …" at bounding box center [487, 674] width 817 height 2377
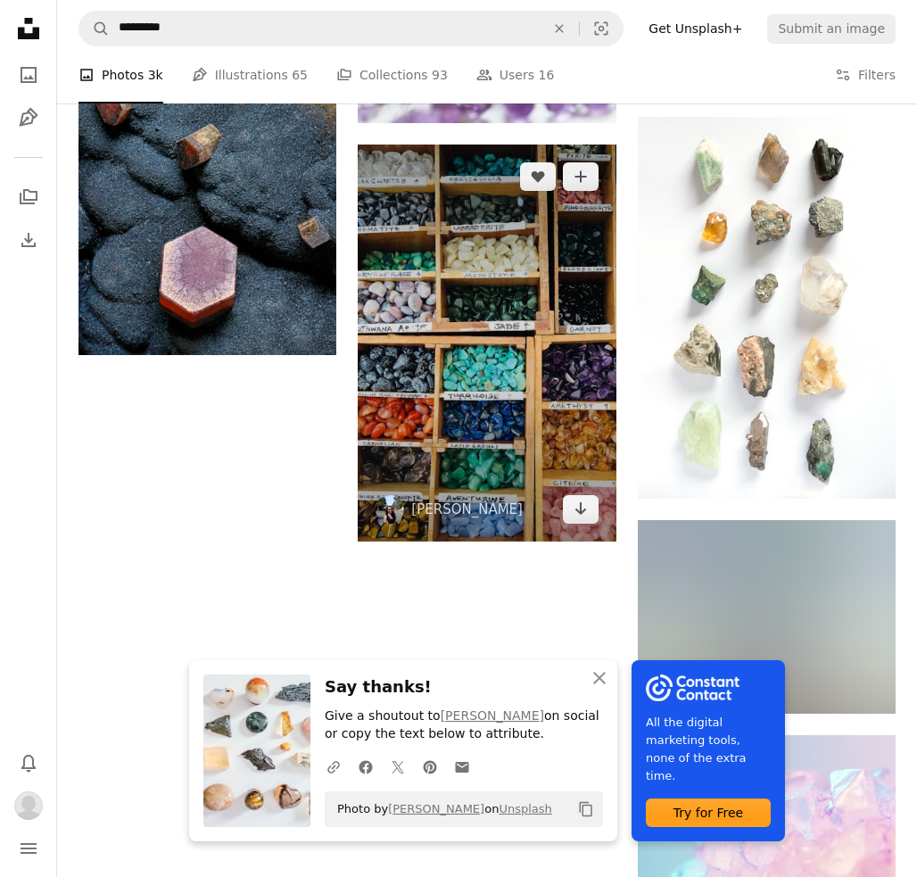
scroll to position [1729, 0]
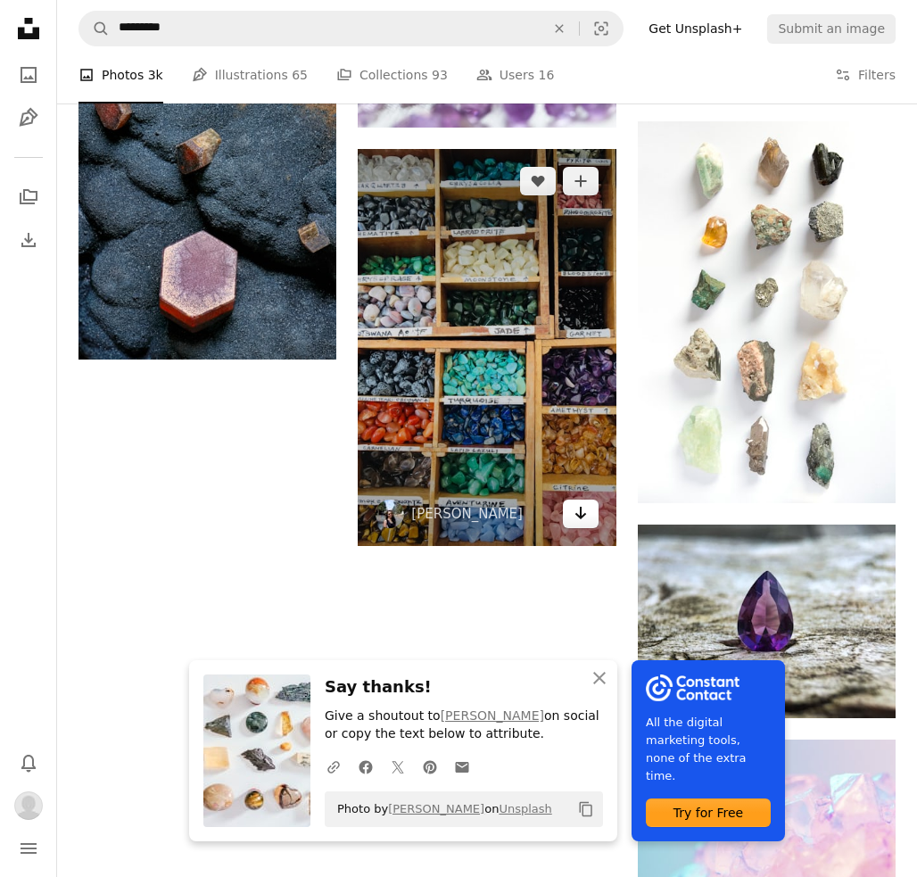
click at [591, 507] on link "Arrow pointing down" at bounding box center [581, 514] width 36 height 29
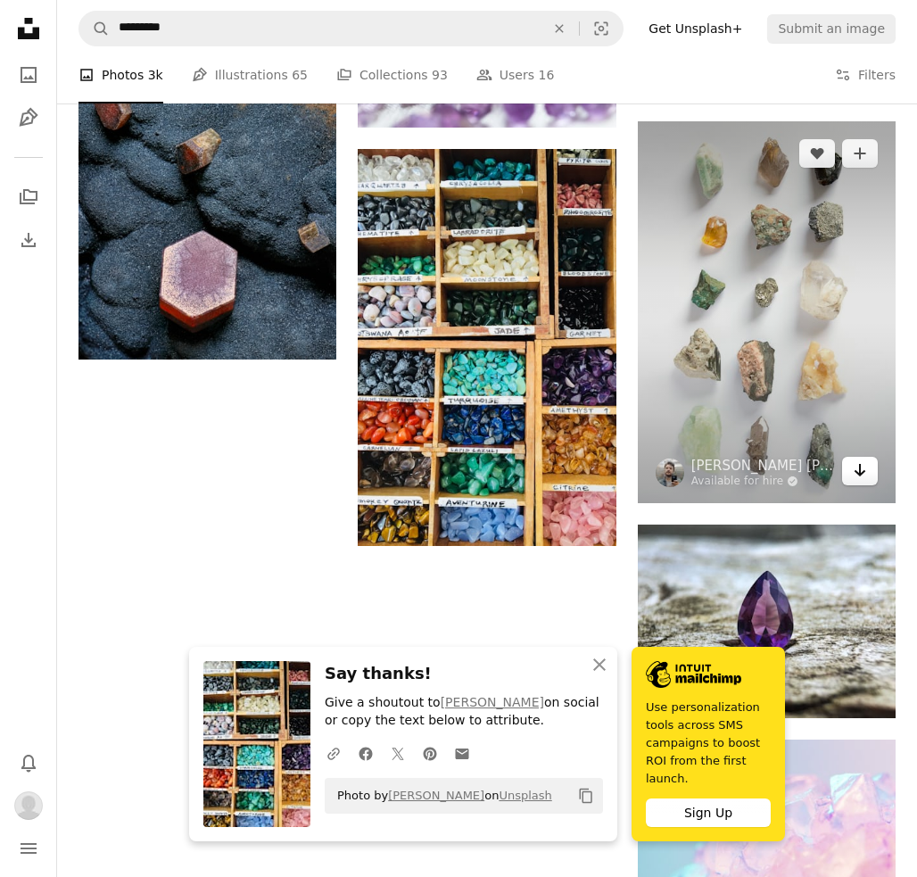
click at [864, 476] on icon "Download" at bounding box center [861, 470] width 12 height 12
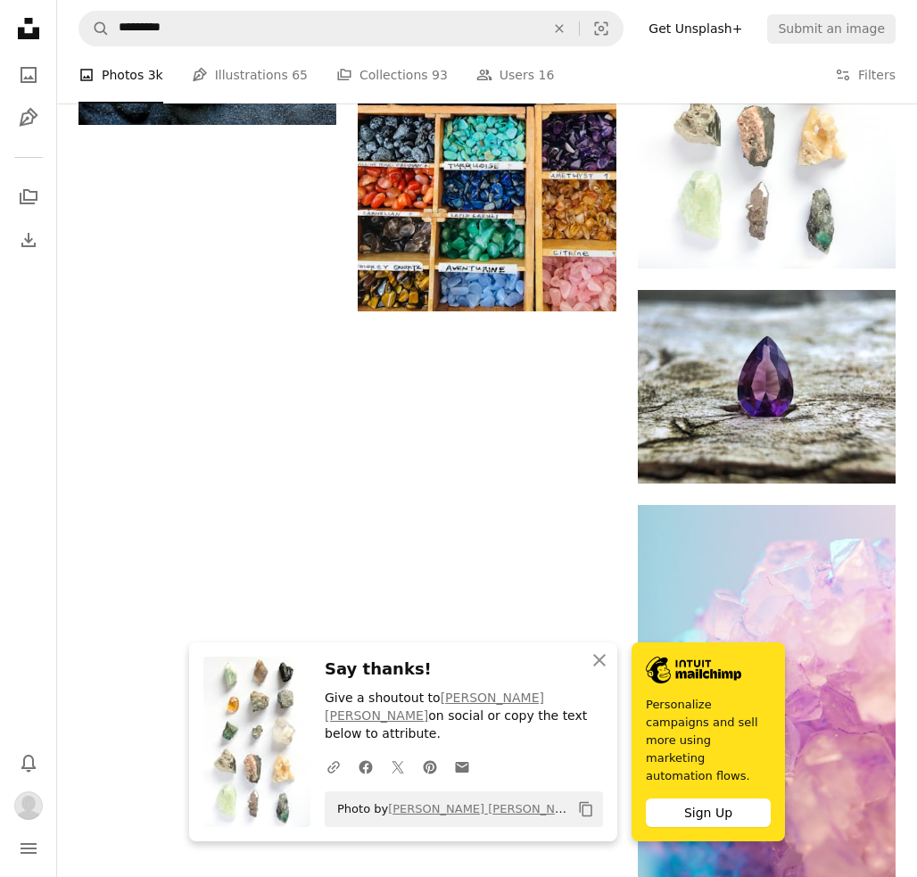
scroll to position [1966, 0]
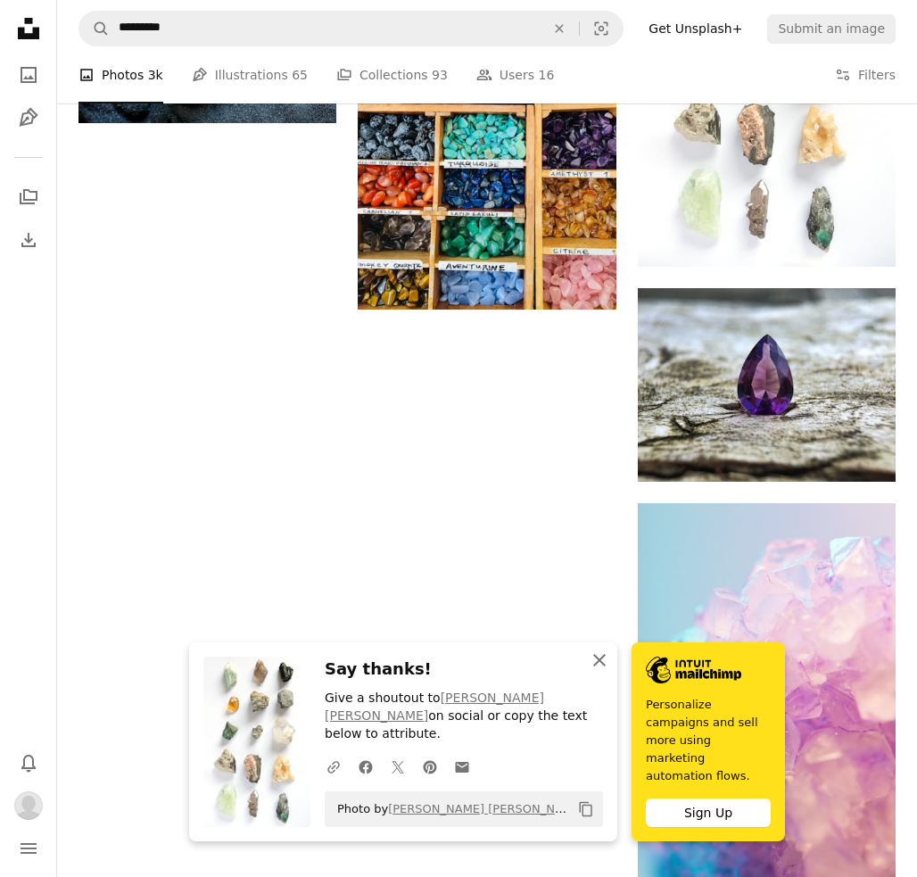
click at [599, 667] on icon "button" at bounding box center [599, 660] width 12 height 12
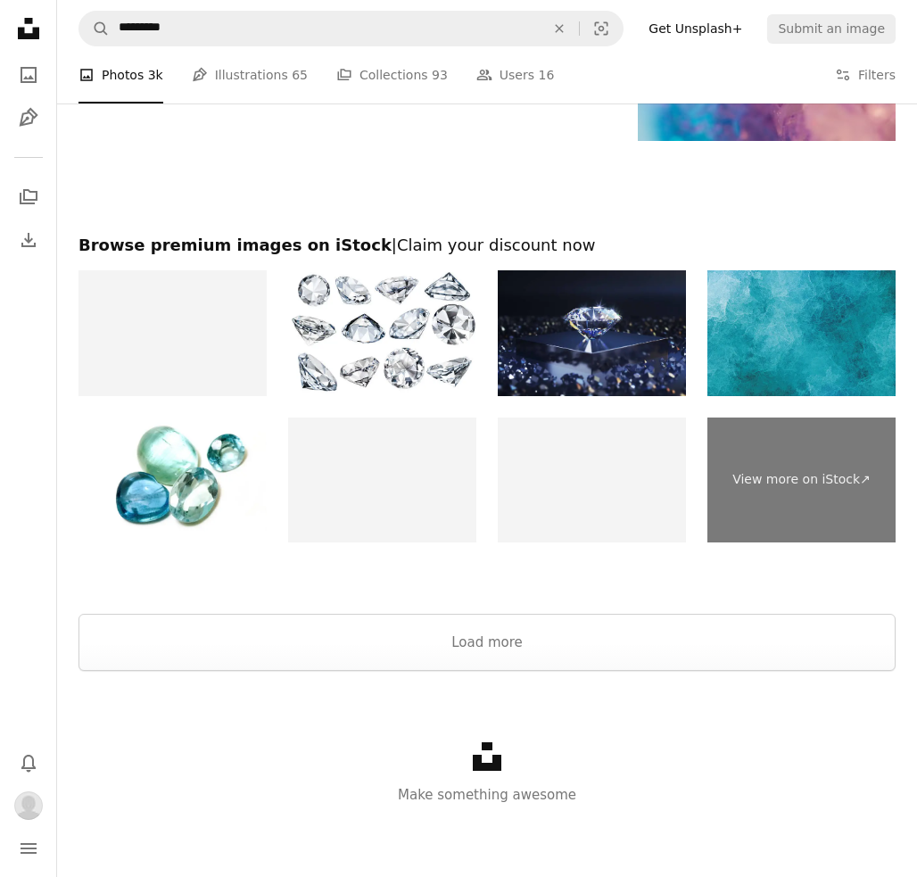
scroll to position [2722, 0]
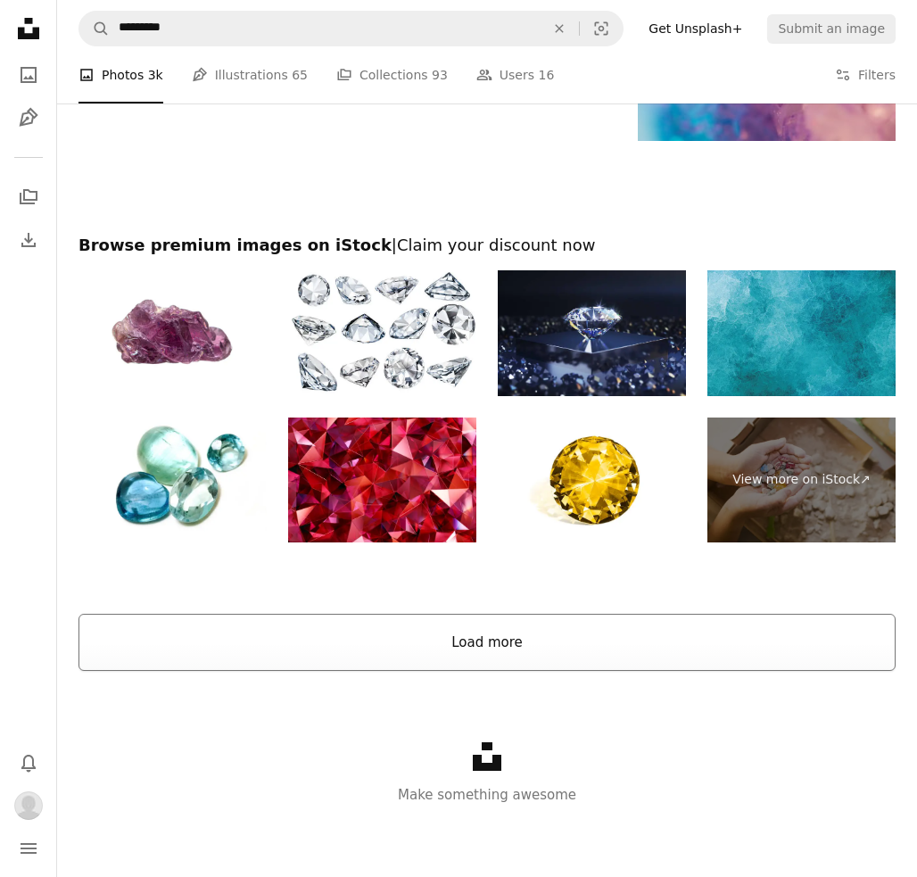
click at [502, 645] on button "Load more" at bounding box center [487, 642] width 817 height 57
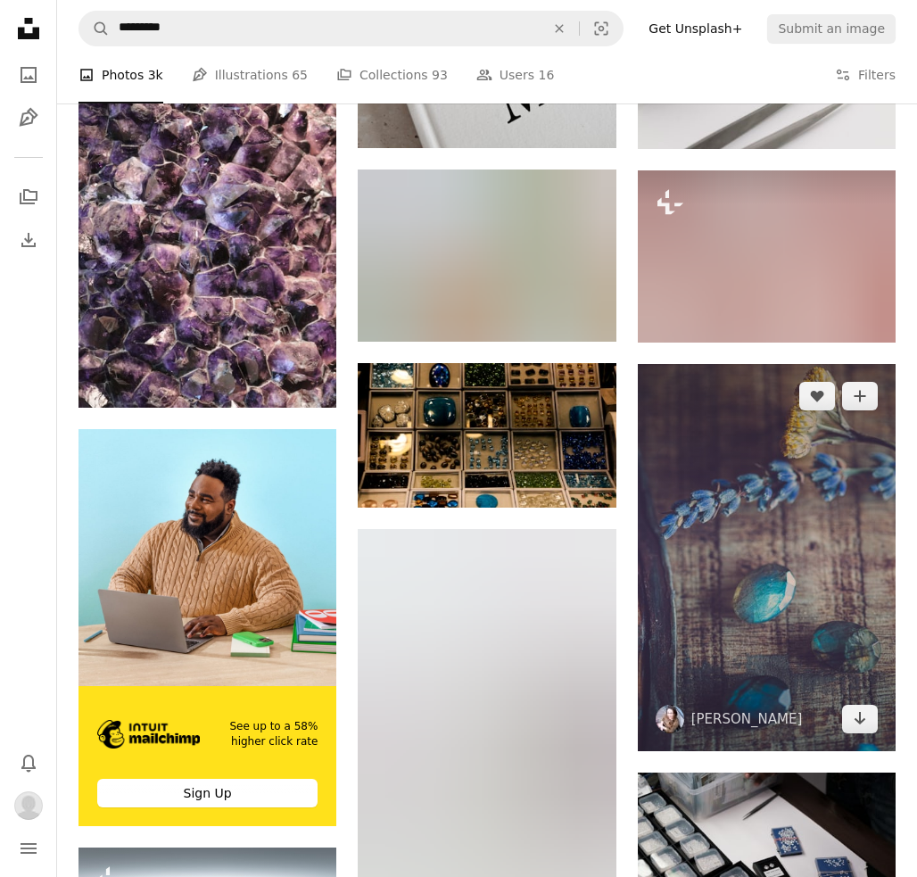
scroll to position [3143, 0]
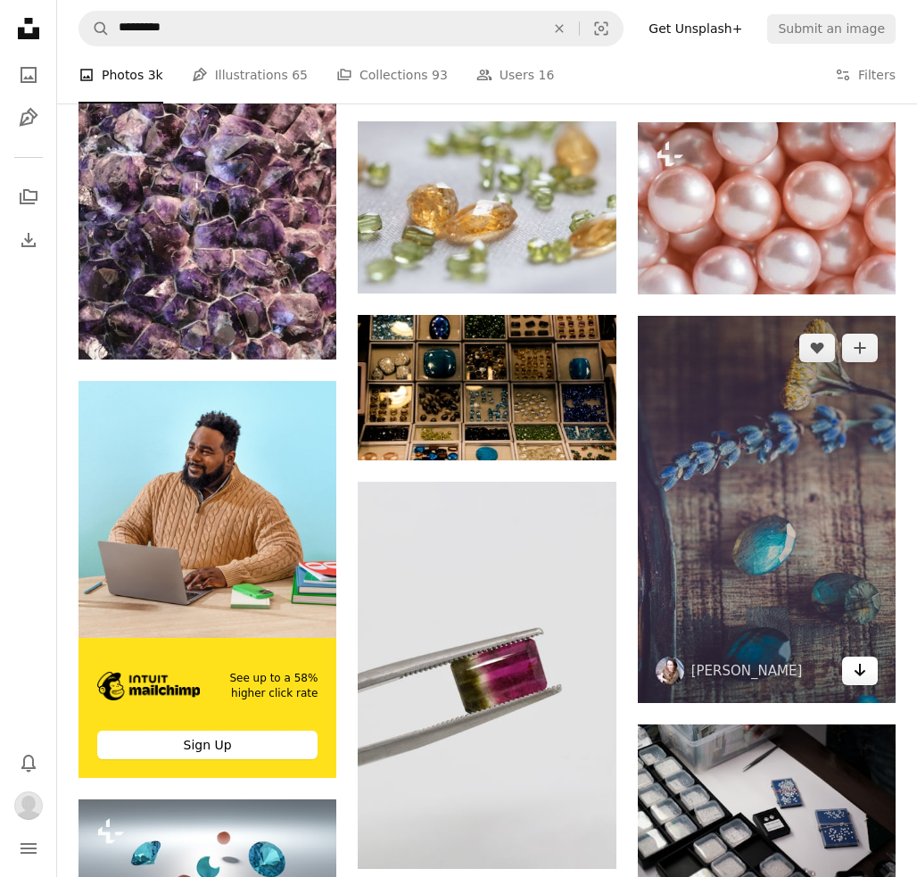
click at [861, 677] on icon "Arrow pointing down" at bounding box center [860, 669] width 14 height 21
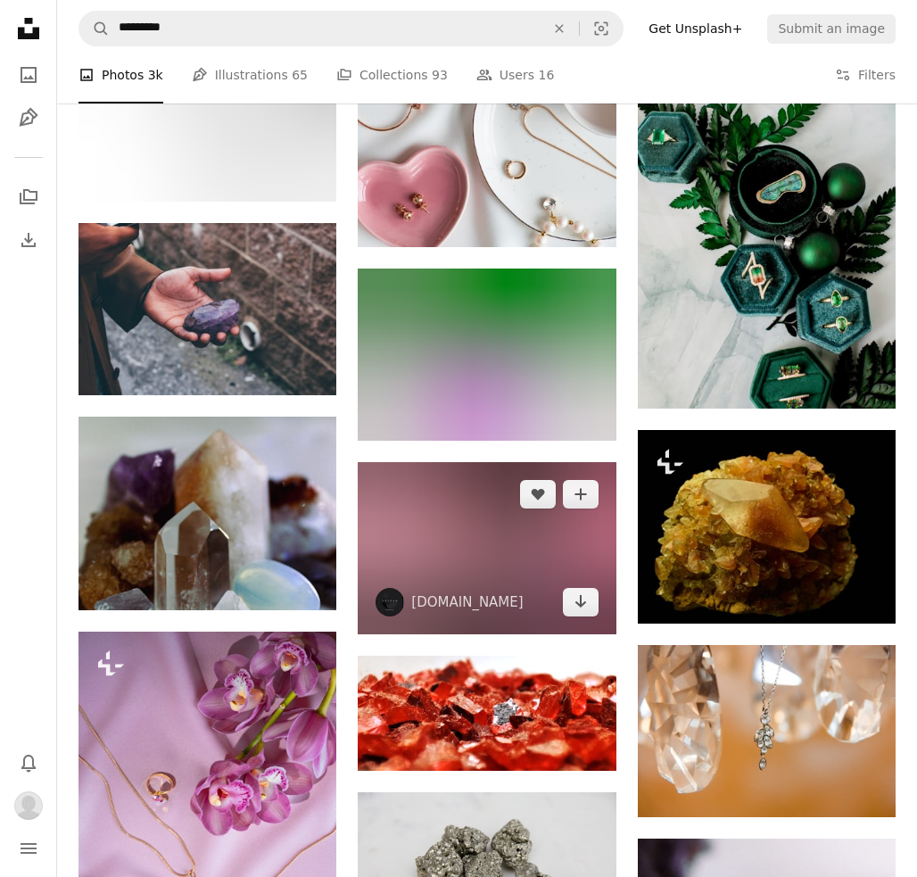
scroll to position [5752, 0]
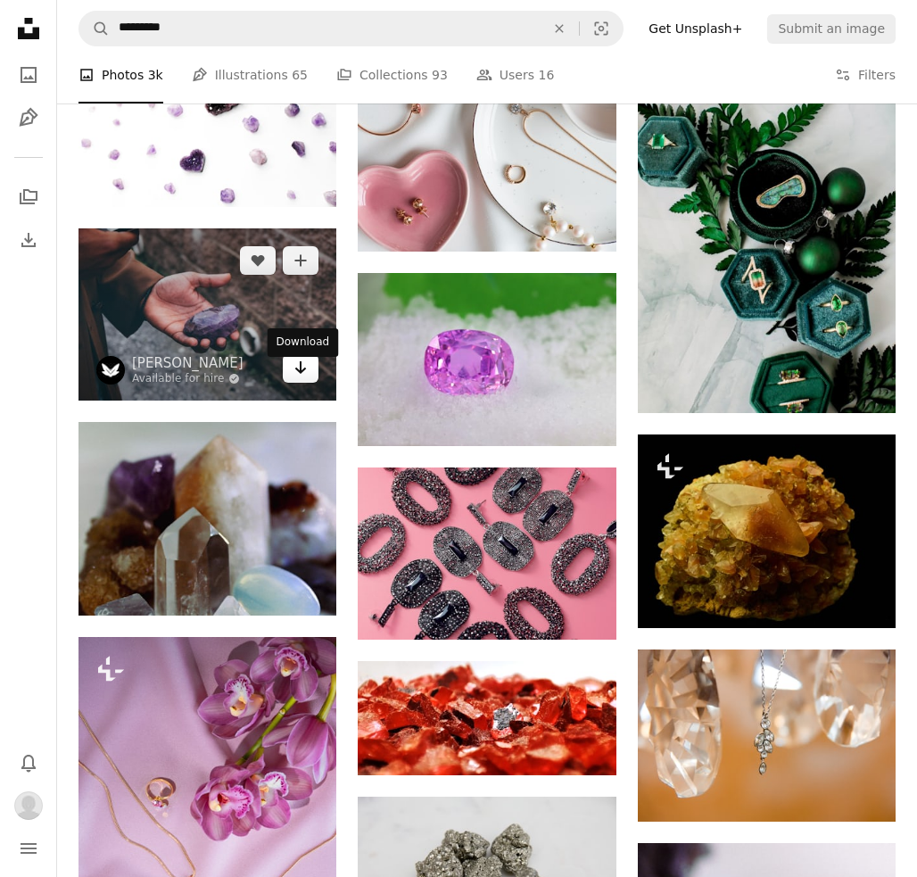
click at [306, 374] on icon "Arrow pointing down" at bounding box center [301, 367] width 14 height 21
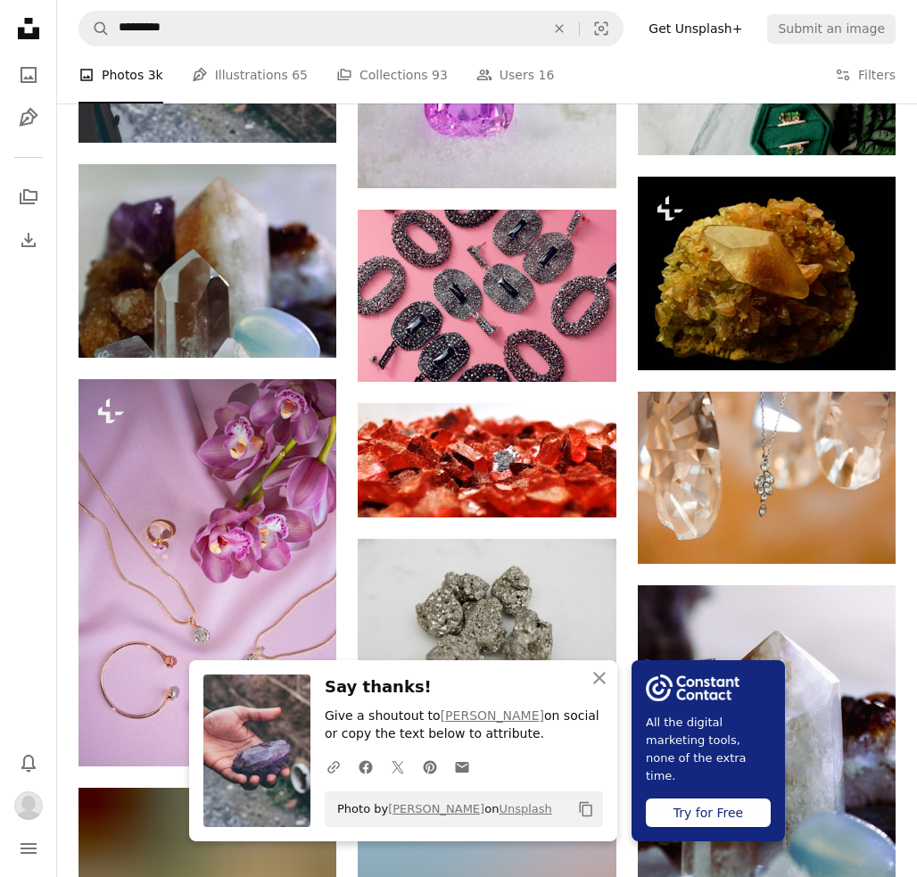
scroll to position [6010, 0]
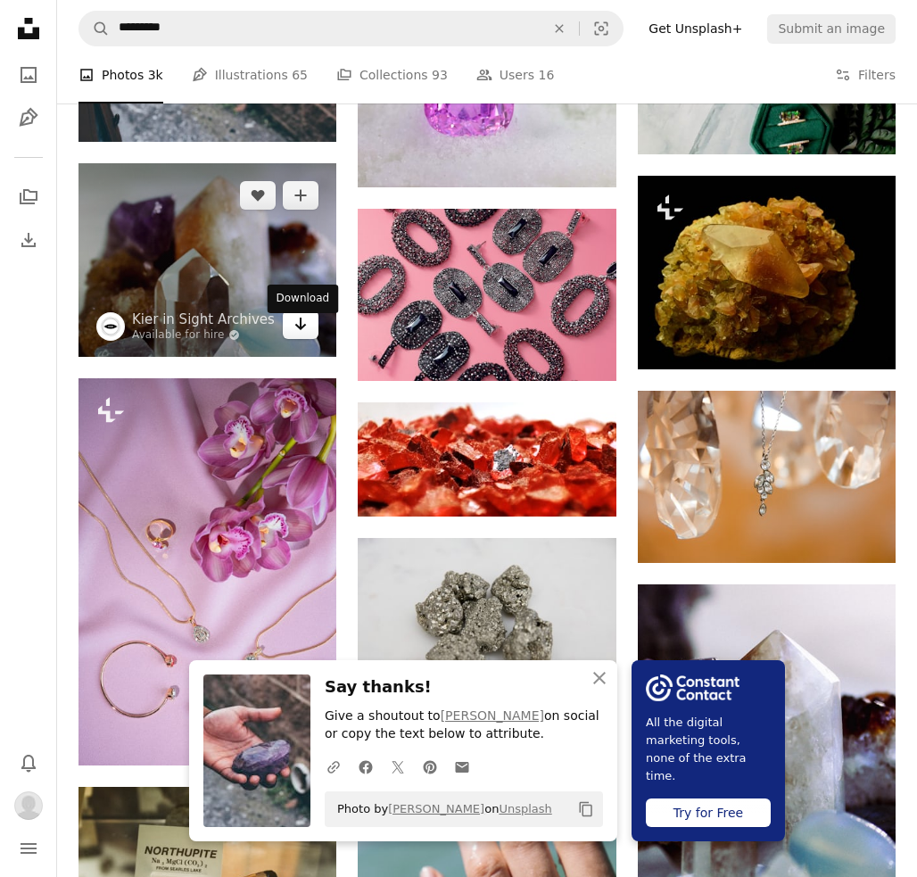
drag, startPoint x: 296, startPoint y: 330, endPoint x: 312, endPoint y: 333, distance: 16.3
click at [297, 330] on icon "Arrow pointing down" at bounding box center [301, 323] width 14 height 21
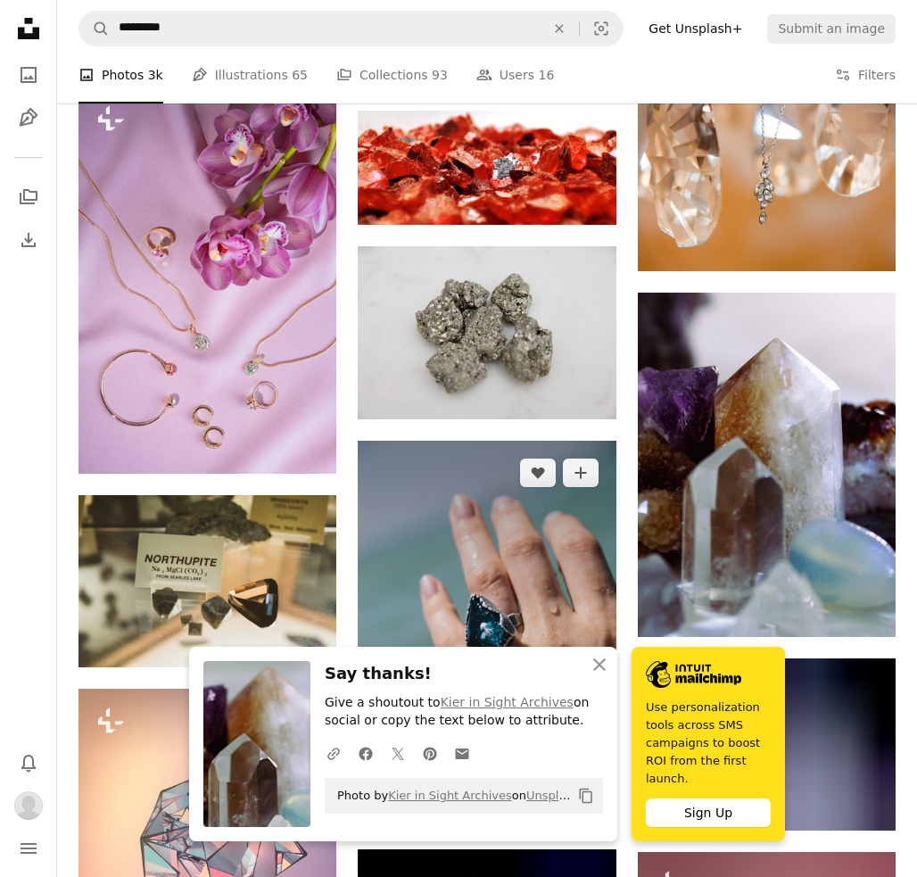
scroll to position [6366, 0]
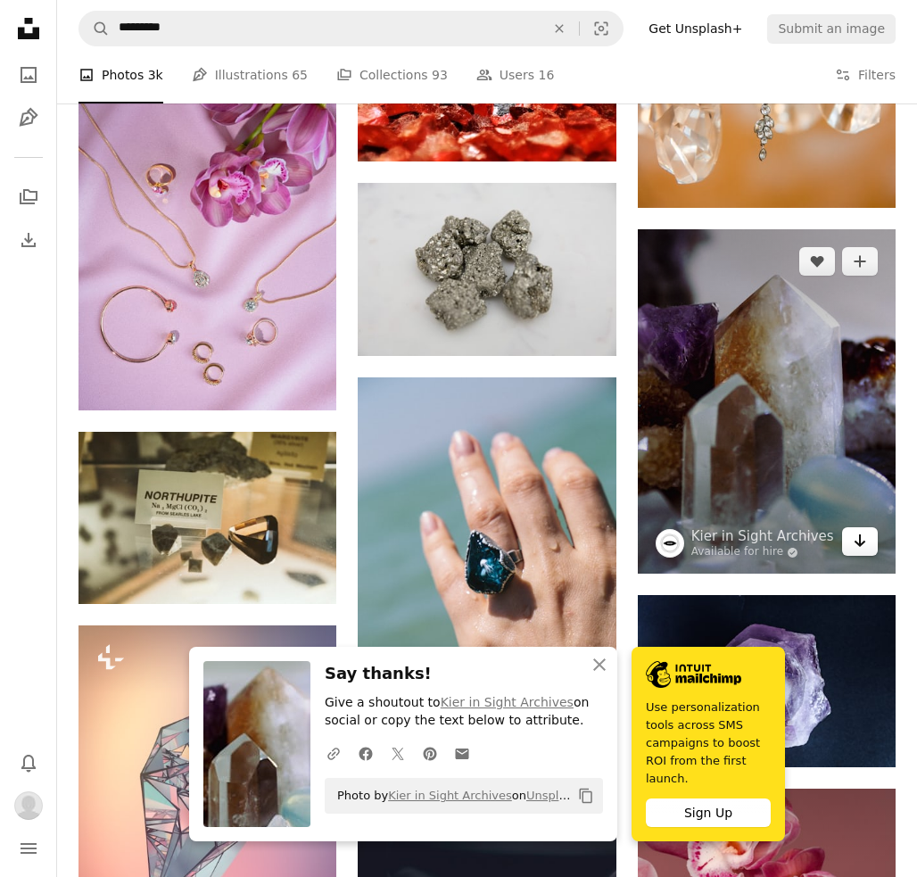
click at [855, 551] on icon "Arrow pointing down" at bounding box center [860, 540] width 14 height 21
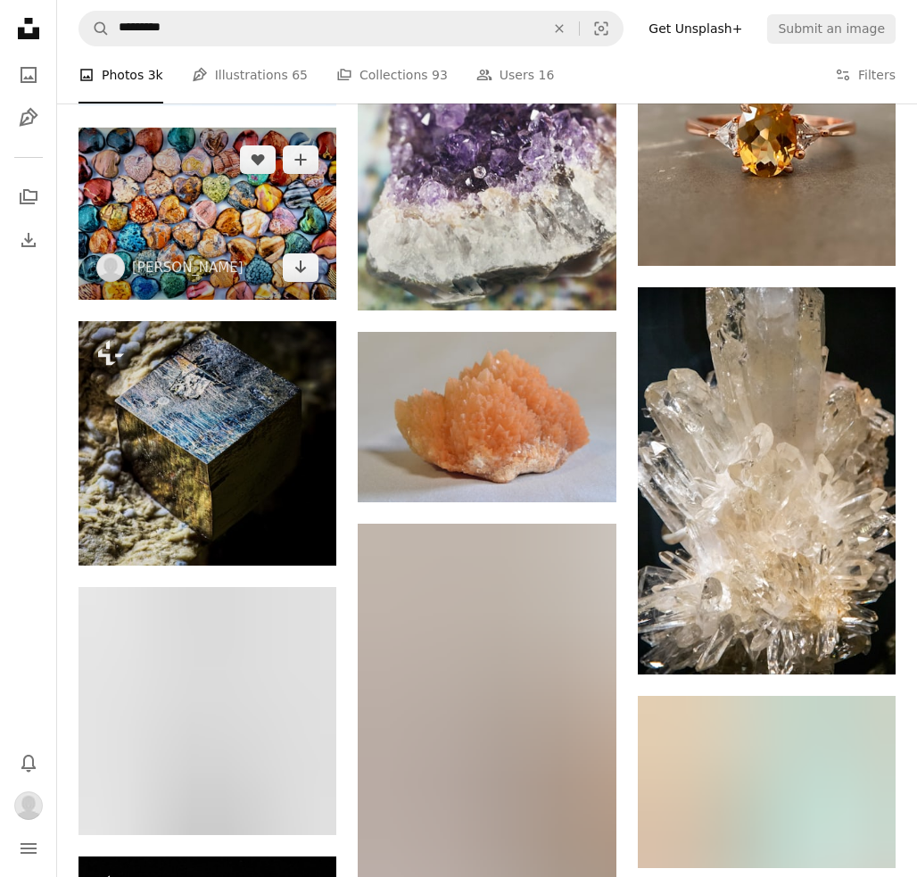
scroll to position [12384, 0]
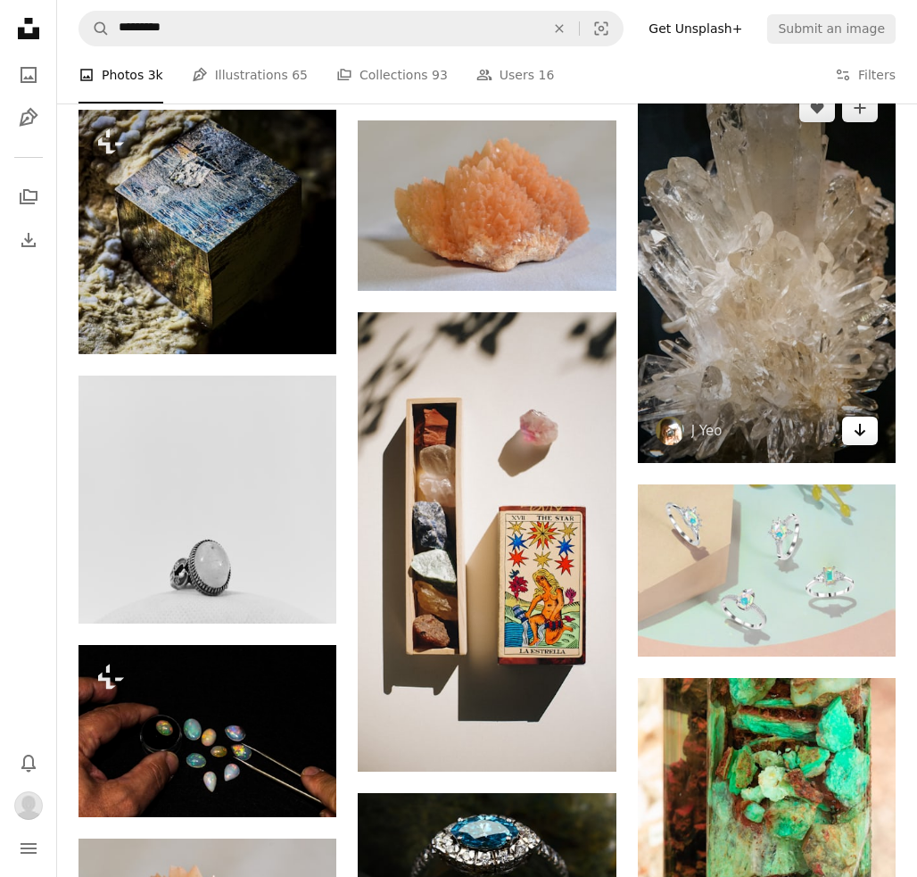
click at [854, 441] on icon "Arrow pointing down" at bounding box center [860, 429] width 14 height 21
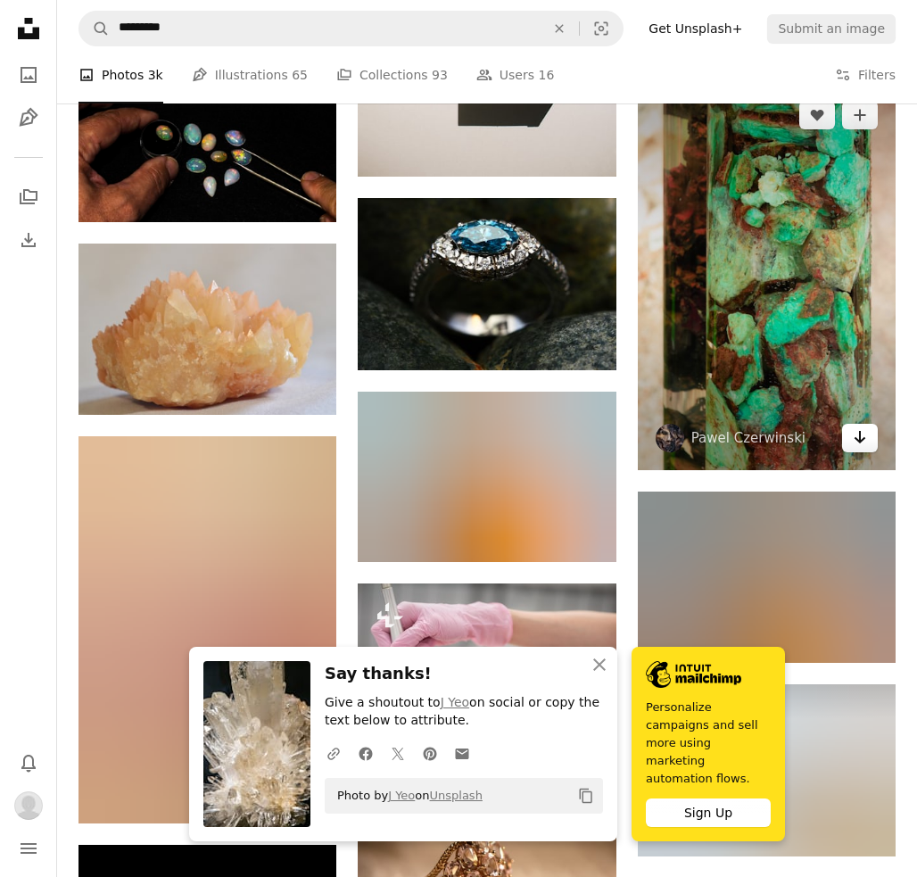
scroll to position [12979, 0]
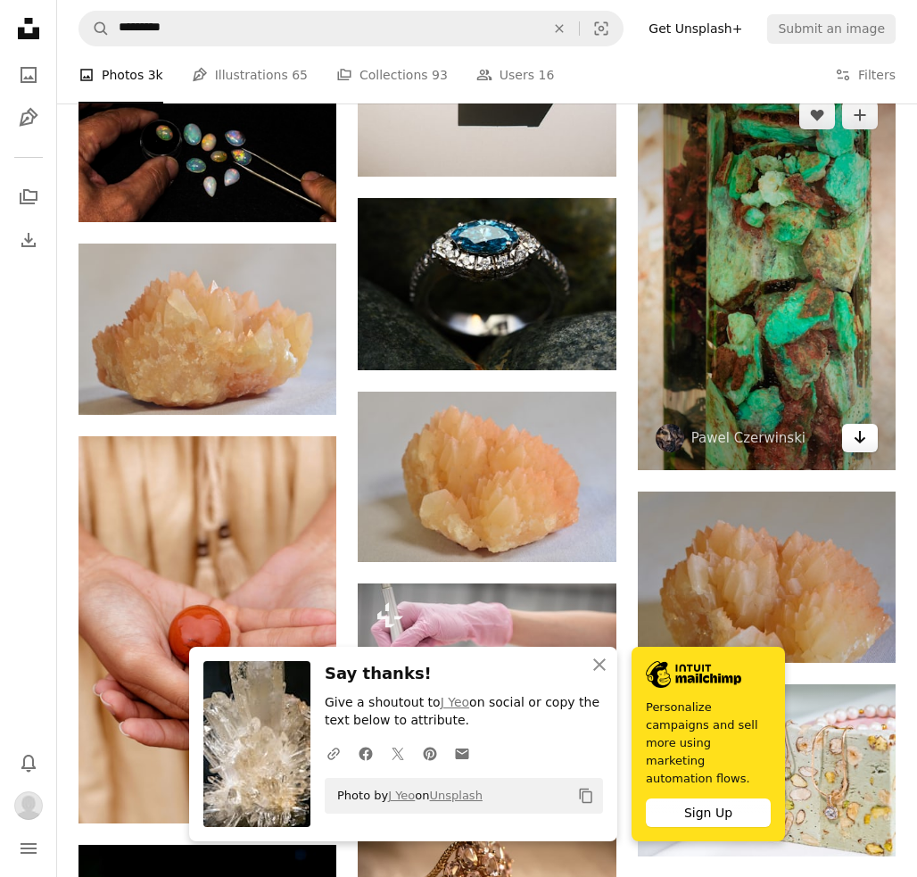
click at [857, 448] on icon "Arrow pointing down" at bounding box center [860, 437] width 14 height 21
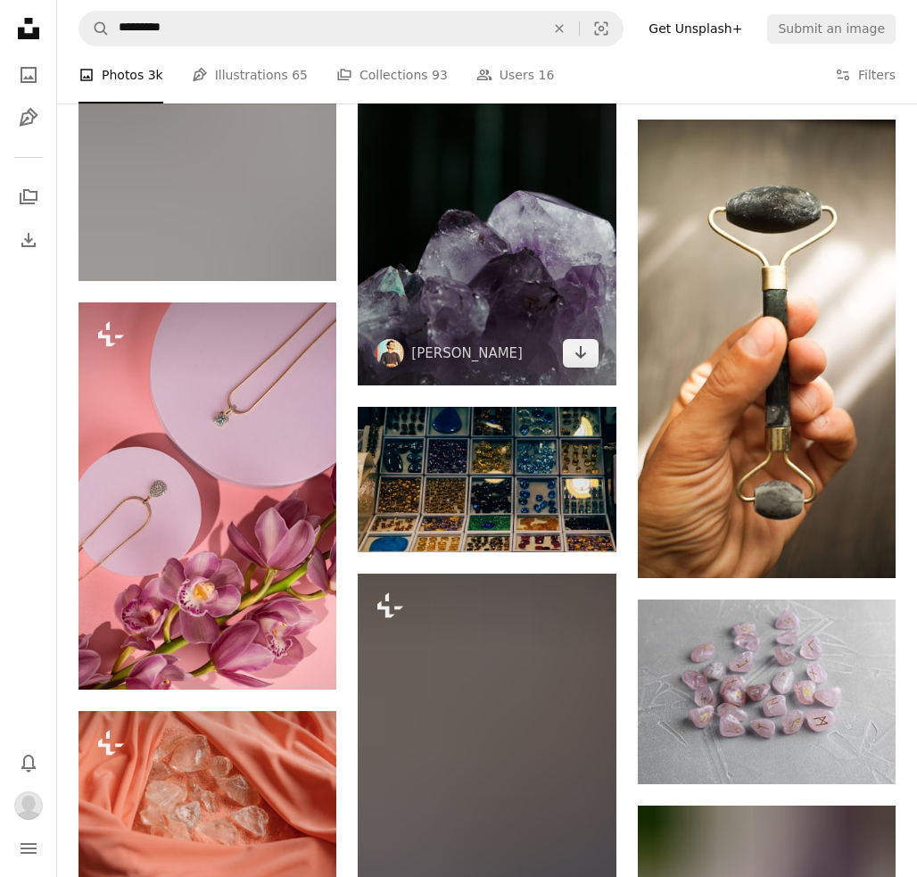
scroll to position [14317, 0]
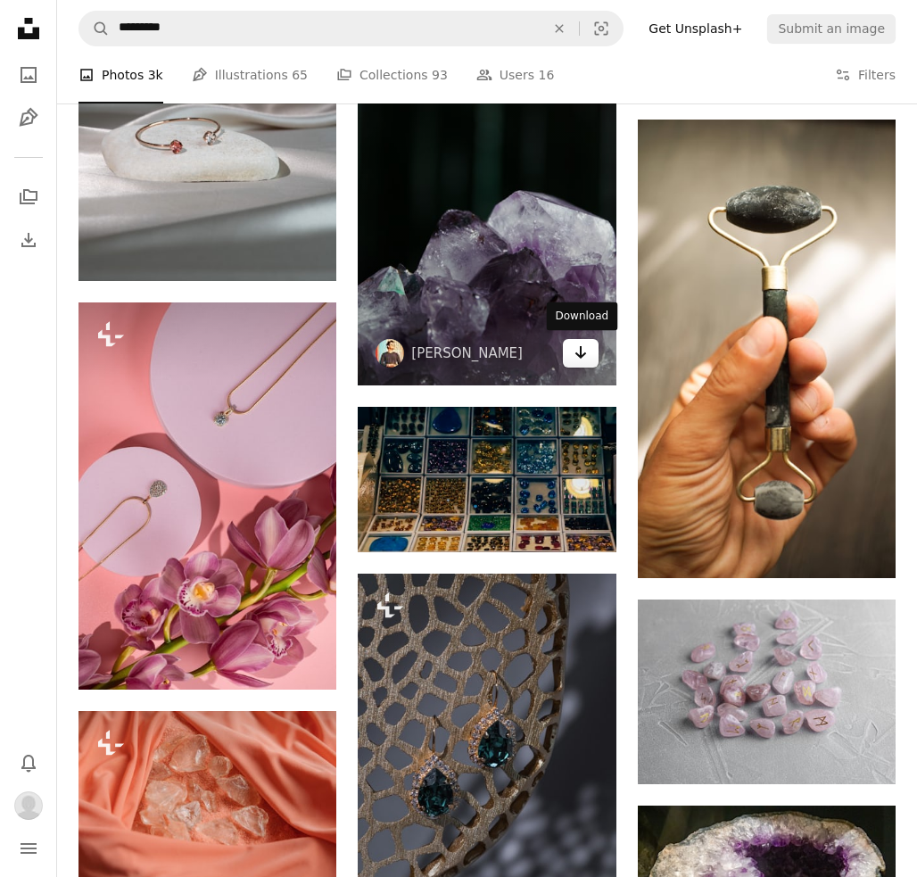
click at [588, 353] on link "Arrow pointing down" at bounding box center [581, 353] width 36 height 29
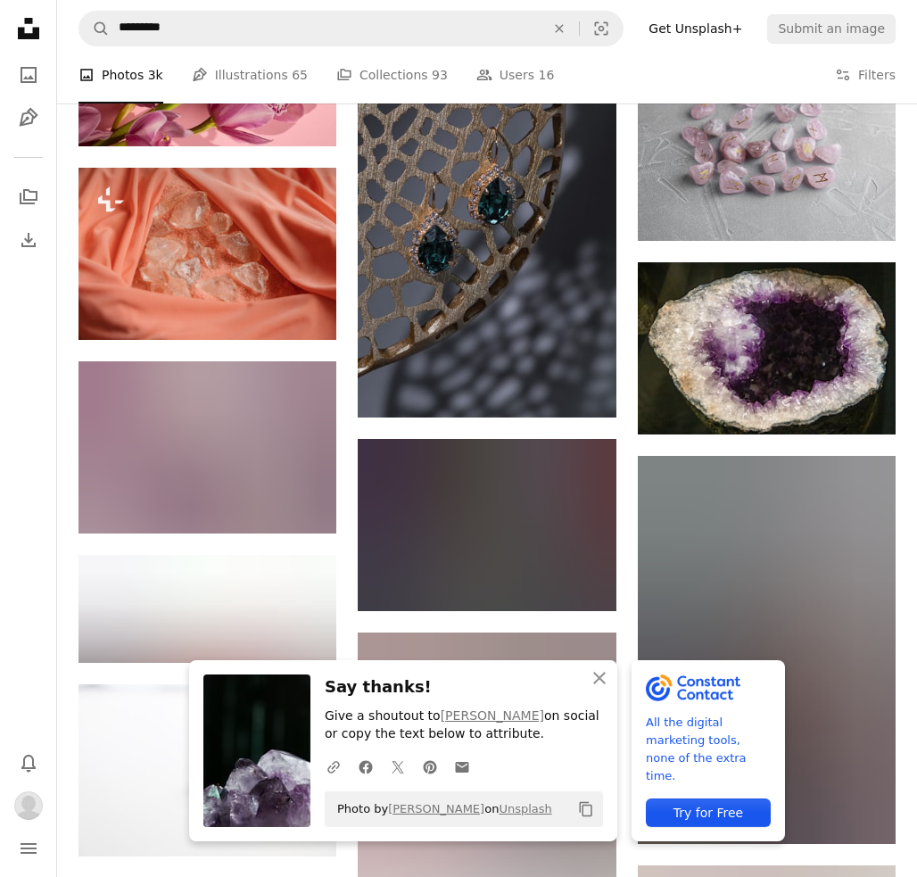
scroll to position [14860, 0]
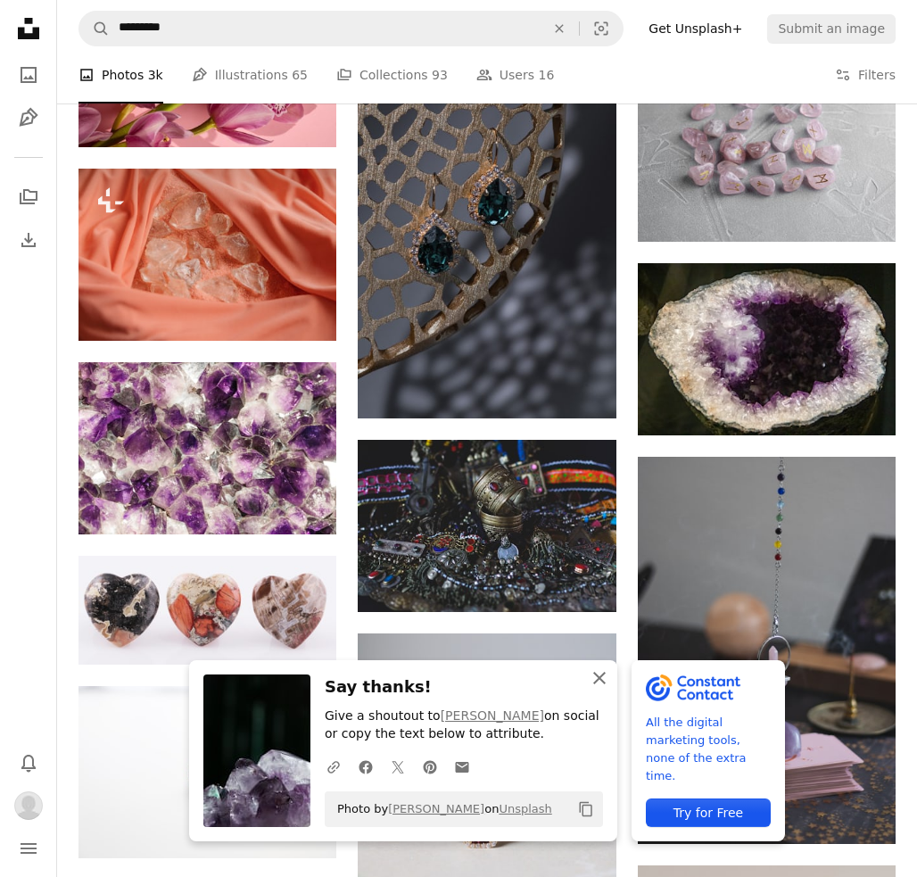
click at [598, 676] on icon "An X shape" at bounding box center [599, 677] width 21 height 21
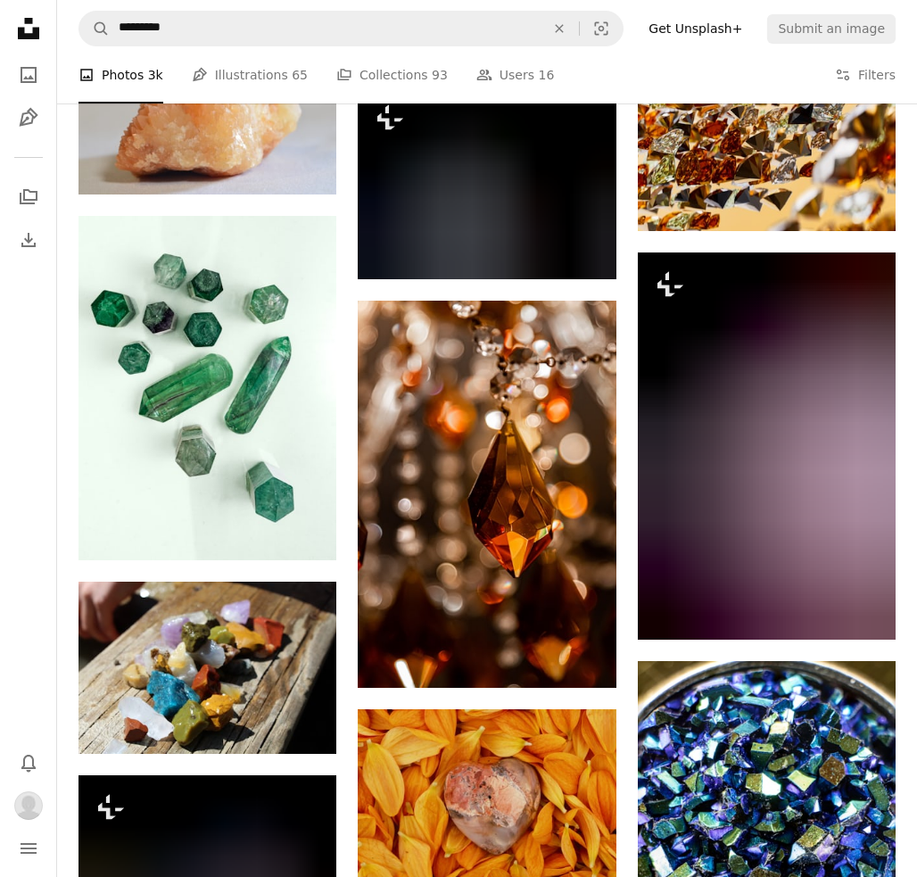
scroll to position [17087, 0]
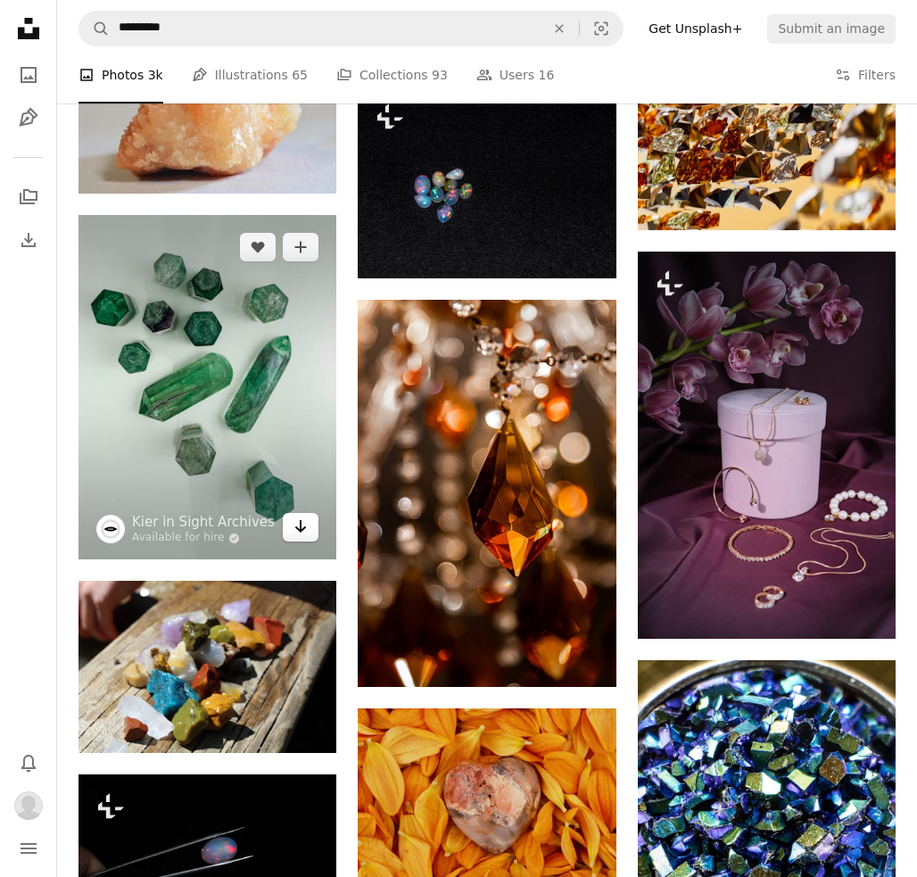
drag, startPoint x: 305, startPoint y: 539, endPoint x: 316, endPoint y: 536, distance: 11.0
click at [305, 533] on icon "Download" at bounding box center [301, 526] width 12 height 12
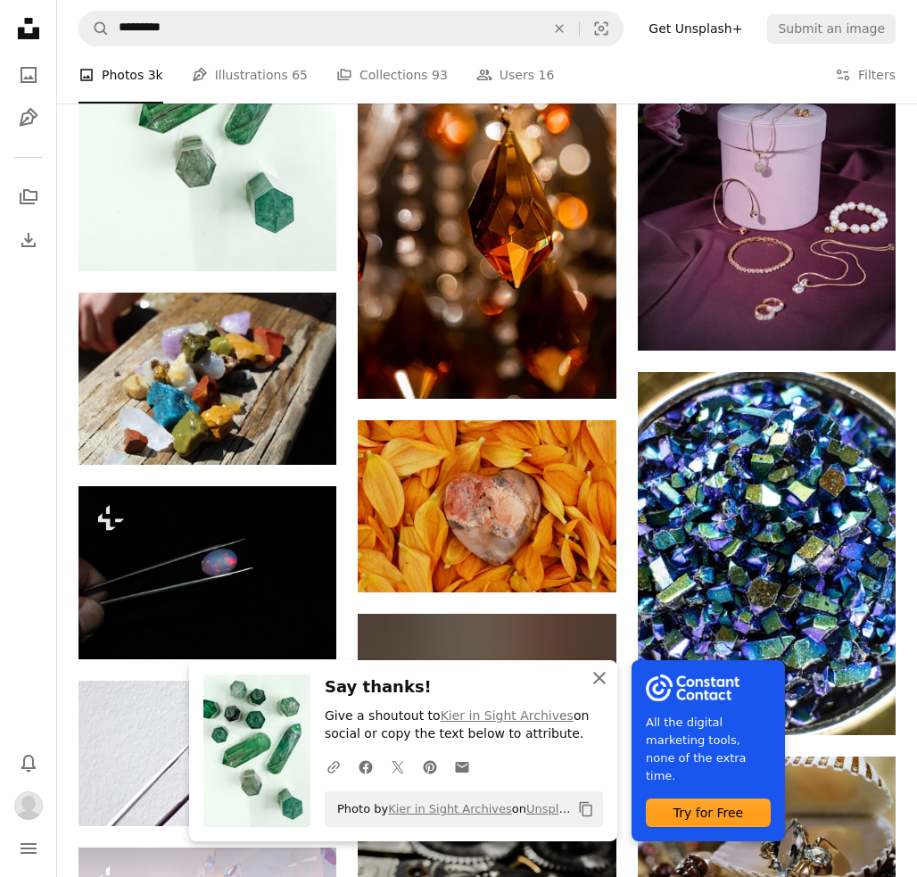
scroll to position [17453, 0]
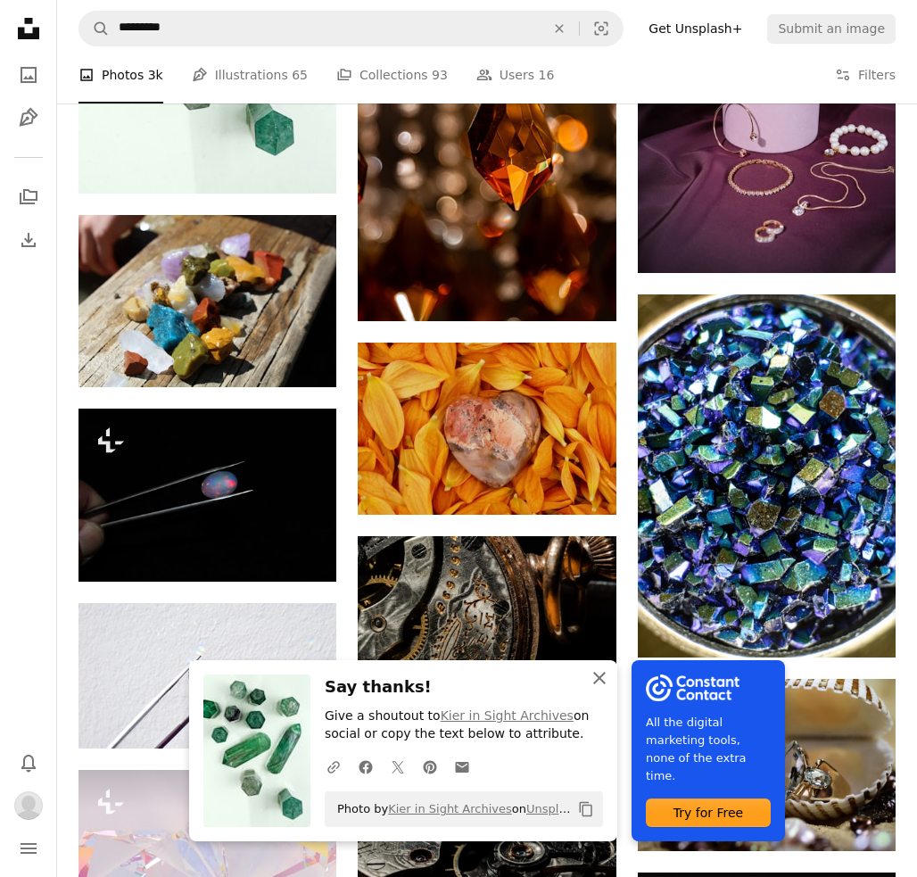
click at [597, 676] on icon "An X shape" at bounding box center [599, 677] width 21 height 21
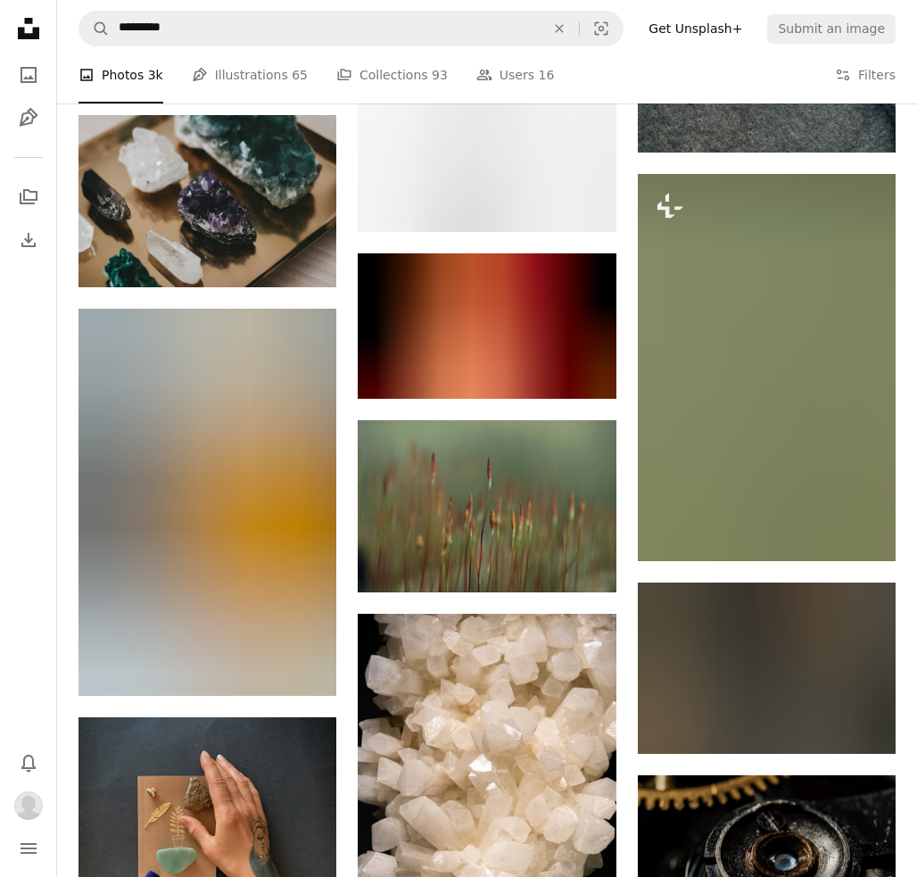
scroll to position [20526, 0]
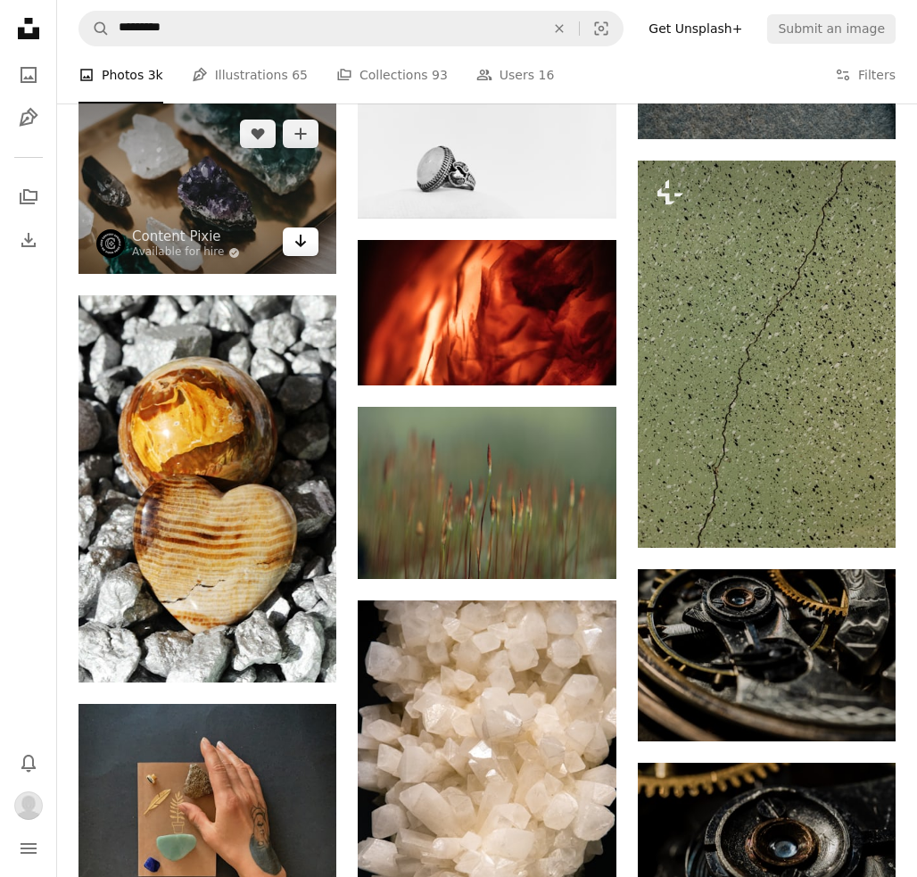
click at [305, 256] on link "Arrow pointing down" at bounding box center [301, 242] width 36 height 29
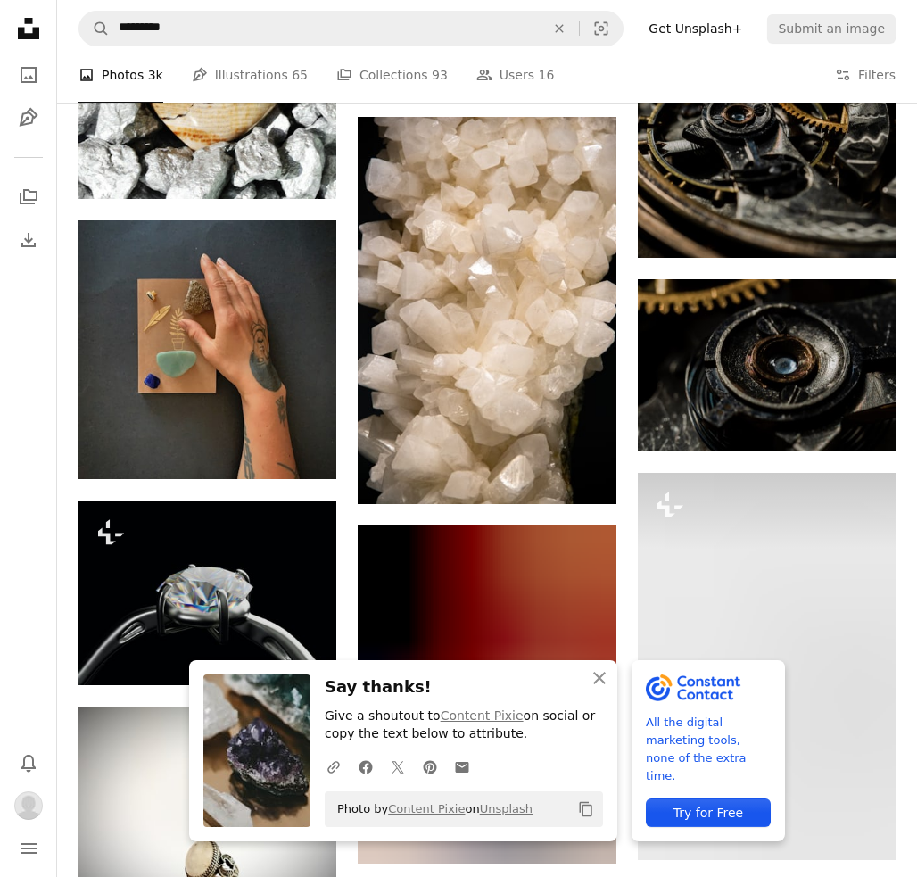
scroll to position [21099, 0]
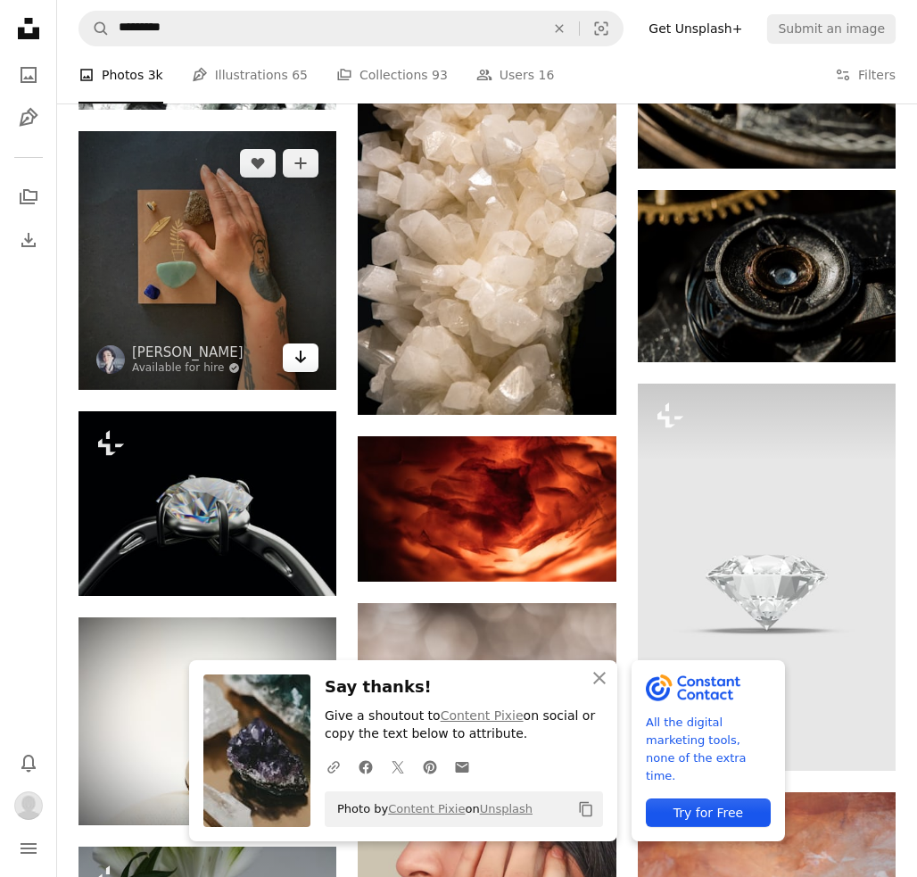
click at [304, 368] on icon "Arrow pointing down" at bounding box center [301, 356] width 14 height 21
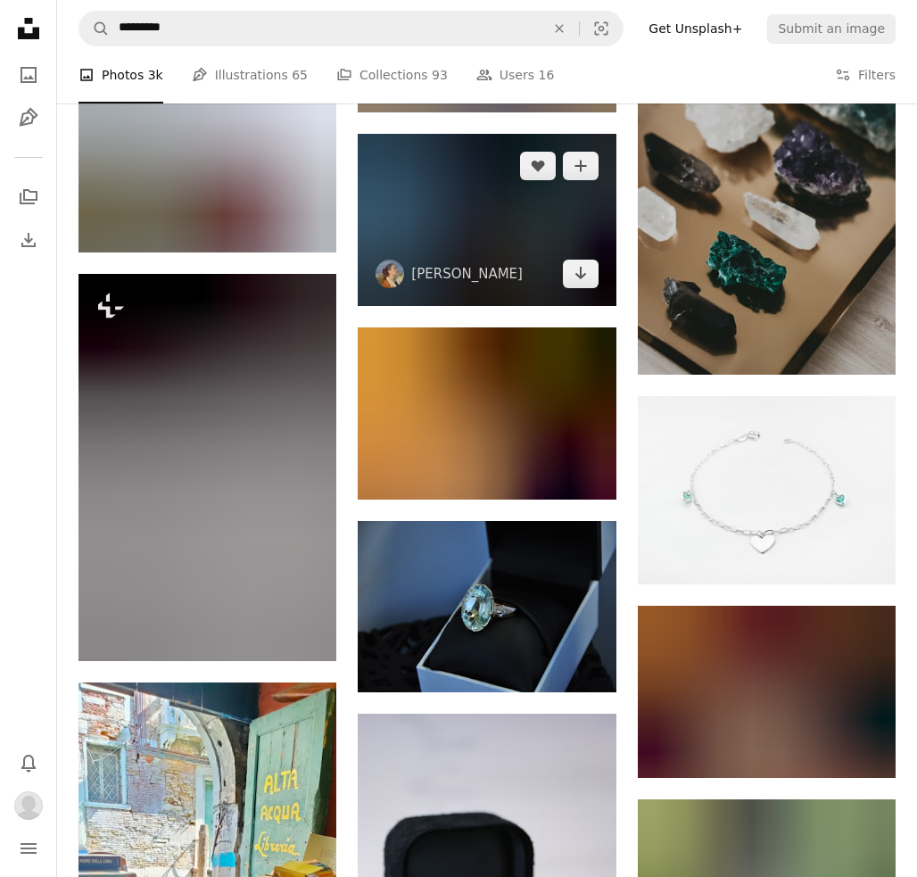
scroll to position [24704, 0]
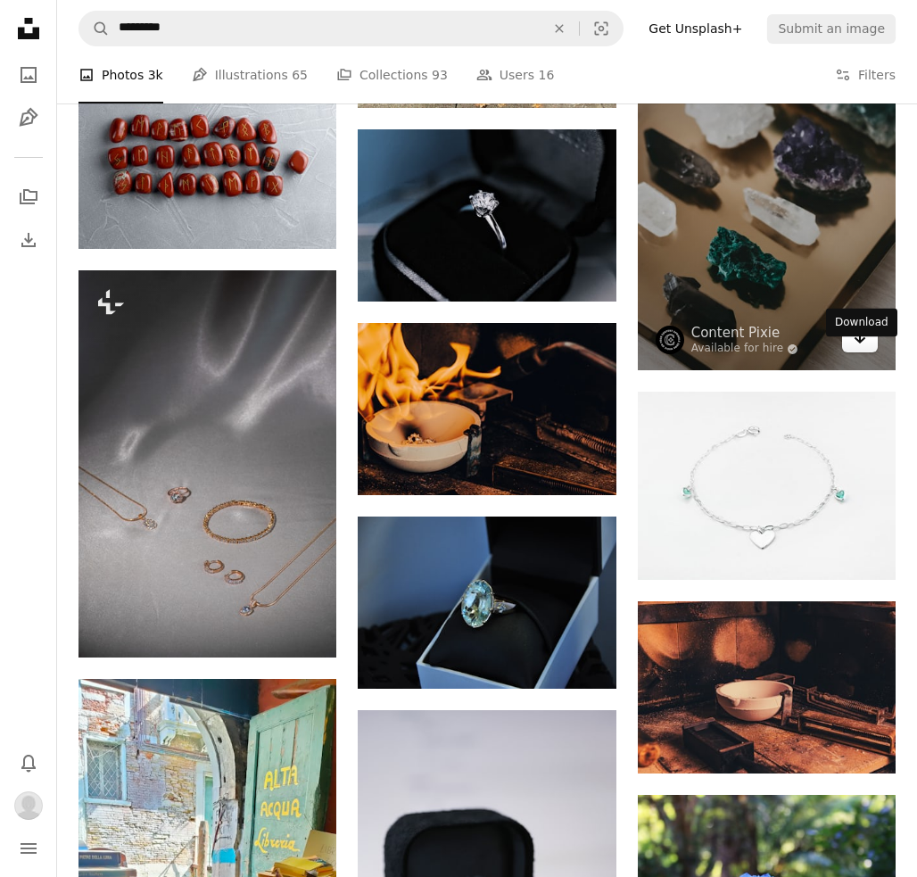
click at [865, 344] on icon "Download" at bounding box center [861, 337] width 12 height 12
